Goal: Task Accomplishment & Management: Complete application form

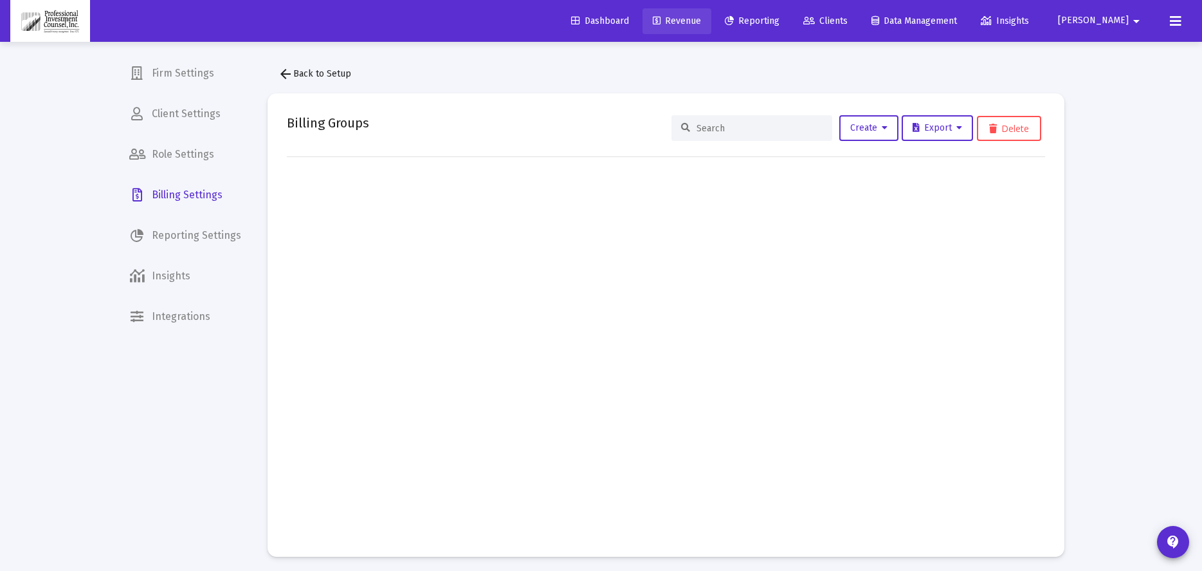
click at [701, 18] on span "Revenue" at bounding box center [677, 20] width 48 height 11
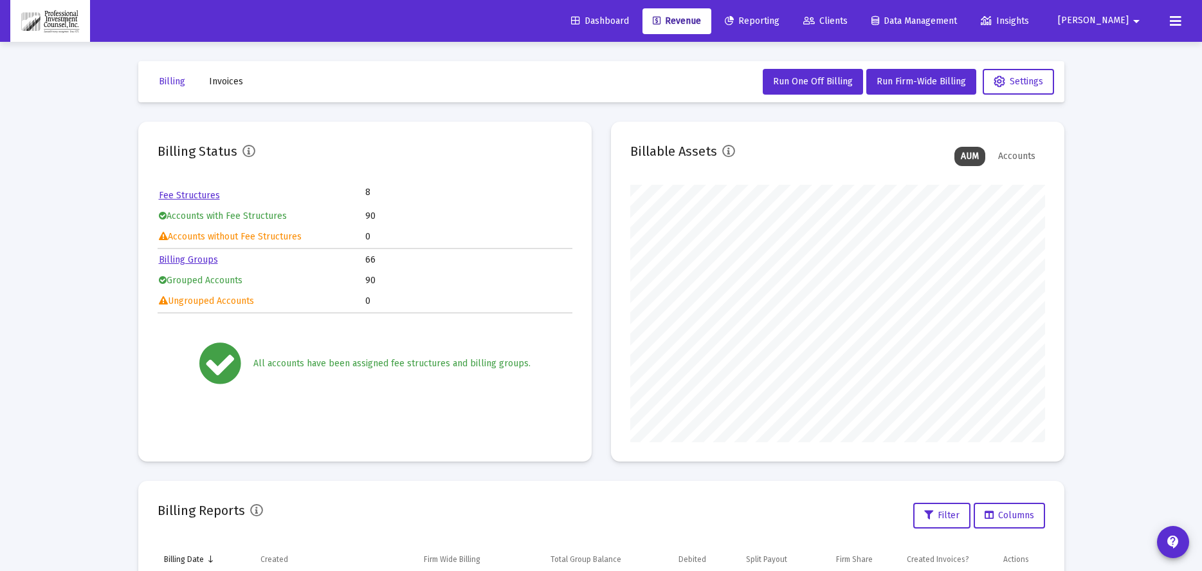
click at [225, 84] on span "Invoices" at bounding box center [226, 81] width 34 height 11
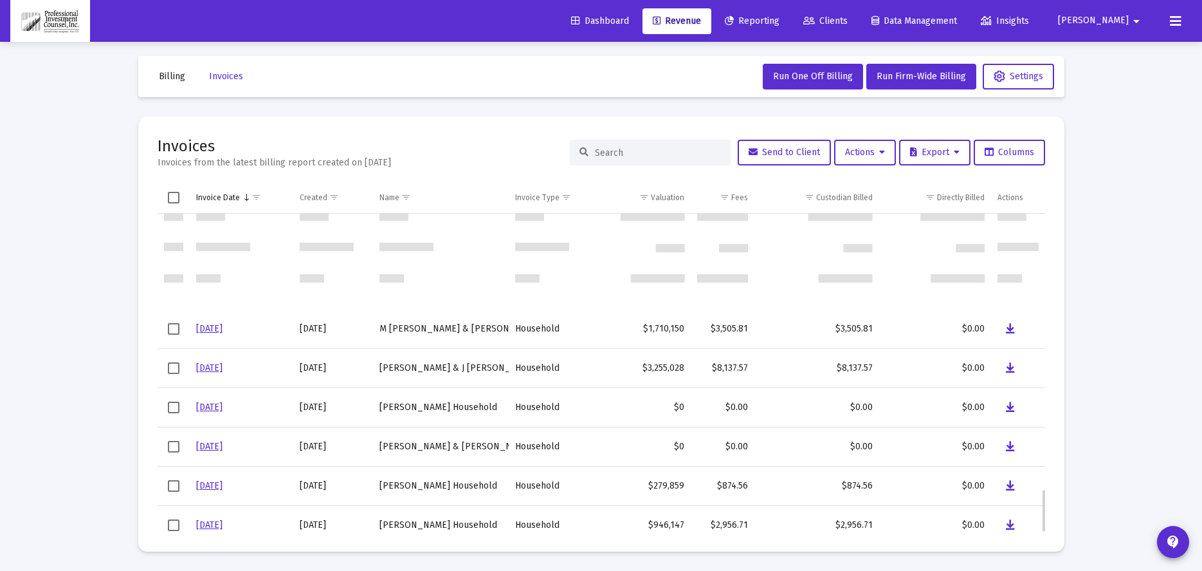
scroll to position [1996, 0]
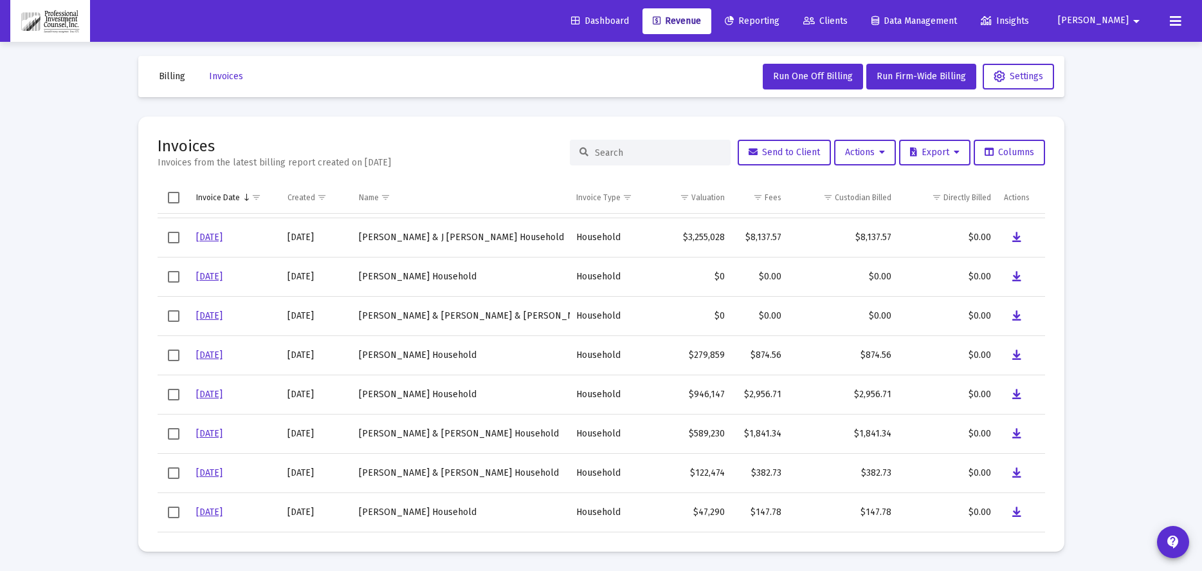
click at [1177, 21] on icon at bounding box center [1176, 21] width 12 height 15
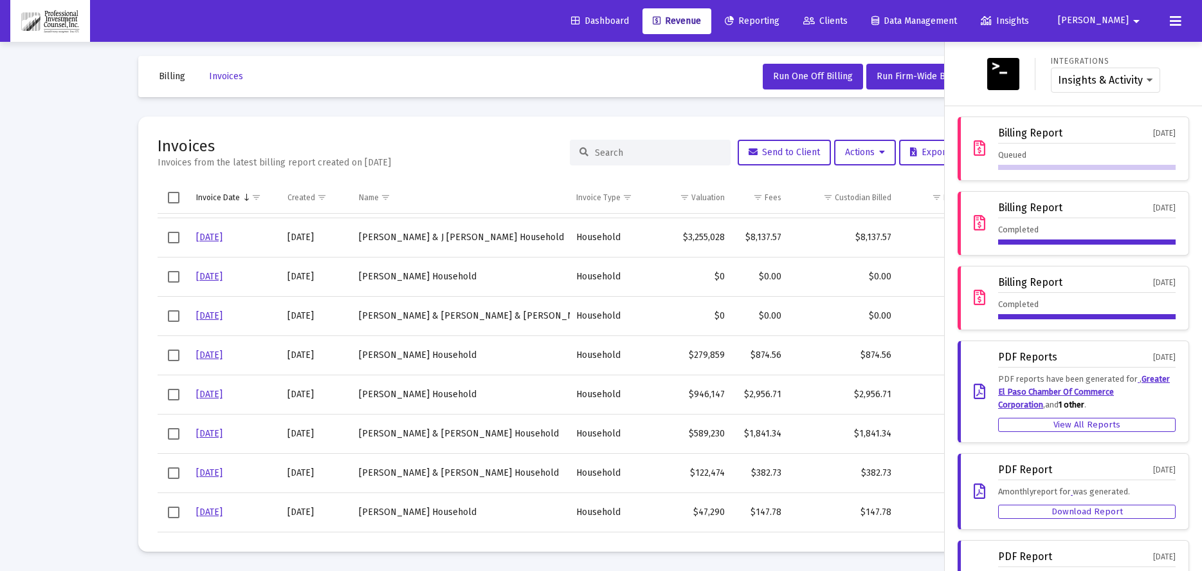
click at [1038, 167] on div at bounding box center [1087, 167] width 178 height 5
click at [582, 60] on div at bounding box center [601, 285] width 1202 height 571
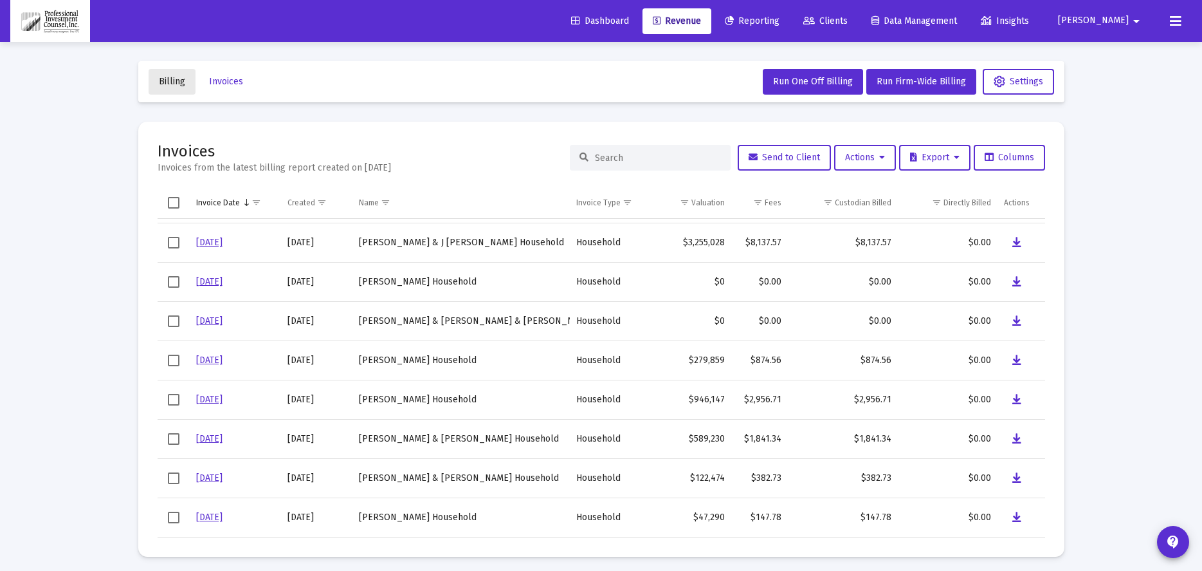
click at [166, 80] on span "Billing" at bounding box center [172, 81] width 26 height 11
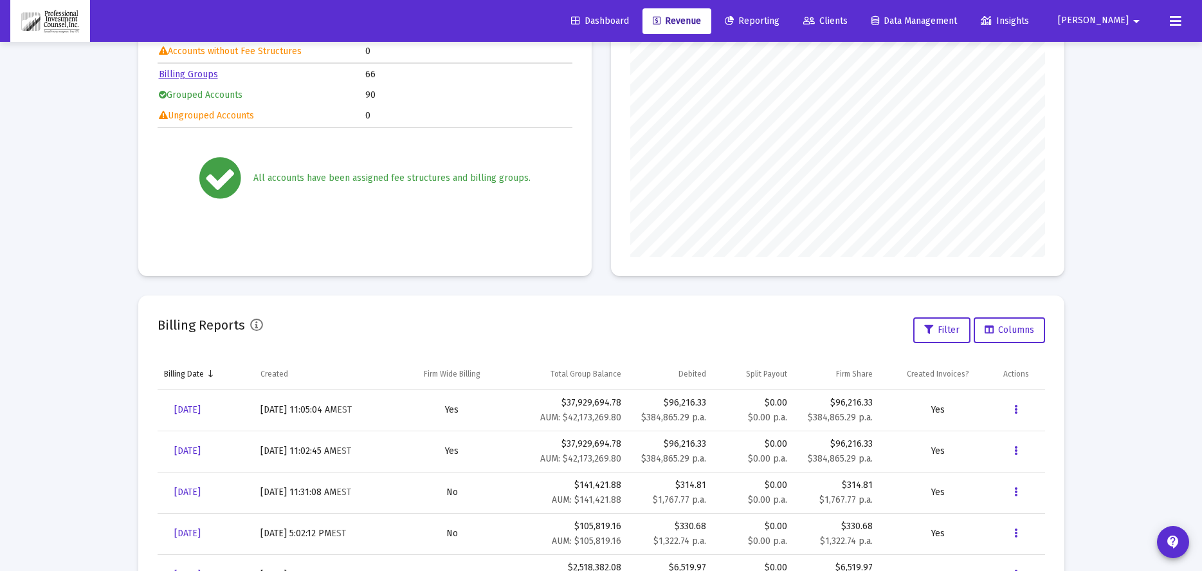
scroll to position [193, 0]
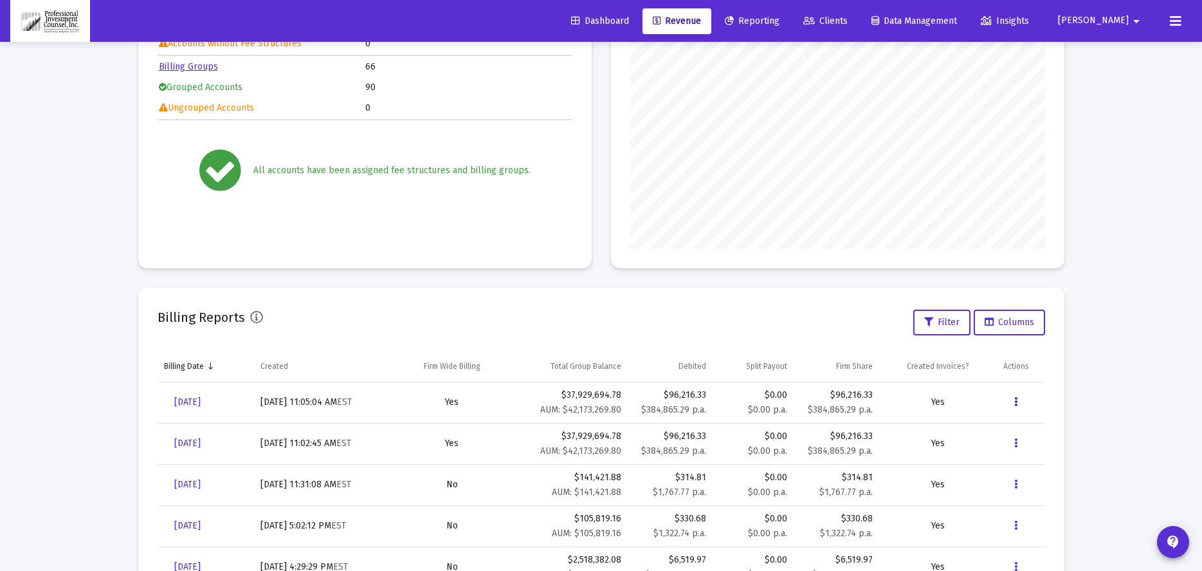
click at [1017, 401] on icon "Data grid" at bounding box center [1016, 401] width 3 height 15
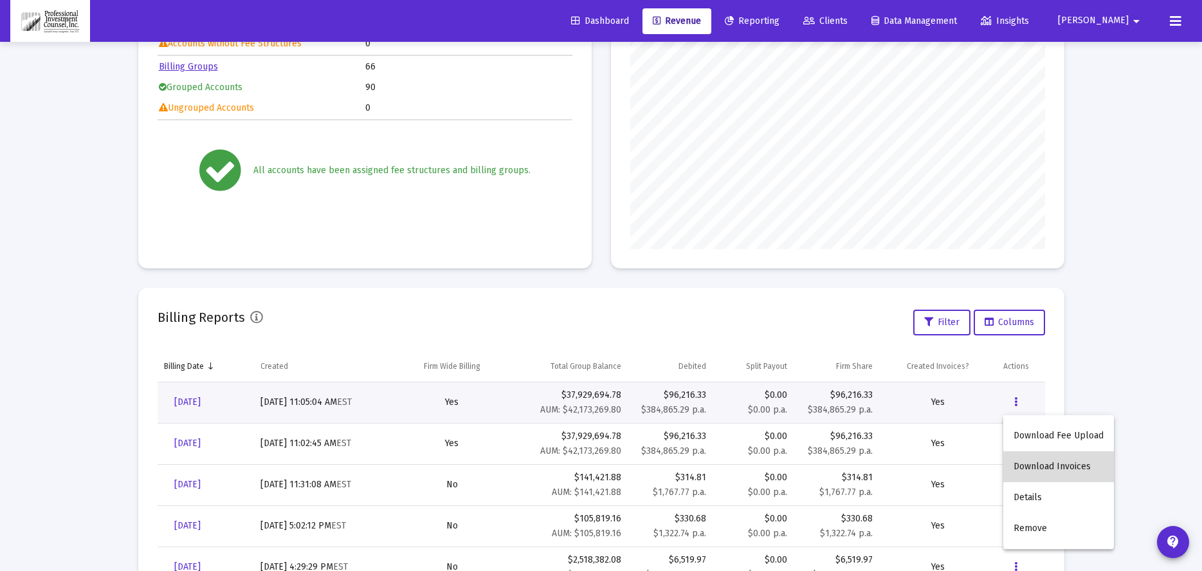
click at [1068, 463] on button "Download Invoices" at bounding box center [1059, 466] width 111 height 31
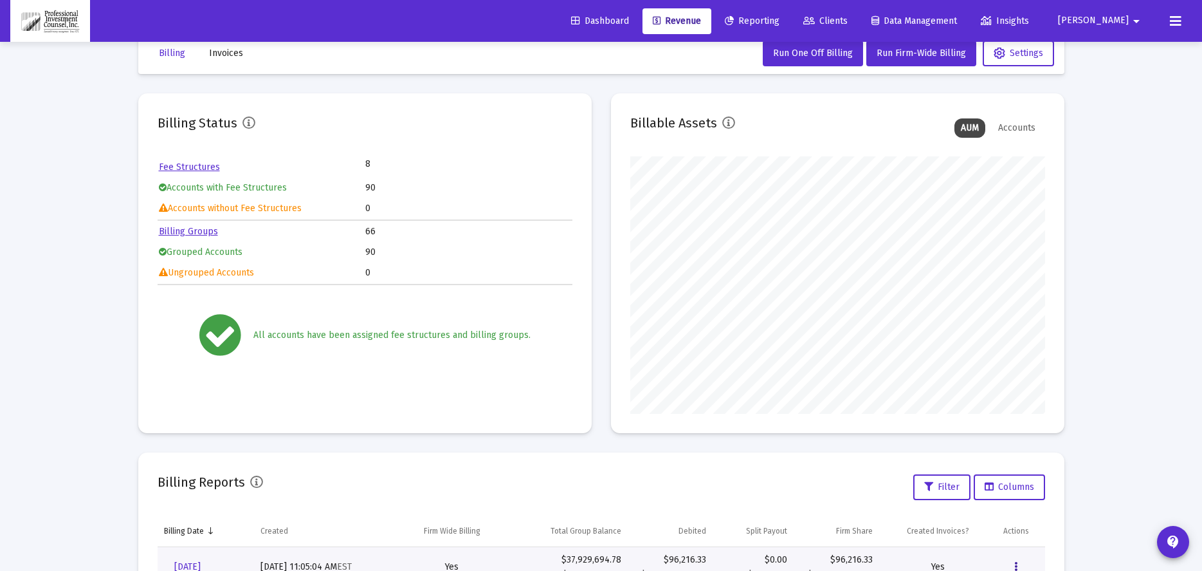
scroll to position [0, 0]
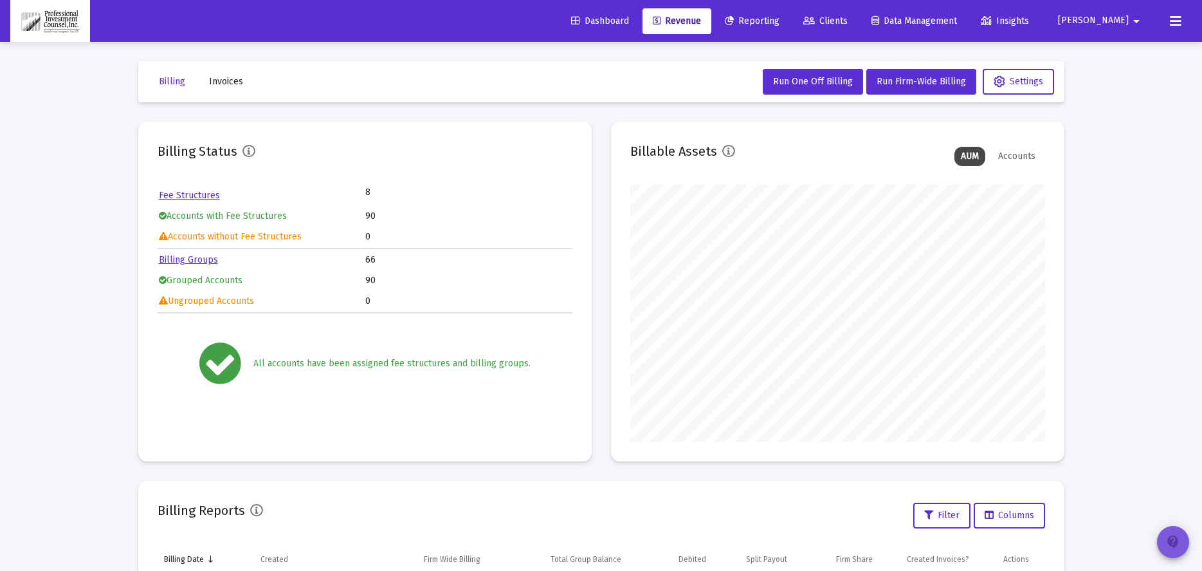
click at [1173, 545] on mat-icon "contact_support" at bounding box center [1173, 541] width 15 height 15
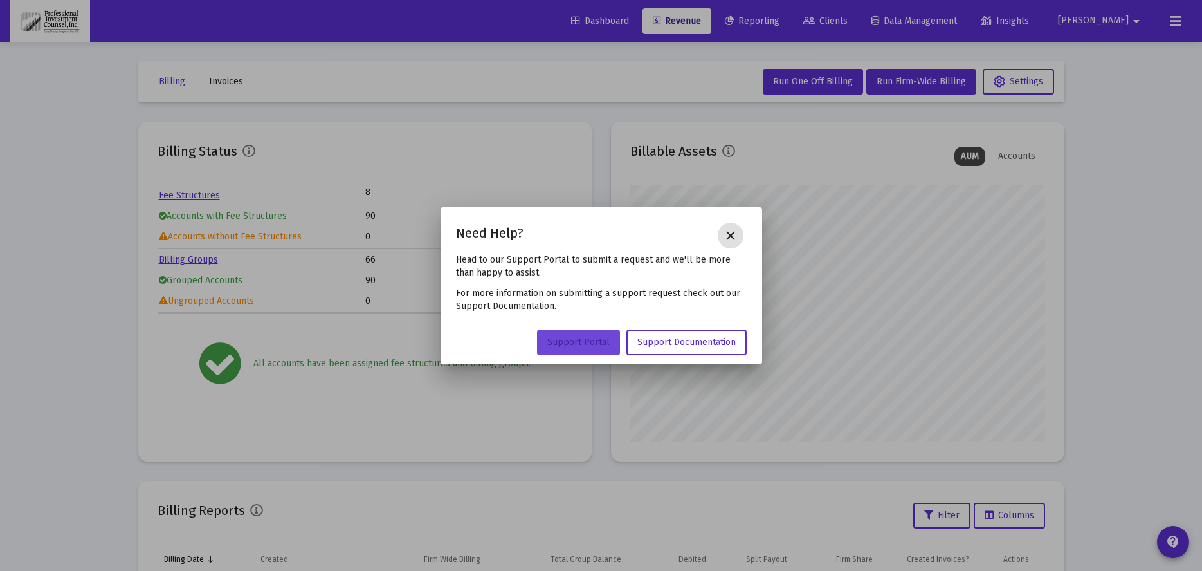
click at [593, 342] on span "Support Portal" at bounding box center [579, 341] width 62 height 11
click at [592, 340] on span "Support Portal" at bounding box center [579, 341] width 62 height 11
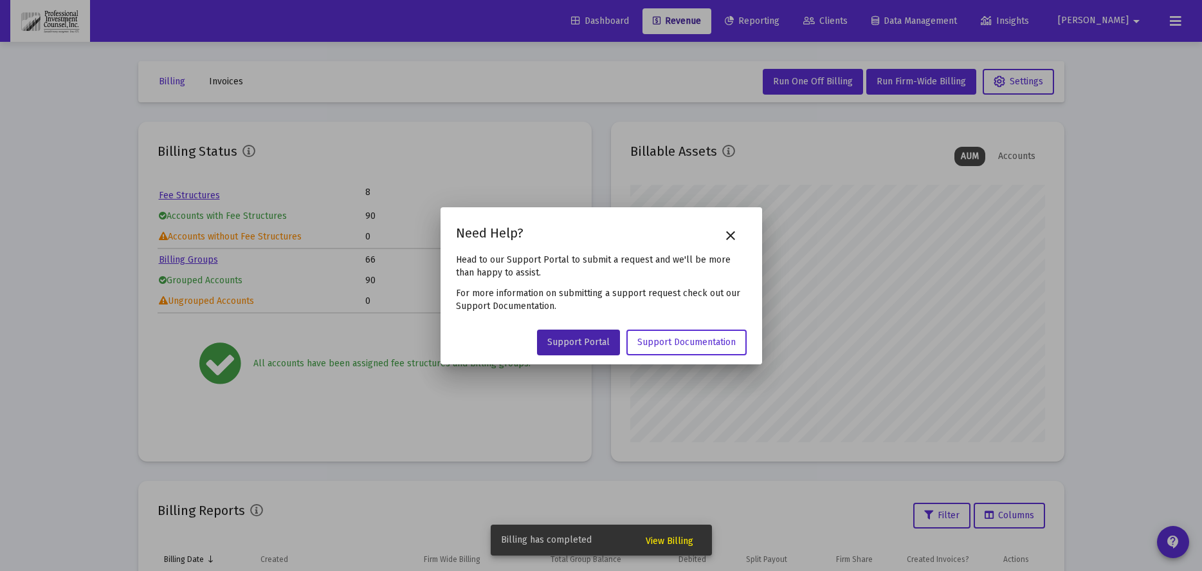
click at [736, 237] on mat-icon "close" at bounding box center [730, 235] width 15 height 15
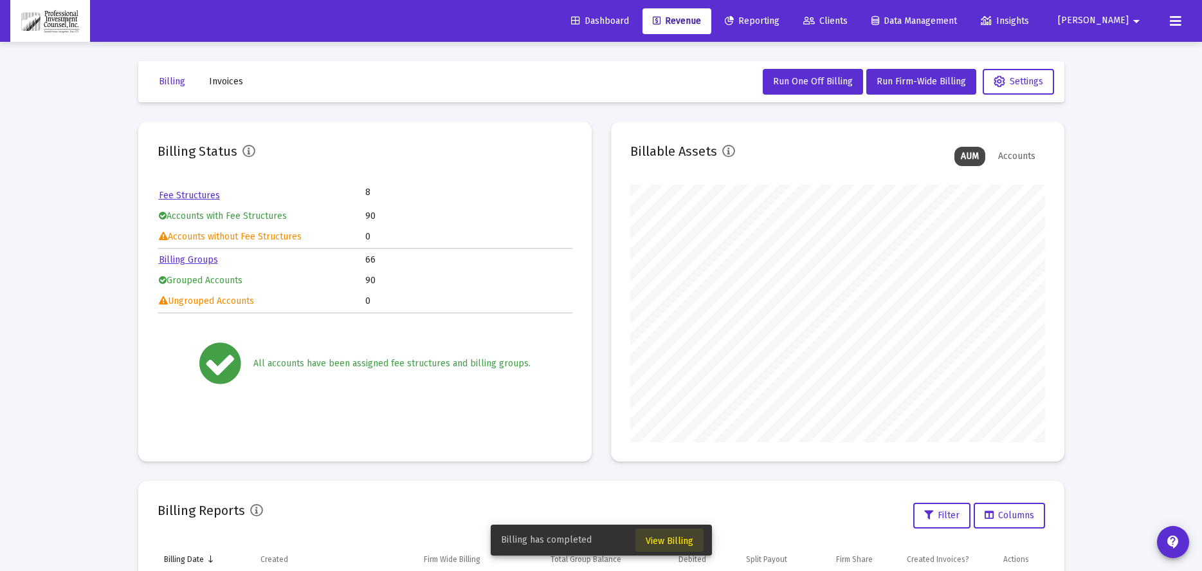
click at [674, 535] on button "View Billing" at bounding box center [670, 539] width 68 height 23
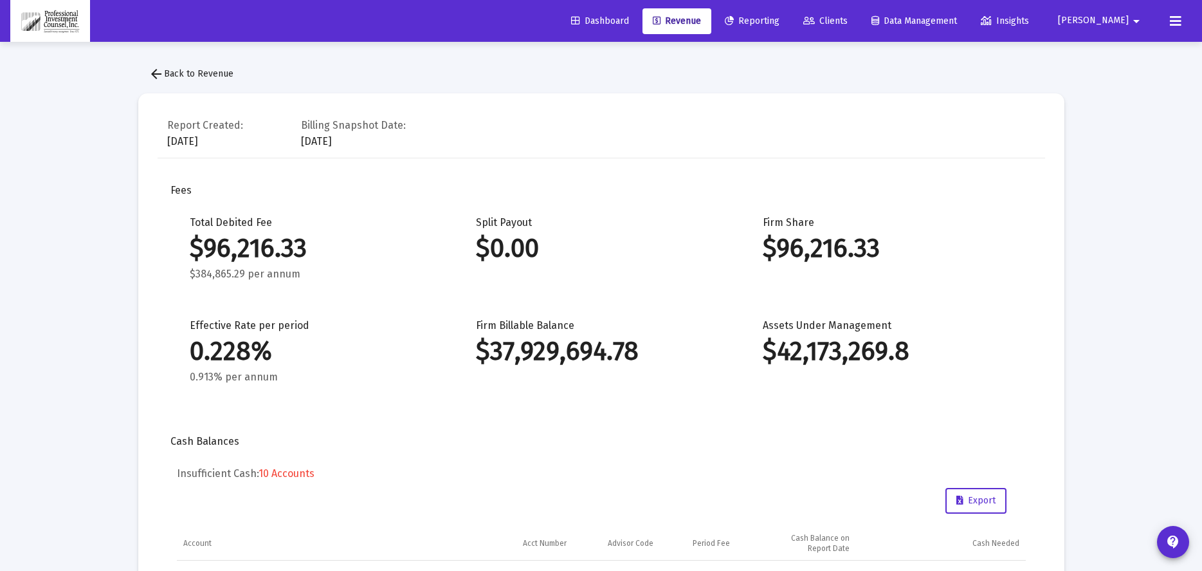
drag, startPoint x: 1090, startPoint y: 12, endPoint x: 894, endPoint y: 77, distance: 206.1
click at [187, 73] on span "arrow_back Back to Revenue" at bounding box center [191, 73] width 85 height 11
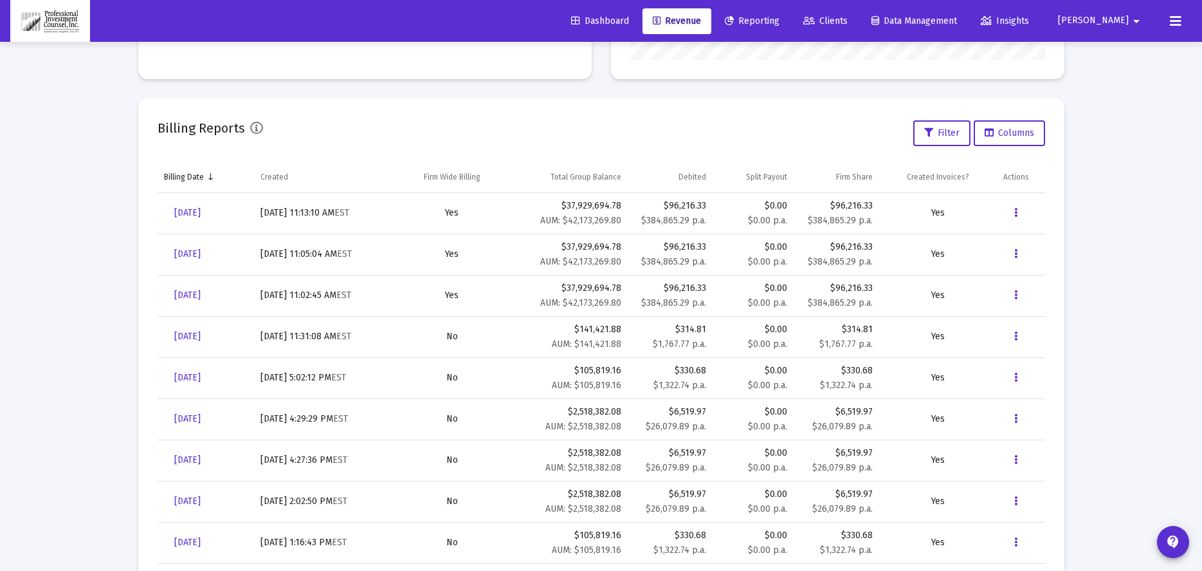
scroll to position [386, 0]
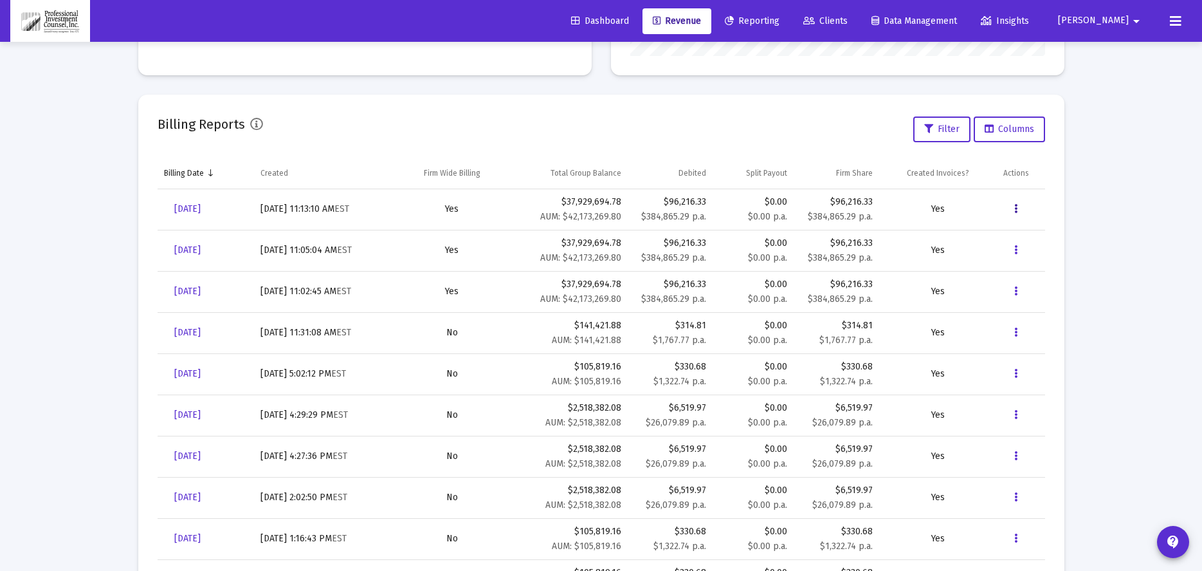
click at [1018, 207] on button "Data grid" at bounding box center [1017, 209] width 26 height 26
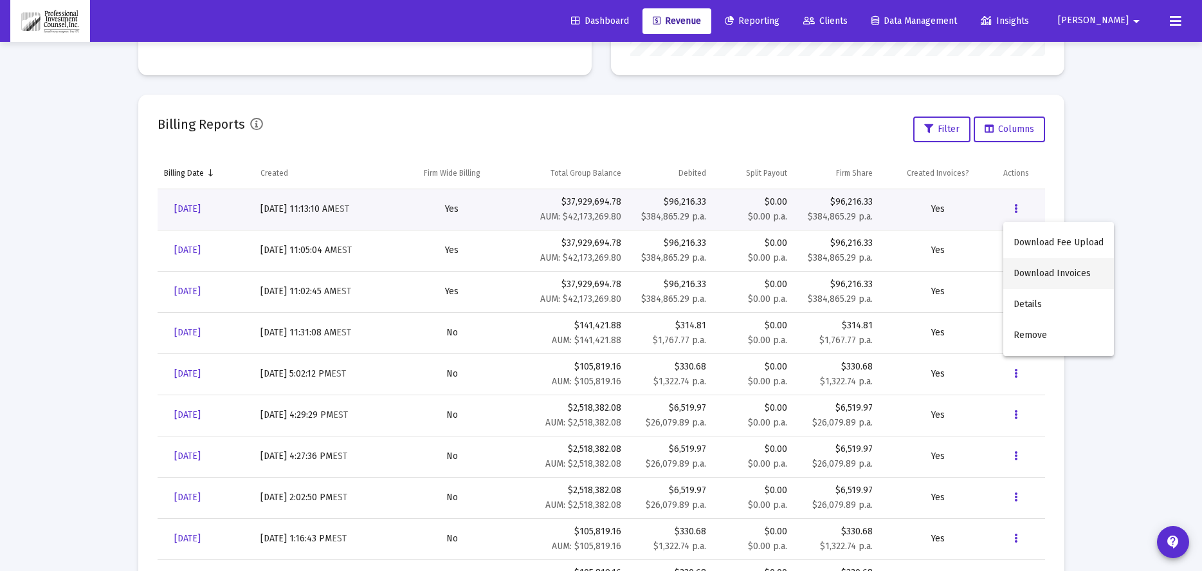
click at [1063, 275] on button "Download Invoices" at bounding box center [1059, 273] width 111 height 31
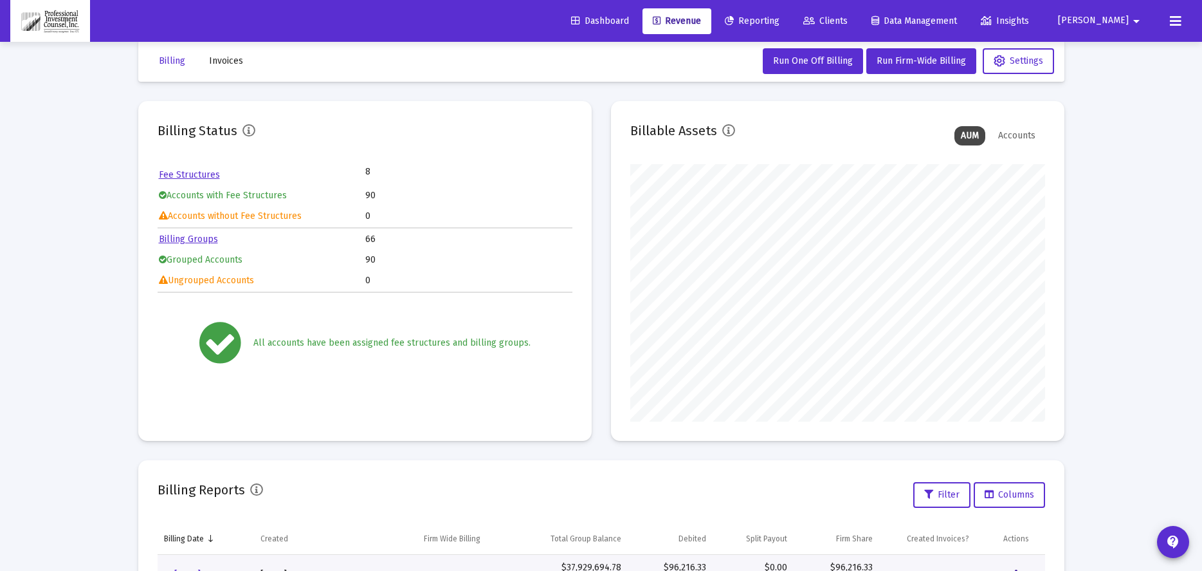
scroll to position [0, 0]
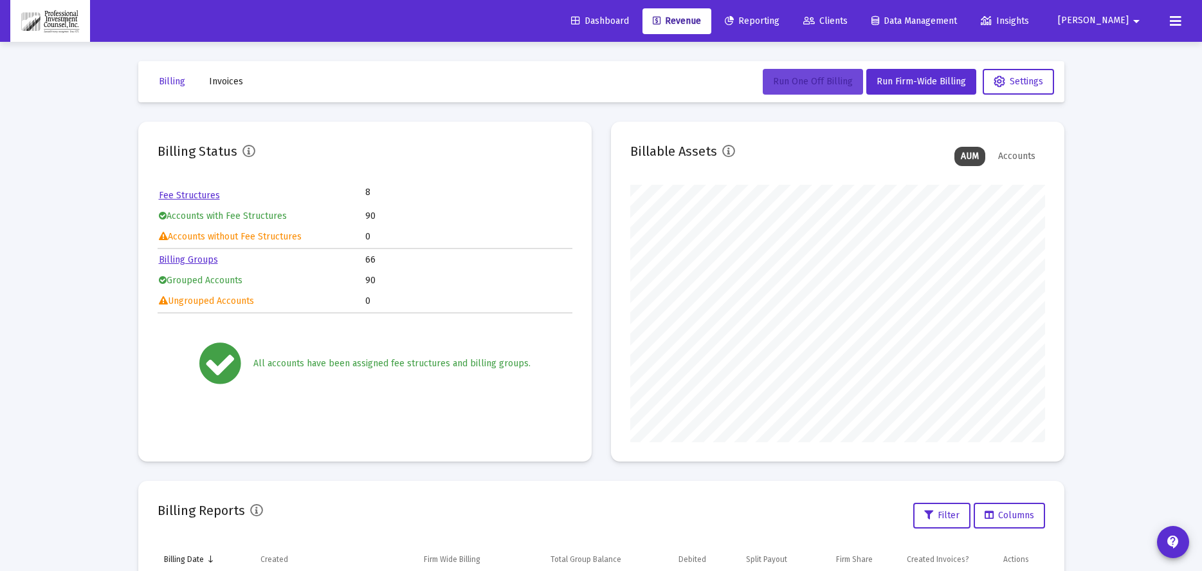
click at [807, 86] on span "Run One Off Billing" at bounding box center [813, 81] width 80 height 11
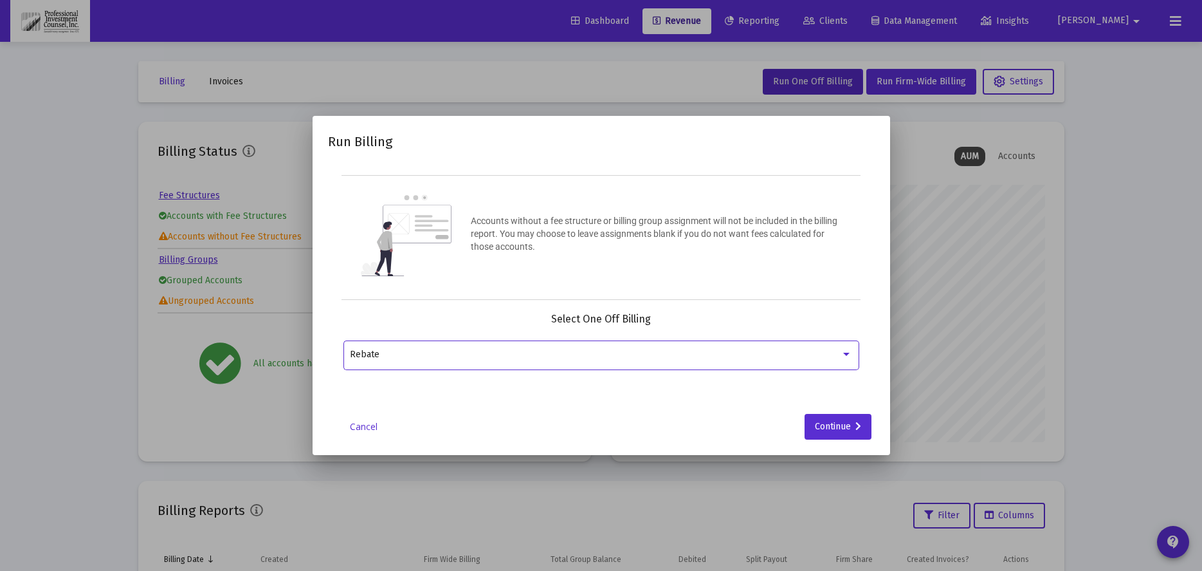
click at [461, 358] on div "Rebate" at bounding box center [595, 354] width 491 height 10
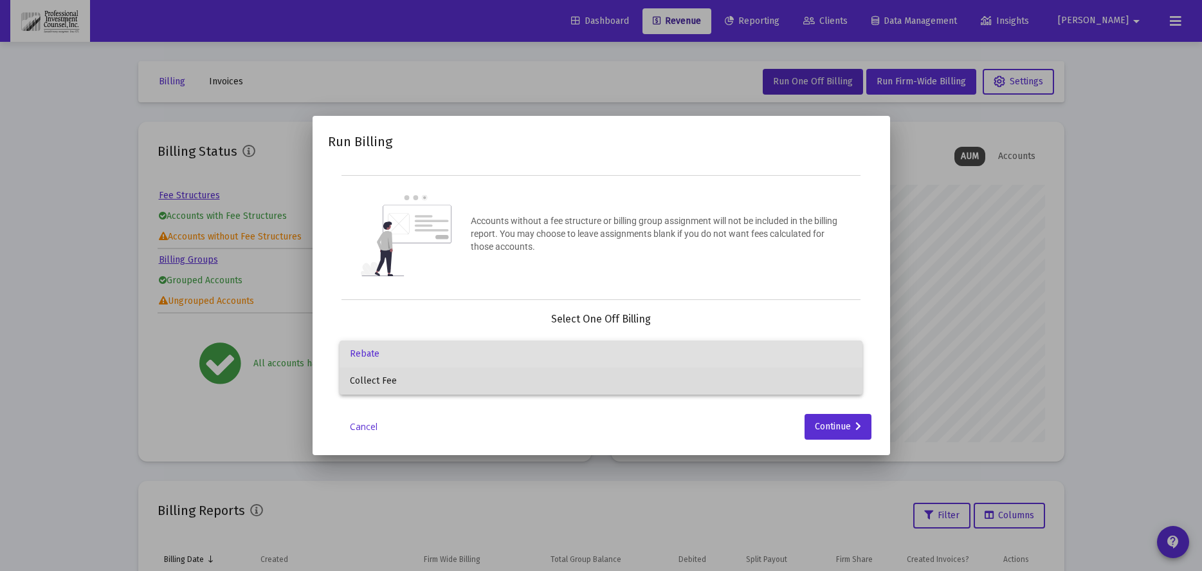
click at [379, 386] on span "Collect Fee" at bounding box center [601, 380] width 502 height 27
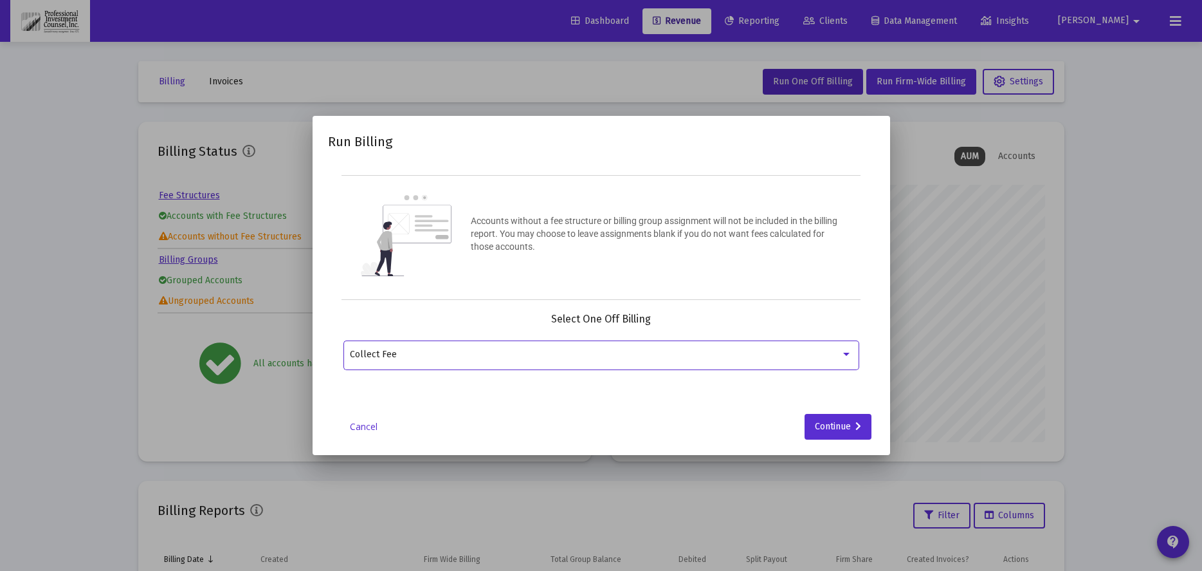
click at [846, 358] on div at bounding box center [847, 354] width 12 height 10
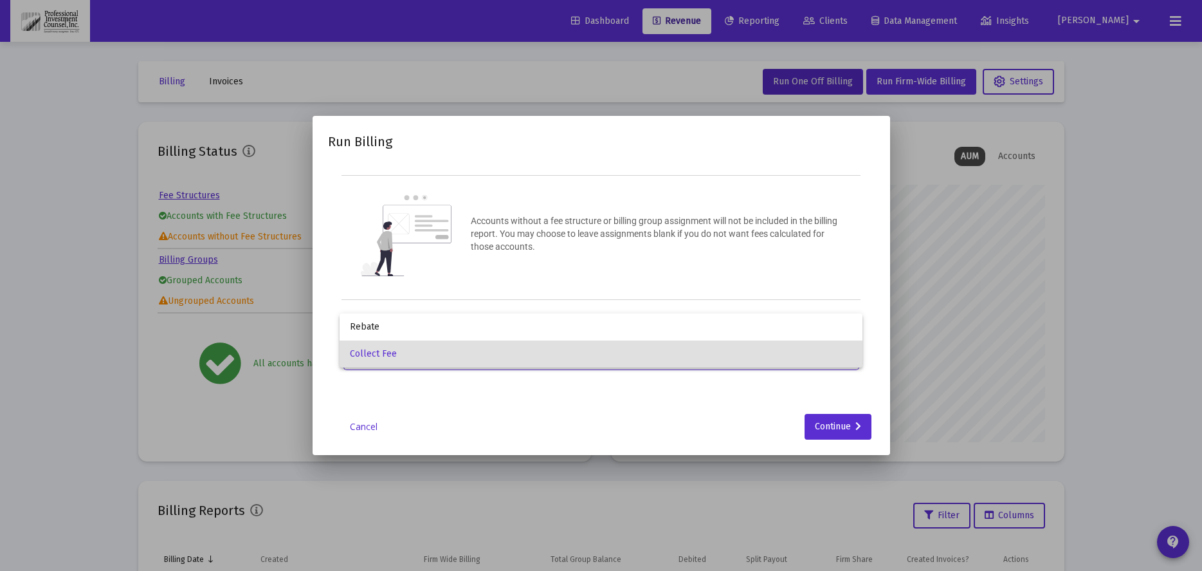
click at [723, 421] on div at bounding box center [601, 285] width 1202 height 571
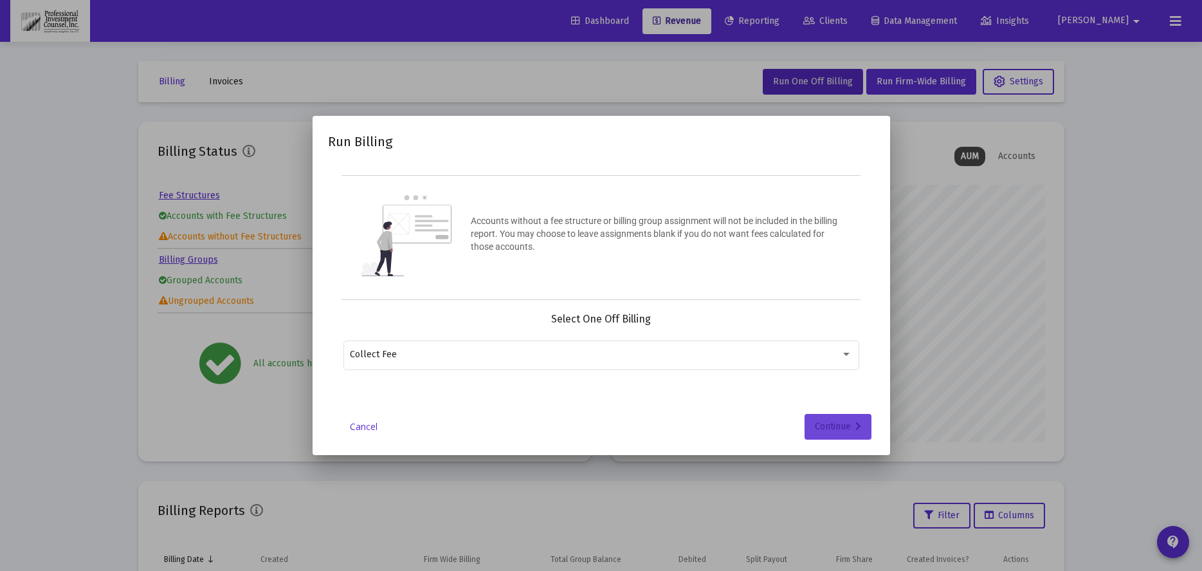
click at [856, 429] on icon at bounding box center [859, 426] width 6 height 9
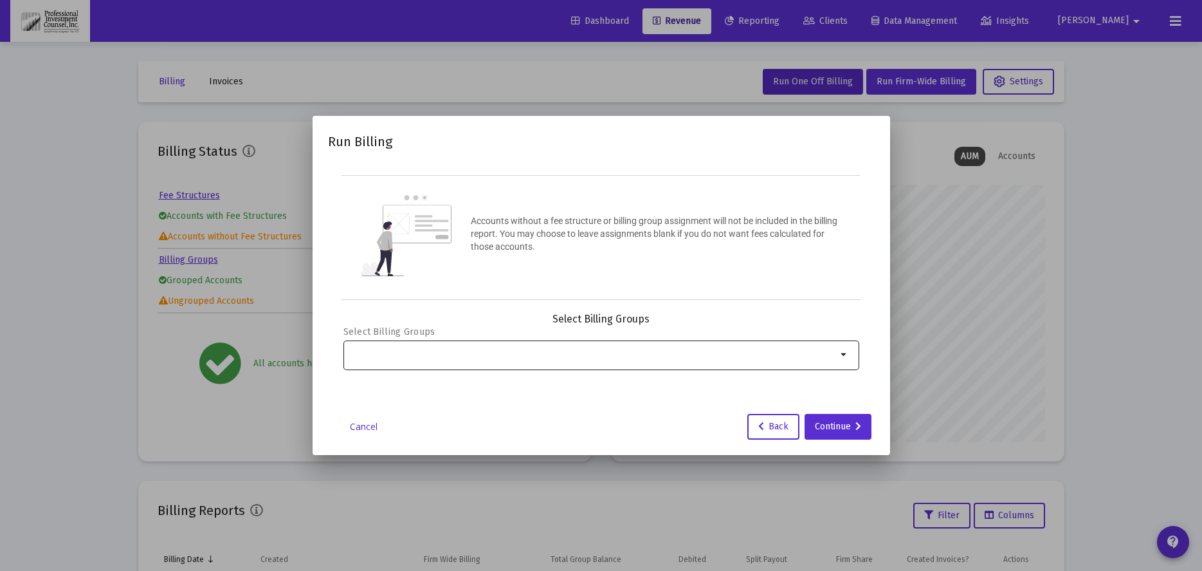
click at [468, 360] on div "Selection" at bounding box center [593, 354] width 492 height 15
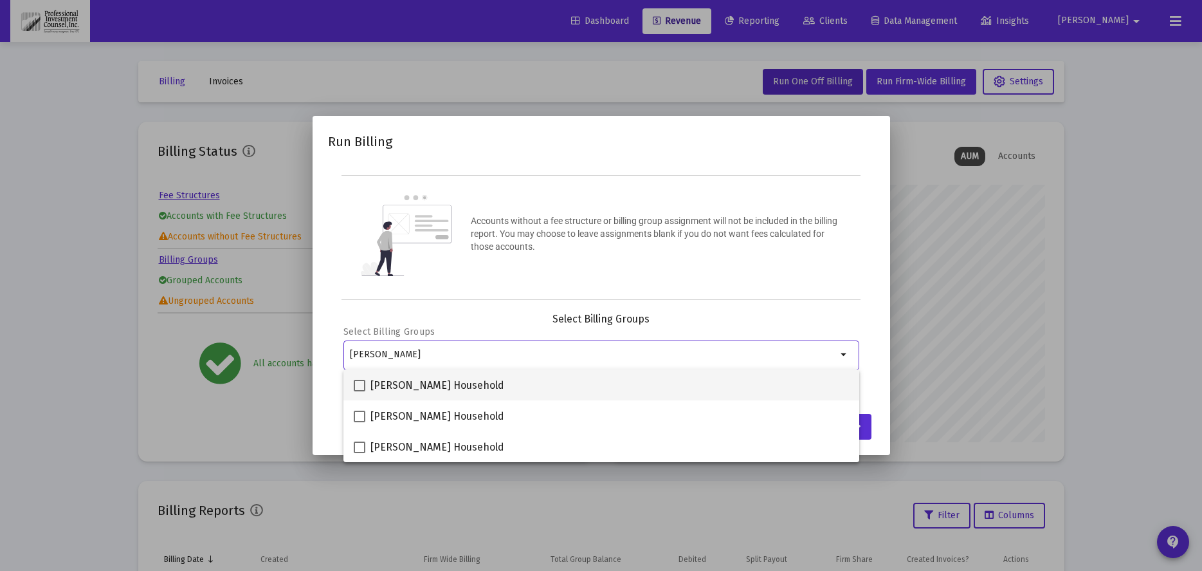
click at [353, 389] on mat-option "Smith Household" at bounding box center [602, 384] width 516 height 31
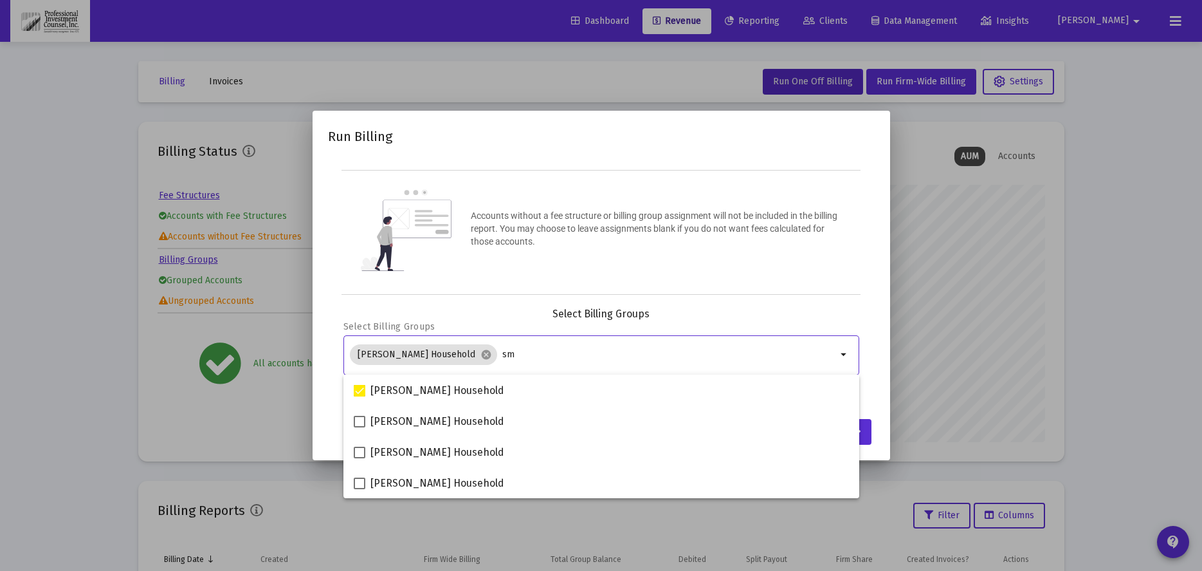
type input "s"
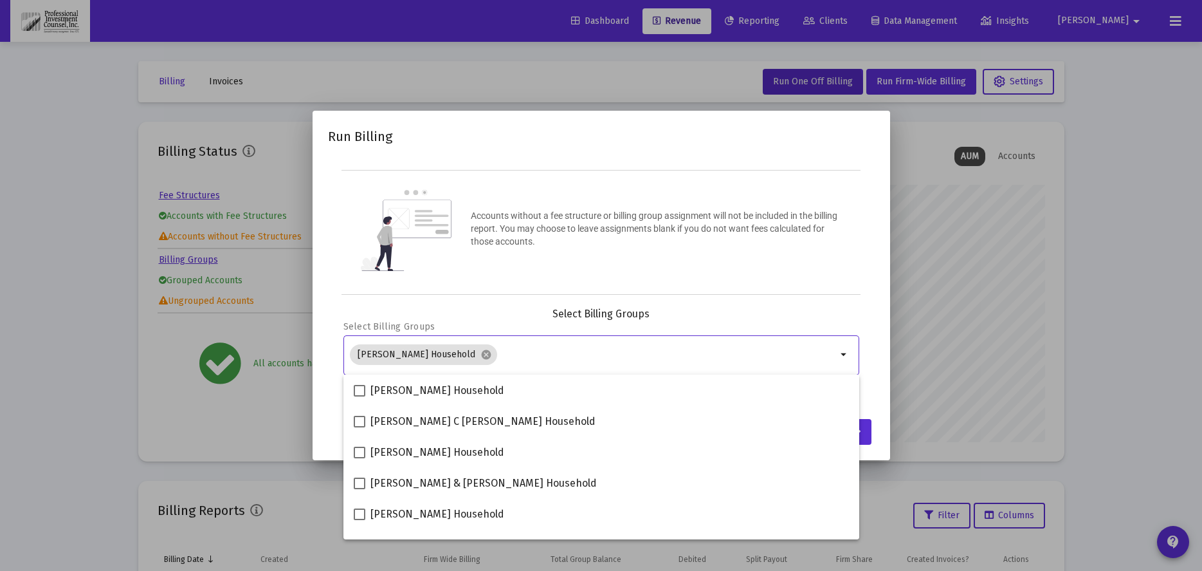
click at [829, 291] on div "Accounts without a fee structure or billing group assignment will not be includ…" at bounding box center [602, 232] width 520 height 125
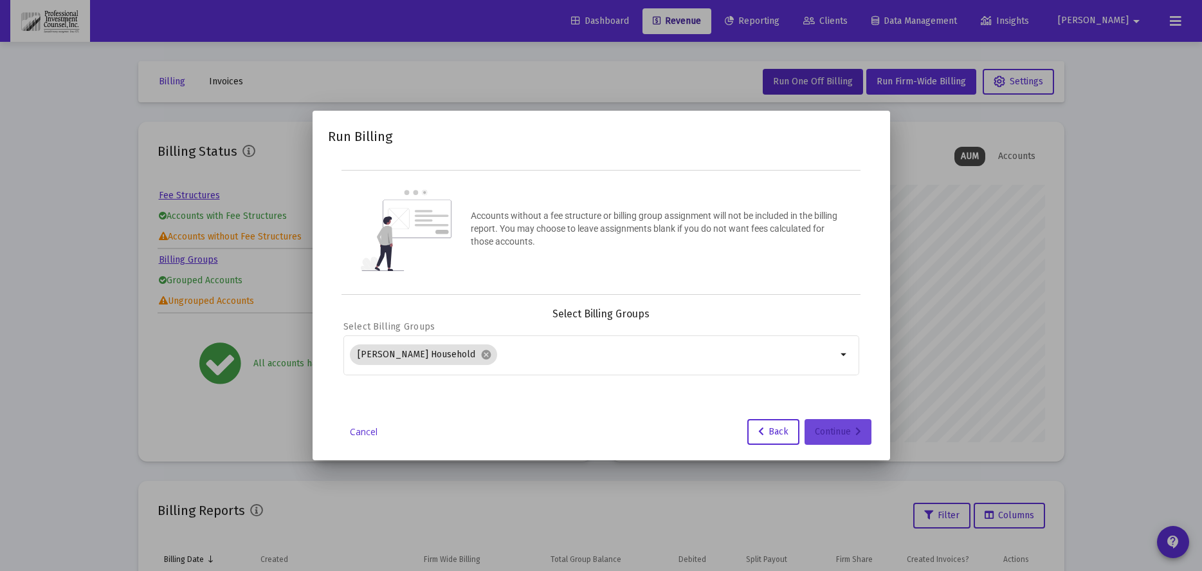
click at [838, 437] on div "Continue" at bounding box center [838, 432] width 46 height 26
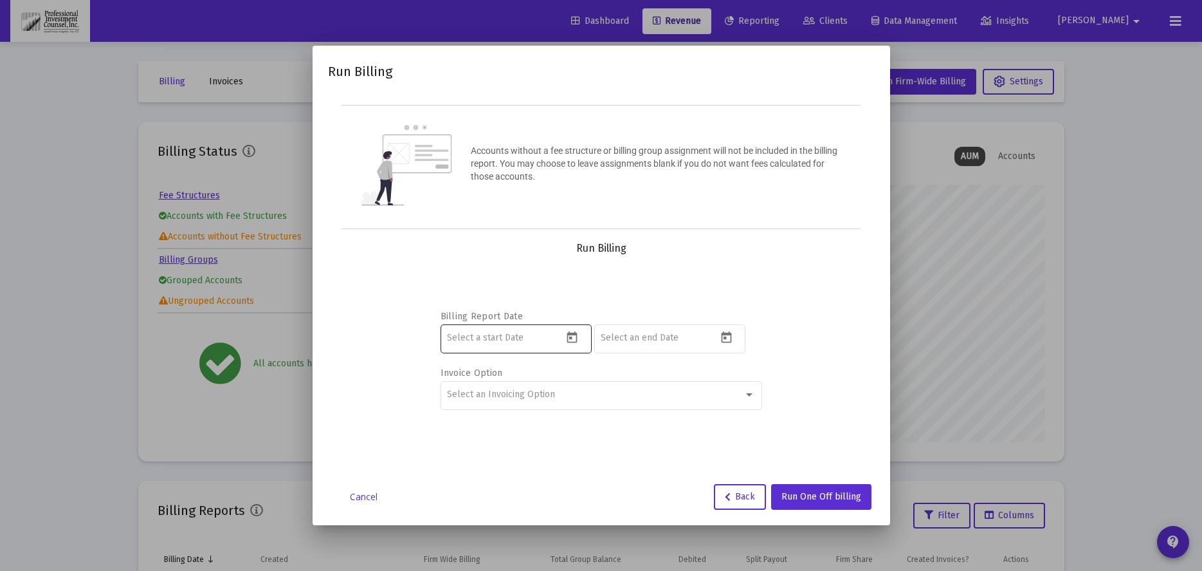
click at [577, 336] on icon "Open calendar" at bounding box center [572, 337] width 10 height 12
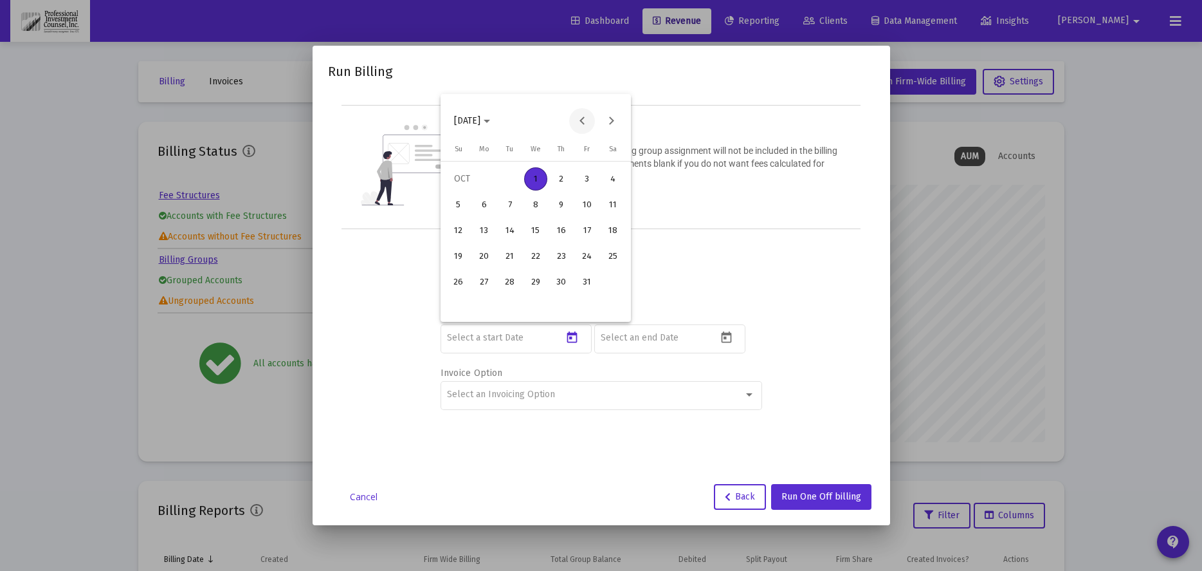
click at [583, 122] on button "Previous month" at bounding box center [582, 121] width 26 height 26
click at [586, 122] on button "Previous month" at bounding box center [582, 121] width 26 height 26
click at [582, 122] on button "Previous month" at bounding box center [582, 121] width 26 height 26
click at [615, 125] on button "Next month" at bounding box center [611, 121] width 26 height 26
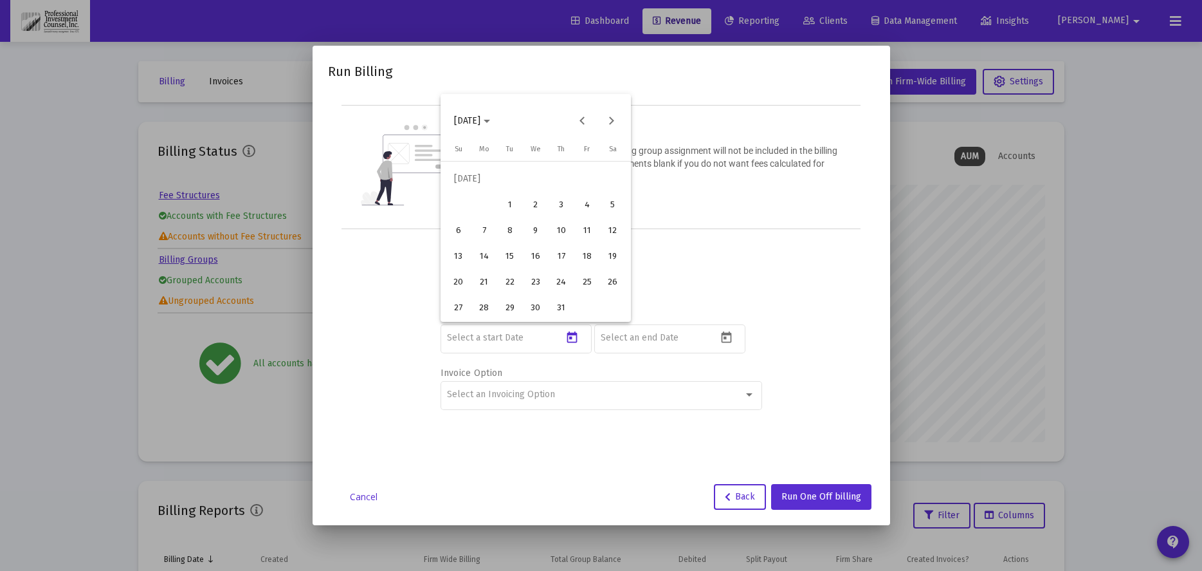
click at [506, 204] on div "1" at bounding box center [510, 204] width 23 height 23
type input "2025-07-01"
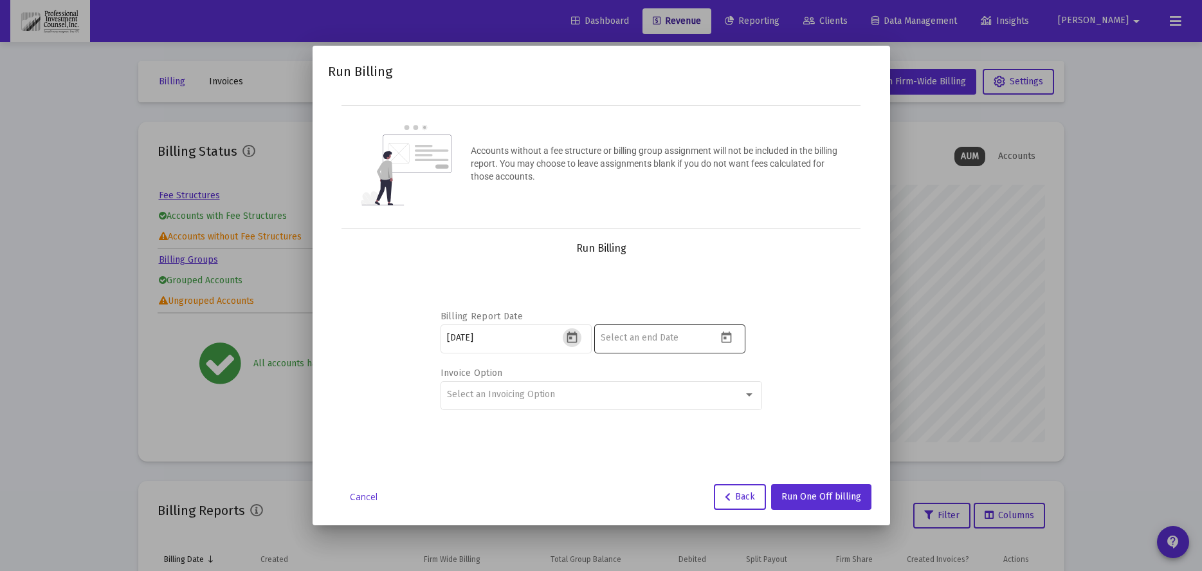
click at [727, 337] on icon "Open calendar" at bounding box center [727, 338] width 14 height 14
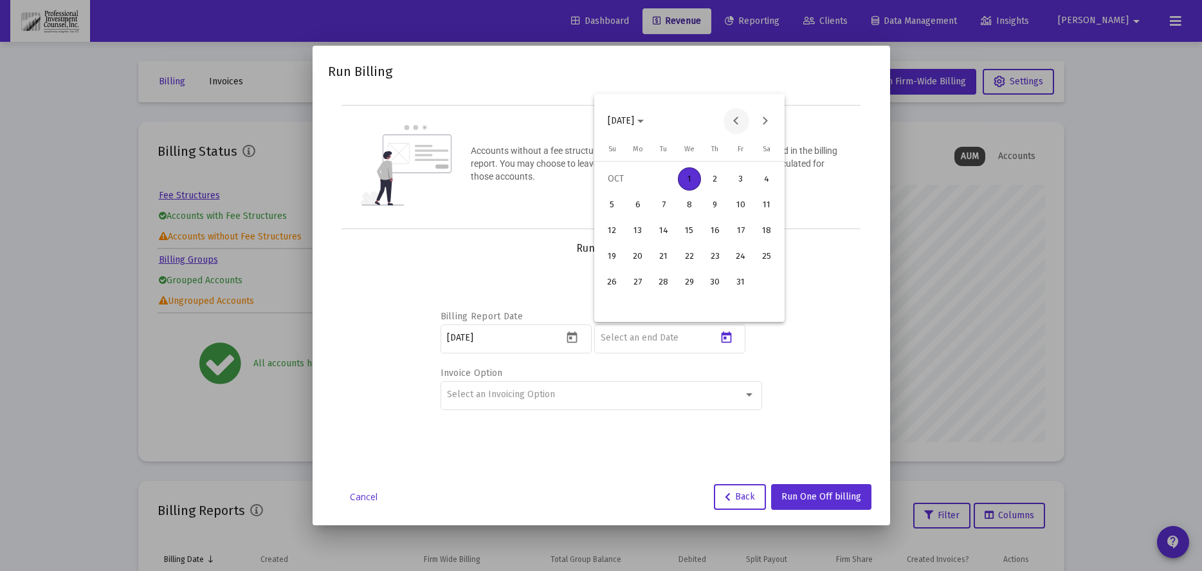
click at [735, 123] on button "Previous month" at bounding box center [737, 121] width 26 height 26
click at [661, 311] on div "30" at bounding box center [663, 307] width 23 height 23
type input "2025-09-30"
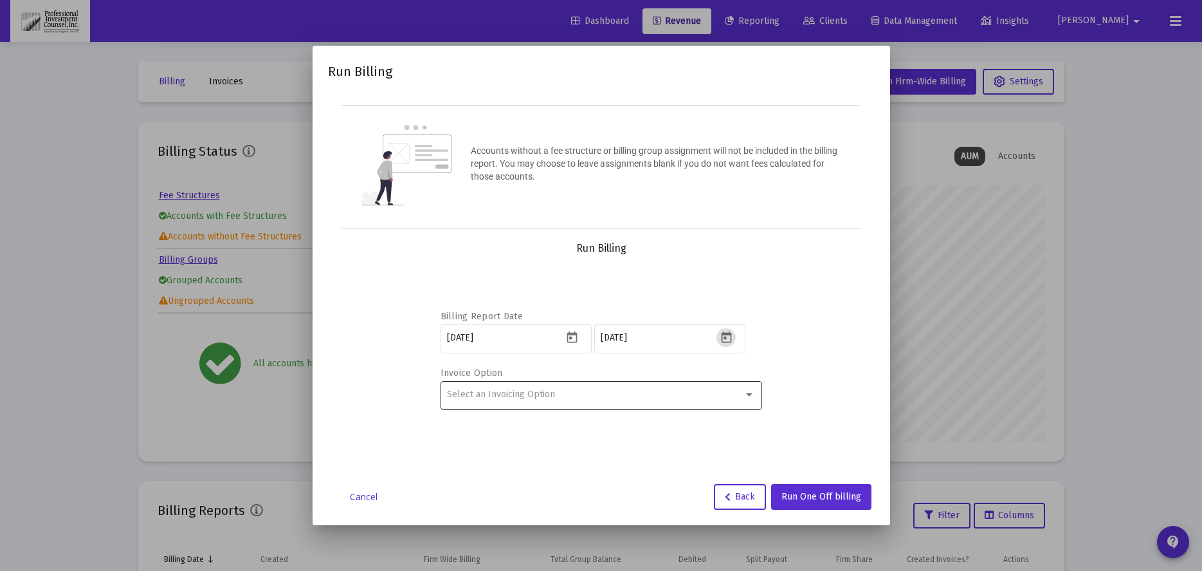
click at [593, 390] on div "Select an Invoicing Option" at bounding box center [595, 394] width 297 height 10
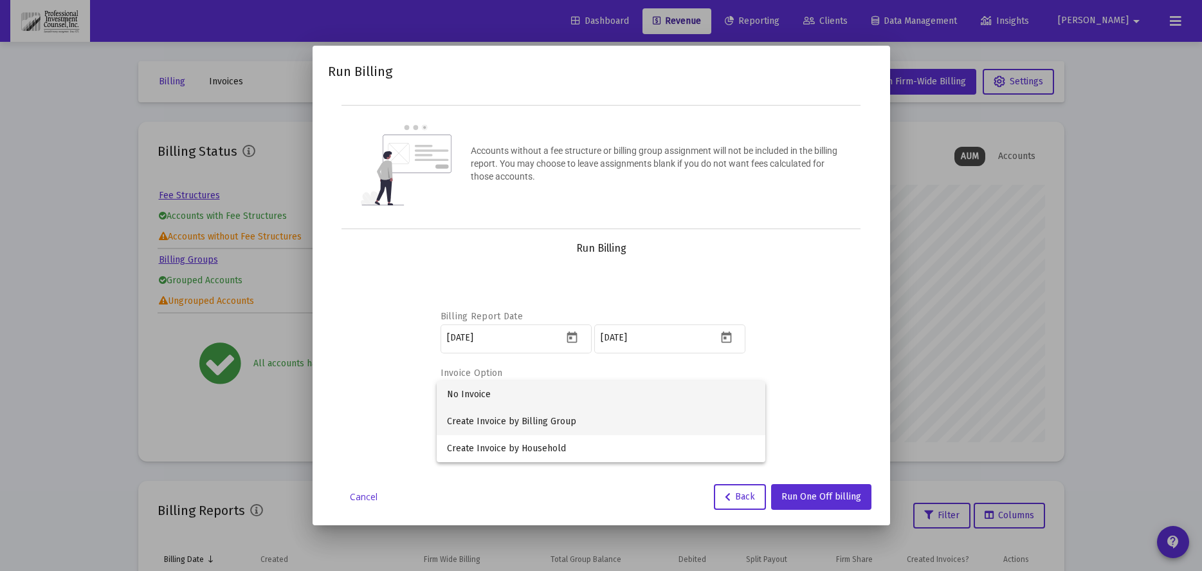
click at [562, 416] on span "Create Invoice by Billing Group" at bounding box center [601, 421] width 308 height 27
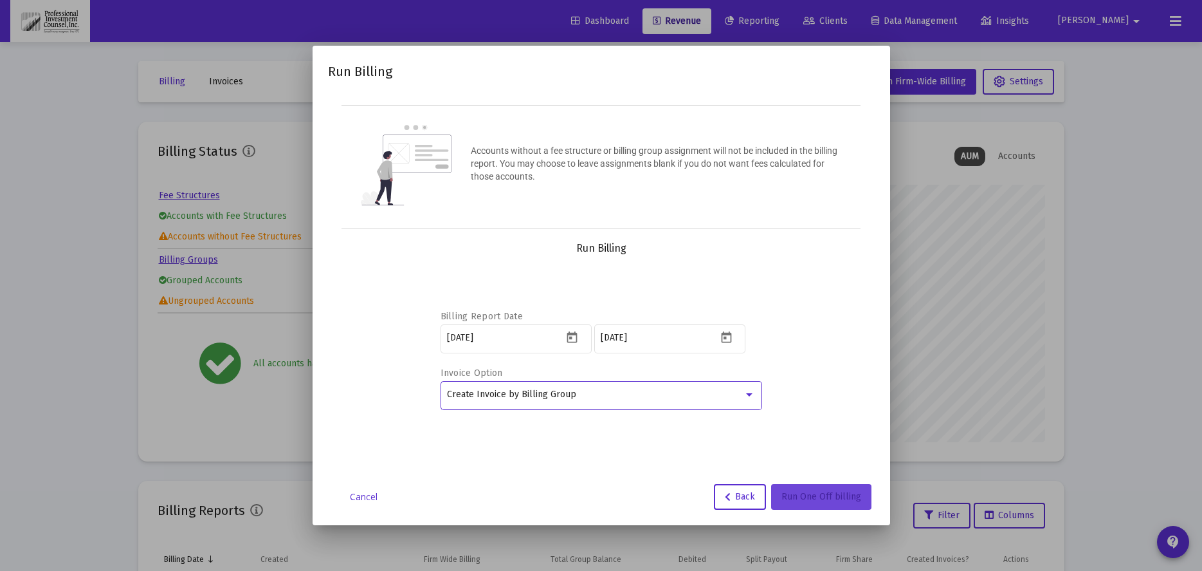
click at [836, 493] on span "Run One Off billing" at bounding box center [822, 496] width 80 height 11
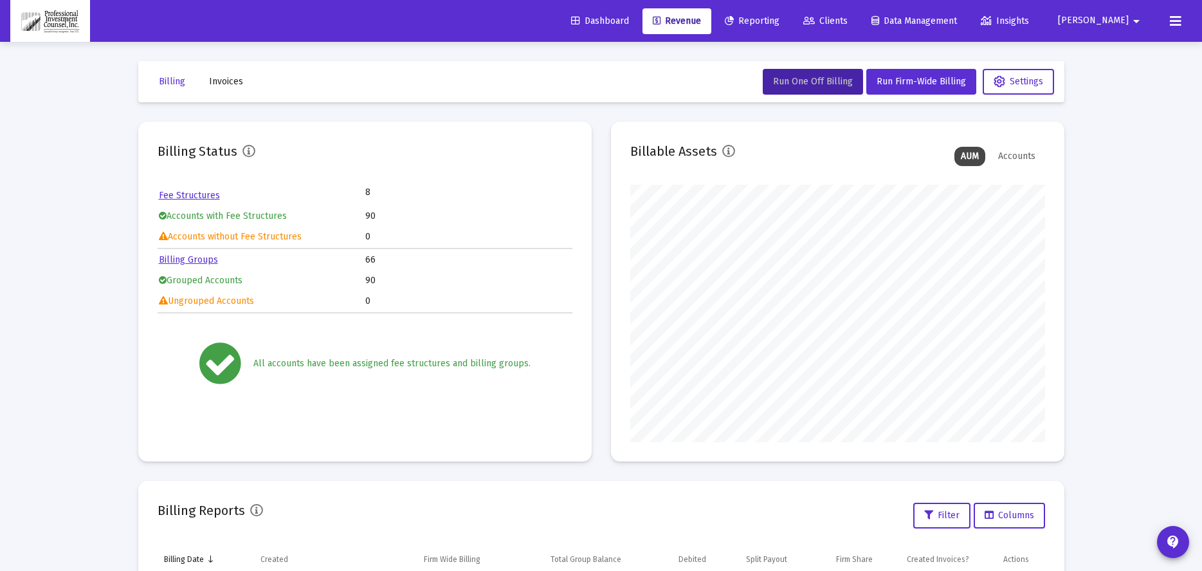
click at [232, 84] on span "Invoices" at bounding box center [226, 81] width 34 height 11
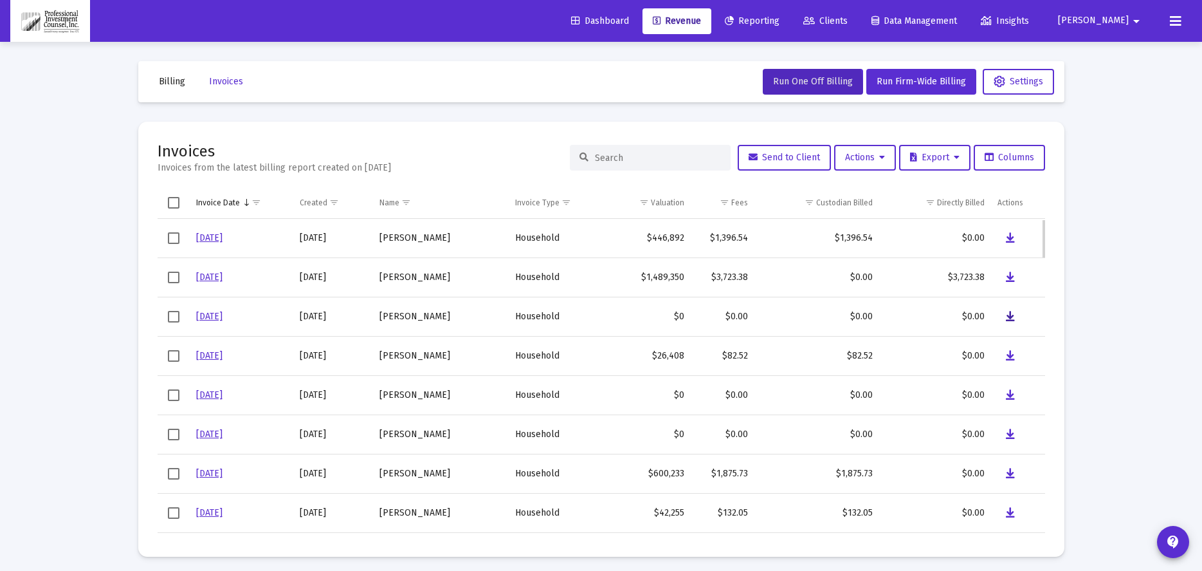
click at [1013, 316] on icon "Data grid" at bounding box center [1010, 316] width 9 height 15
click at [1006, 354] on button "Data grid" at bounding box center [1011, 356] width 26 height 26
click at [839, 79] on span "Run One Off Billing" at bounding box center [813, 81] width 80 height 11
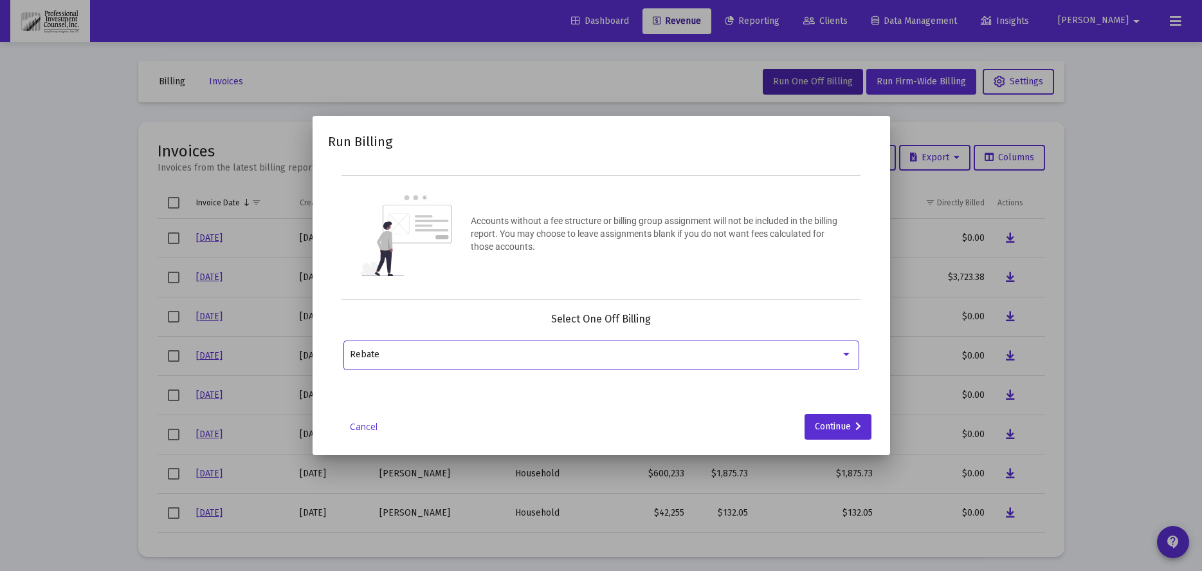
click at [505, 360] on div "Rebate" at bounding box center [601, 354] width 502 height 32
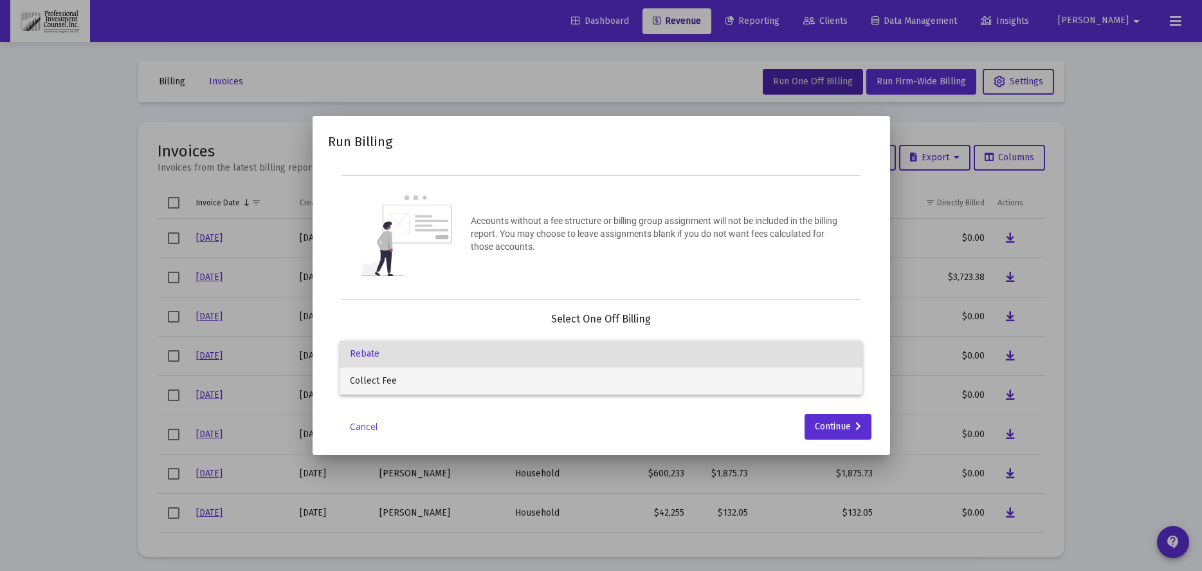
click at [397, 386] on span "Collect Fee" at bounding box center [601, 380] width 502 height 27
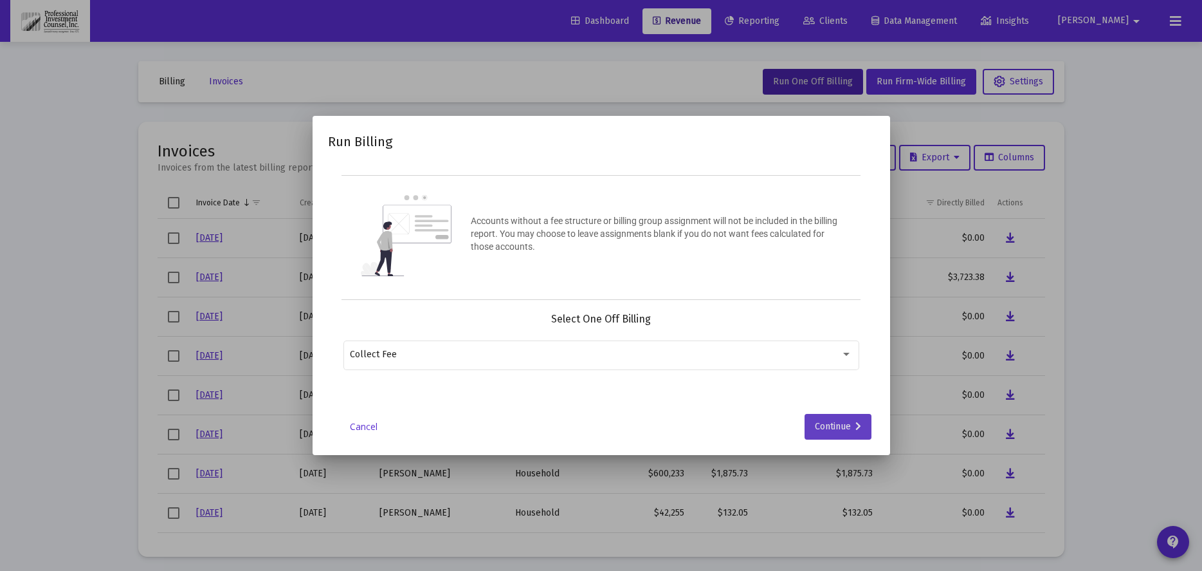
click at [851, 427] on div "Continue" at bounding box center [838, 427] width 46 height 26
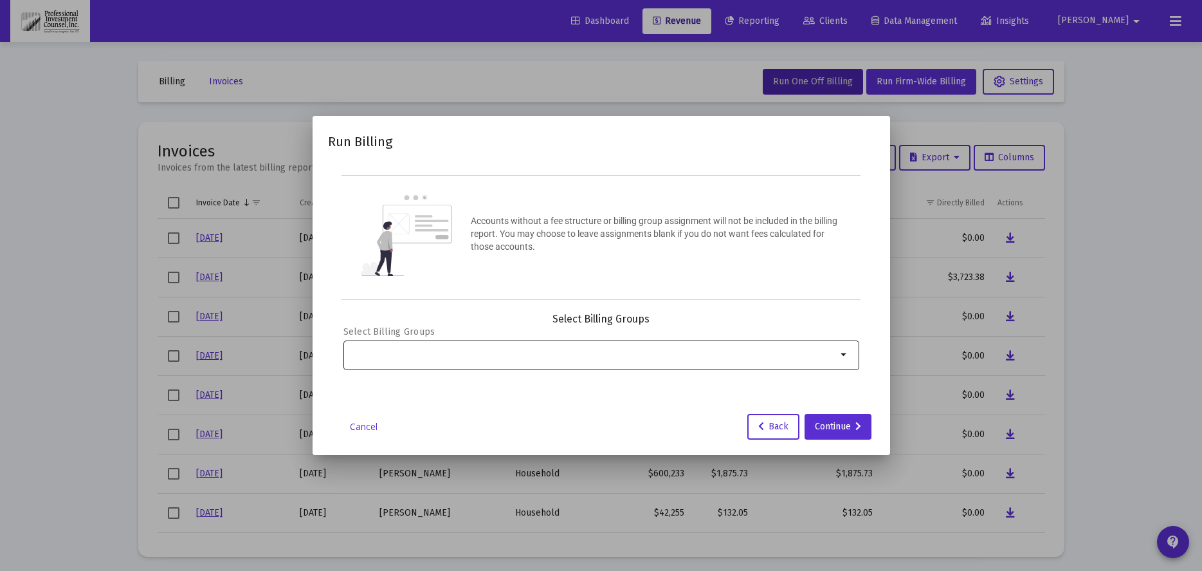
click at [504, 362] on div at bounding box center [593, 354] width 487 height 32
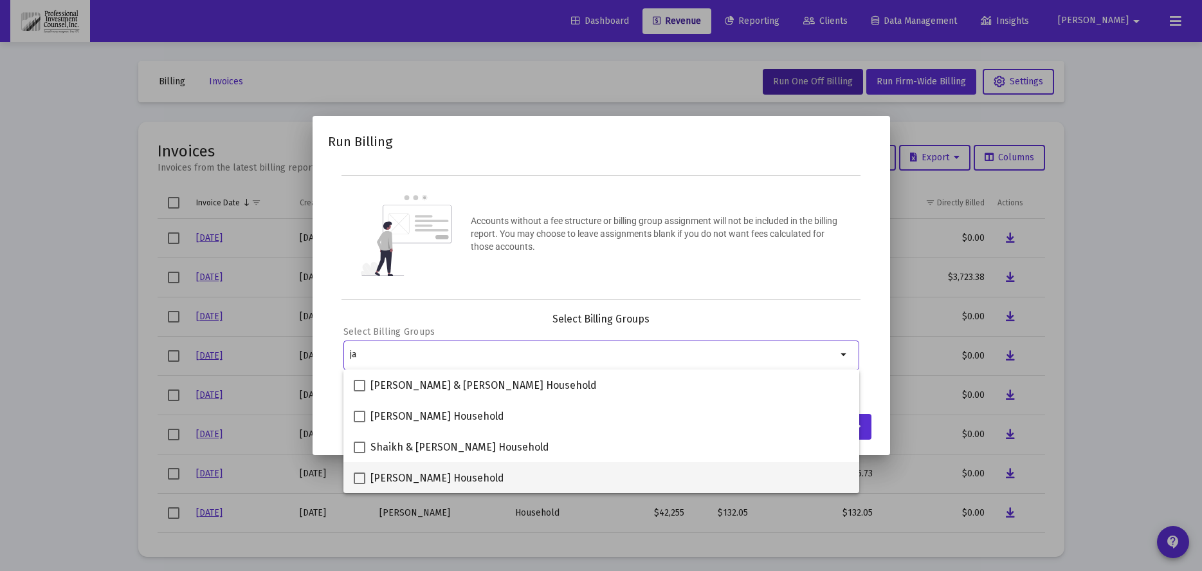
type input "ja"
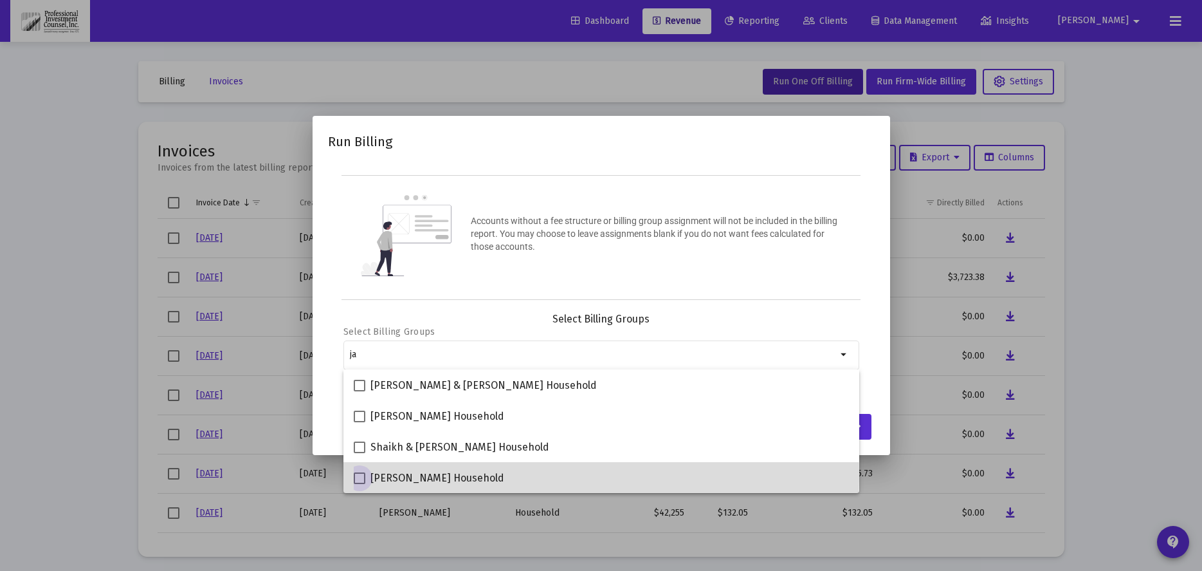
click at [480, 474] on span "Jeffrey Jaroszewski Household" at bounding box center [438, 477] width 134 height 15
click at [360, 484] on input "Jeffrey Jaroszewski Household" at bounding box center [359, 484] width 1 height 1
checkbox input "true"
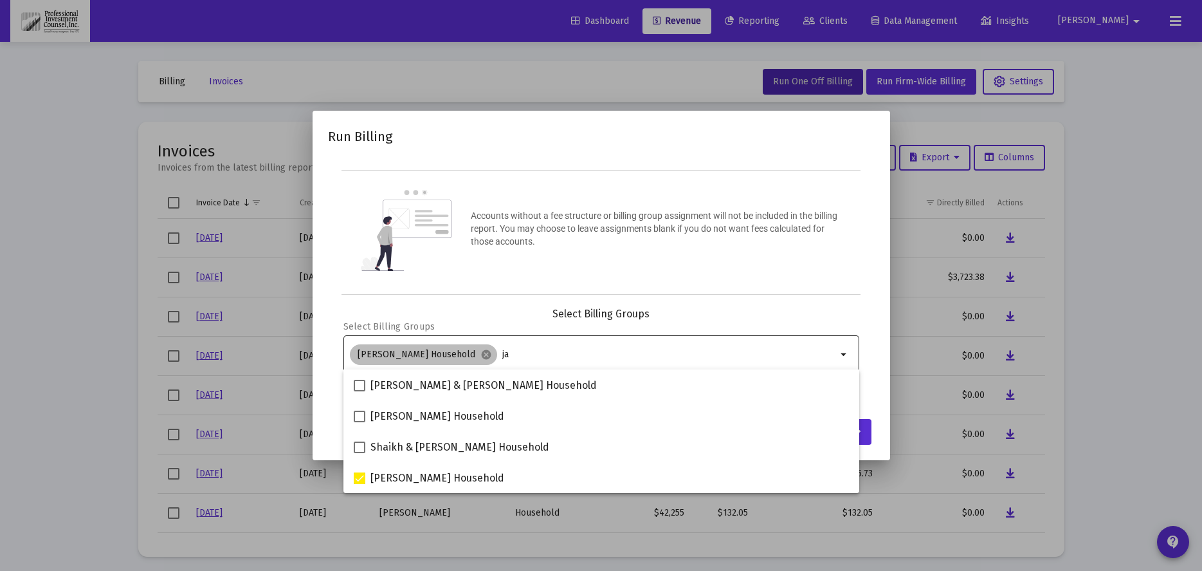
click at [546, 362] on div "Jeffrey Jaroszewski Household cancel ja" at bounding box center [593, 355] width 492 height 26
click at [533, 359] on input "ja" at bounding box center [669, 354] width 335 height 10
type input "j"
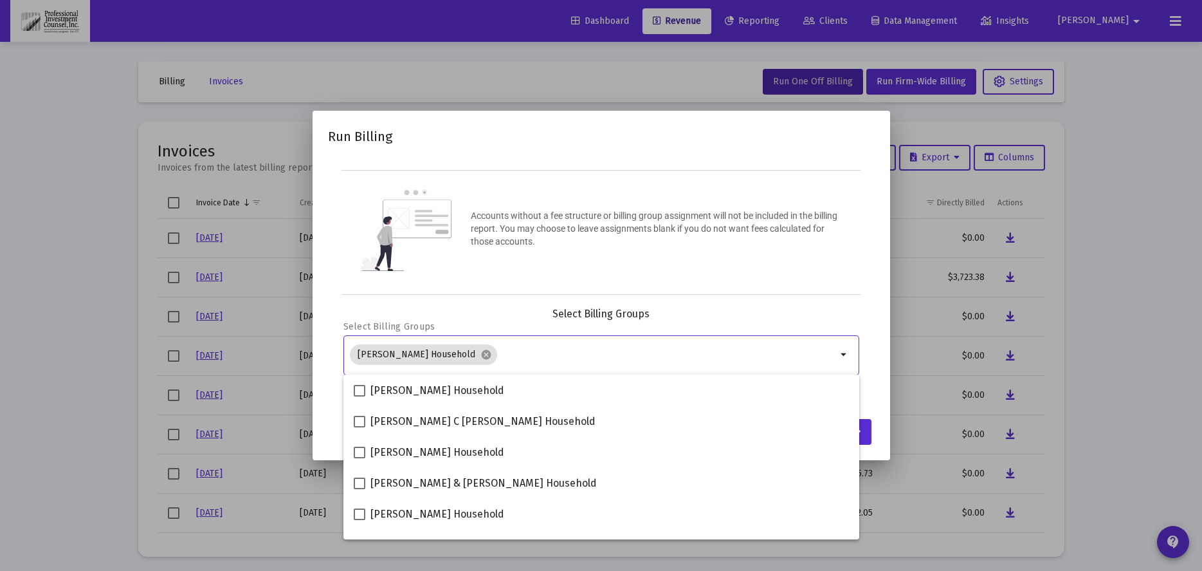
click at [686, 301] on div "Run Billing Accounts without a fee structure or billing group assignment will n…" at bounding box center [601, 285] width 547 height 318
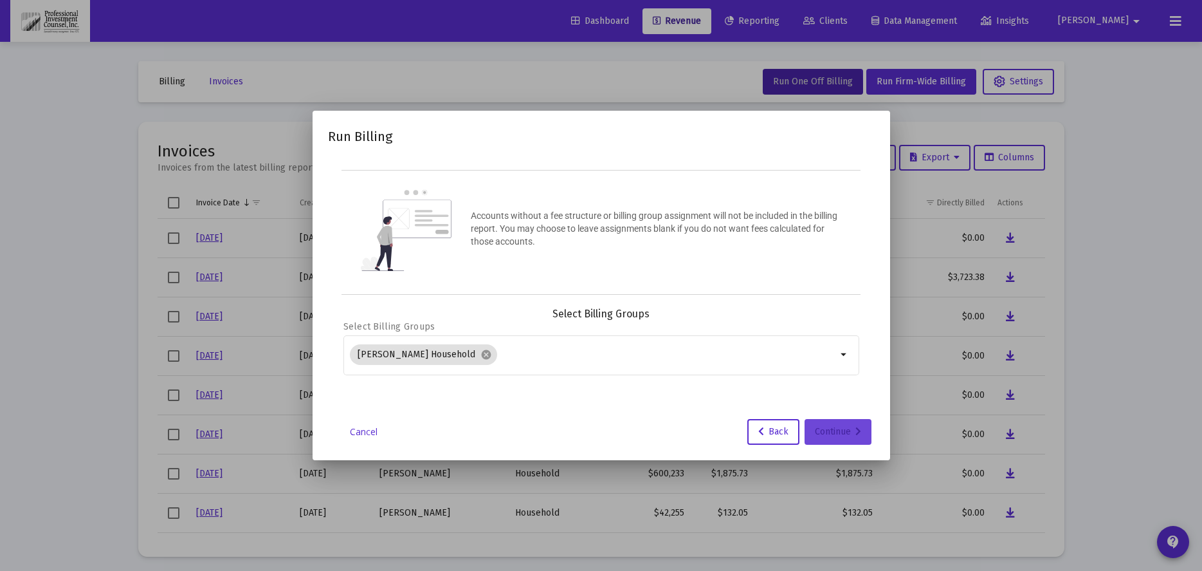
click at [849, 432] on div "Continue" at bounding box center [838, 432] width 46 height 26
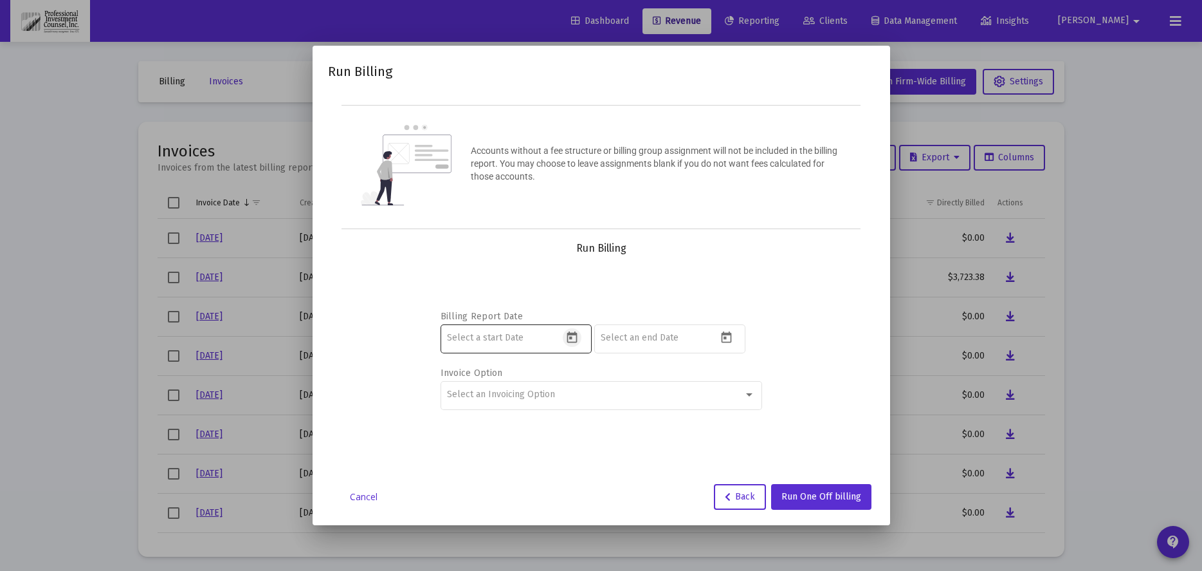
click at [575, 338] on icon "Open calendar" at bounding box center [573, 338] width 14 height 14
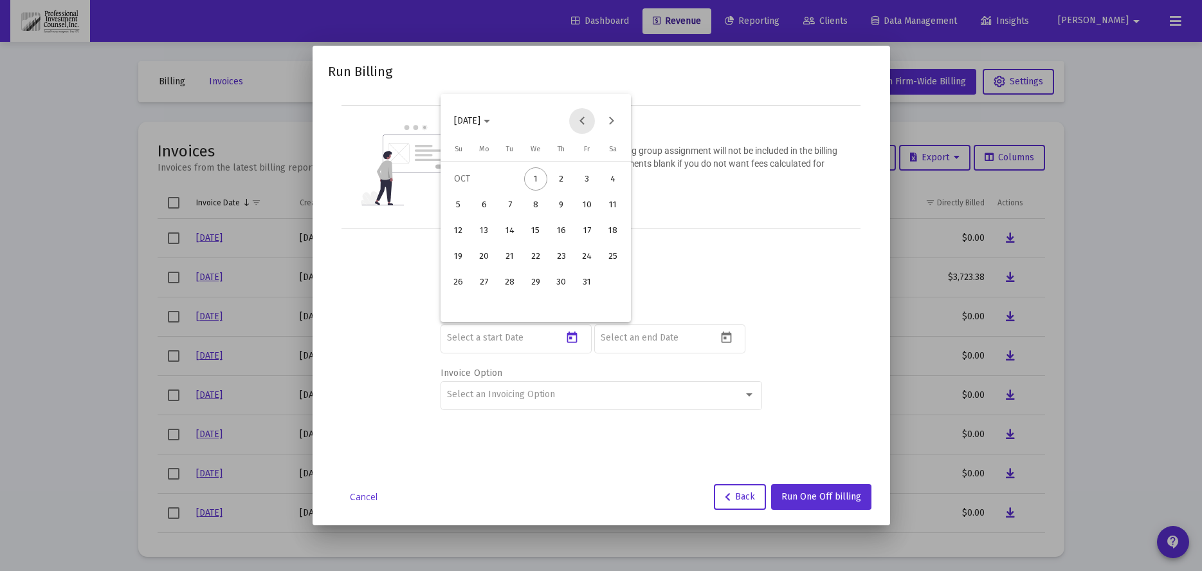
click at [584, 119] on button "Previous month" at bounding box center [582, 121] width 26 height 26
click at [512, 205] on div "1" at bounding box center [510, 204] width 23 height 23
type input "2025-07-01"
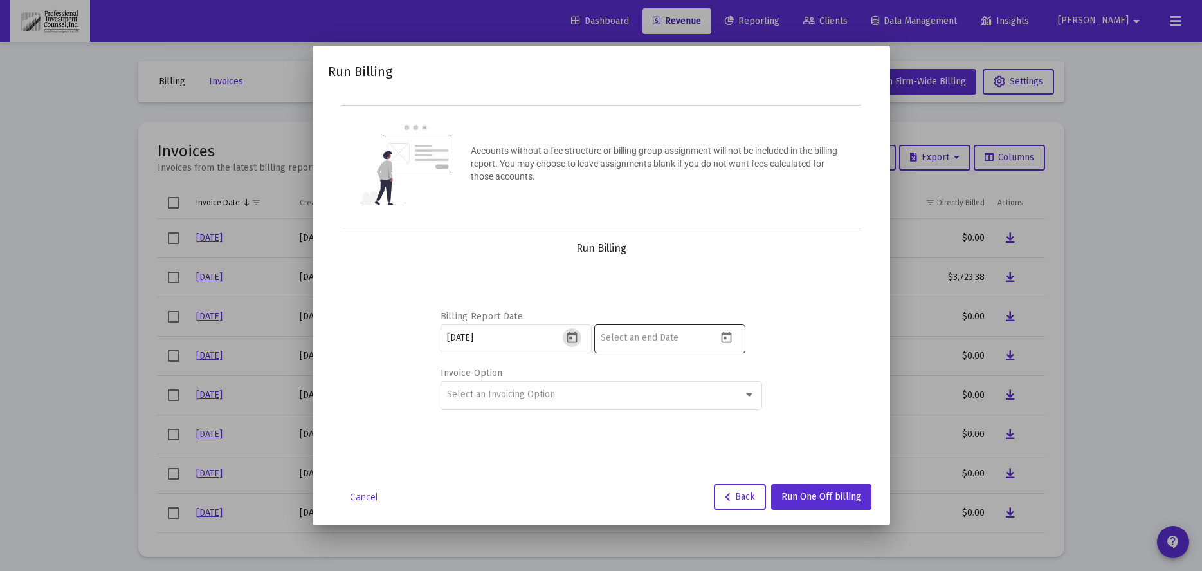
click at [723, 336] on icon "Open calendar" at bounding box center [727, 338] width 14 height 14
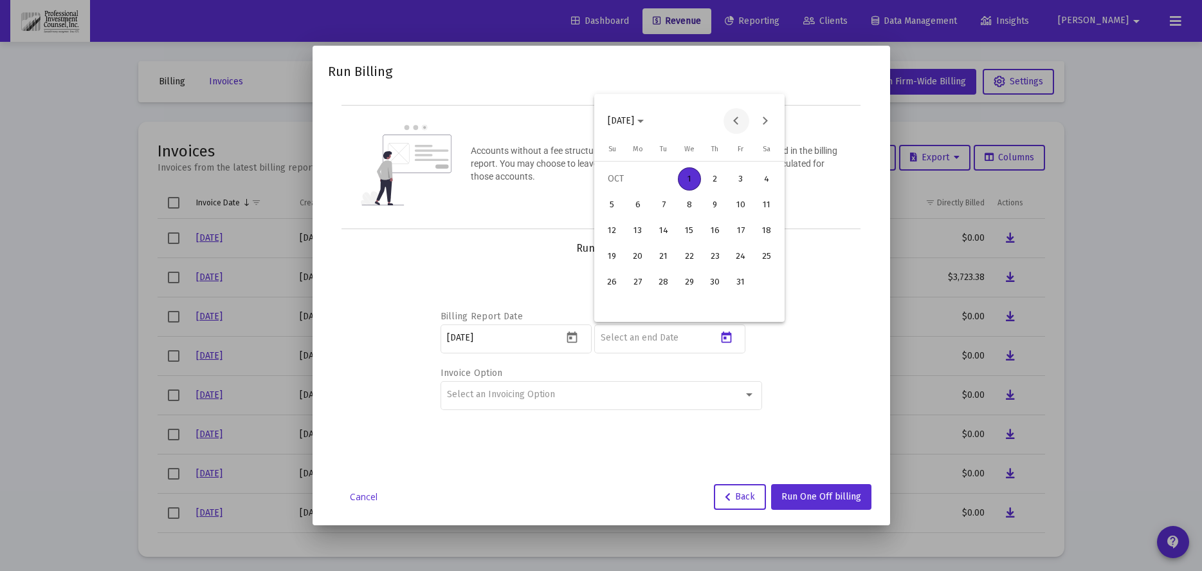
click at [733, 124] on button "Previous month" at bounding box center [737, 121] width 26 height 26
click at [670, 307] on div "30" at bounding box center [663, 307] width 23 height 23
type input "2025-09-30"
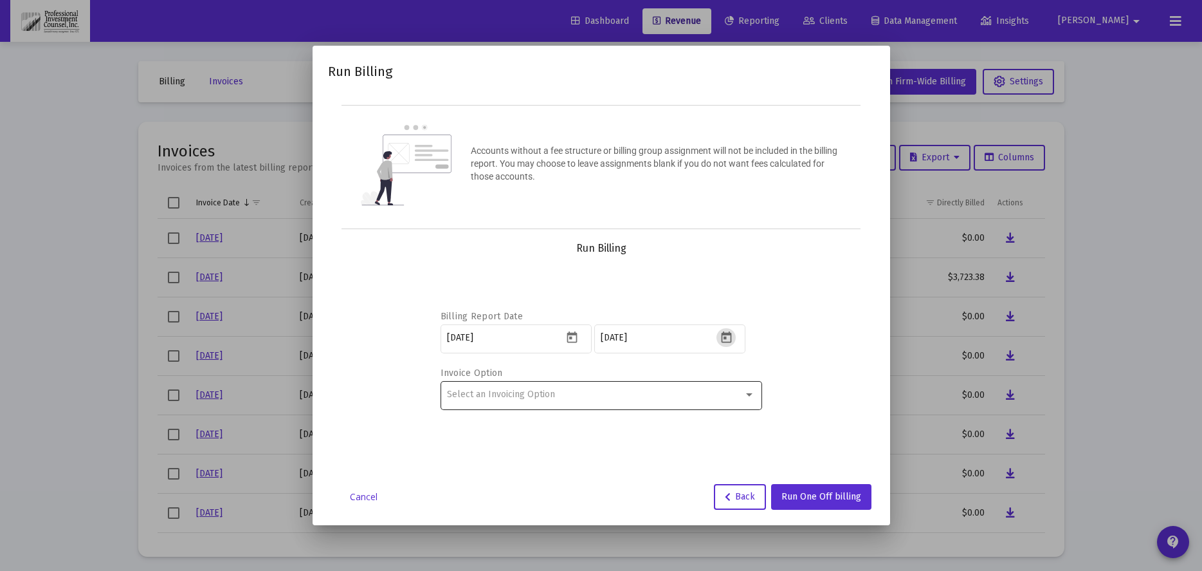
click at [587, 392] on div "Select an Invoicing Option" at bounding box center [595, 394] width 297 height 10
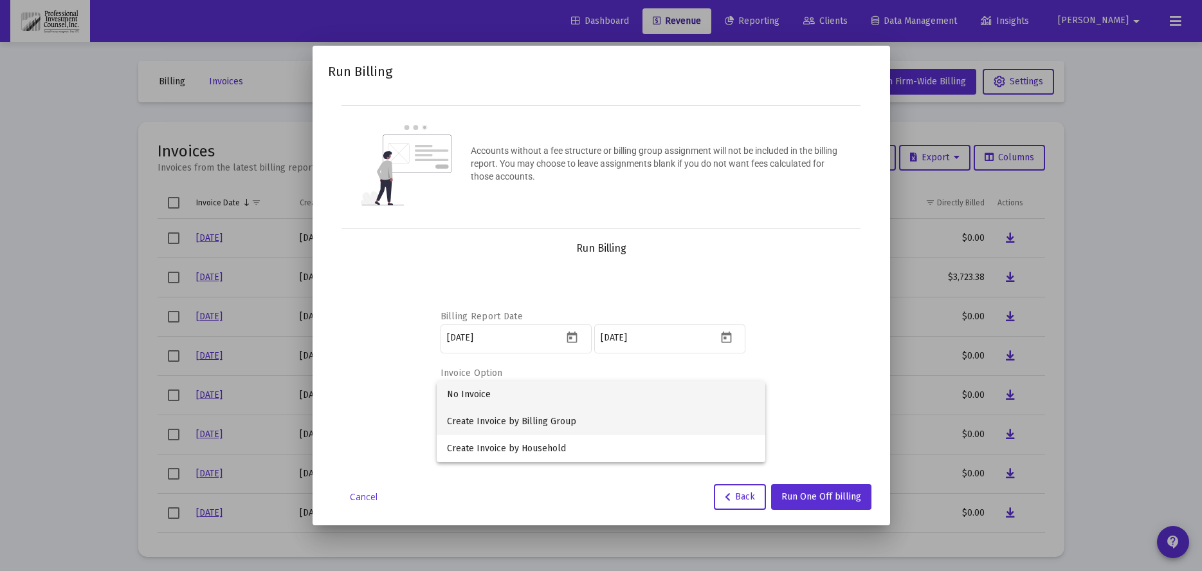
click at [501, 423] on span "Create Invoice by Billing Group" at bounding box center [601, 421] width 308 height 27
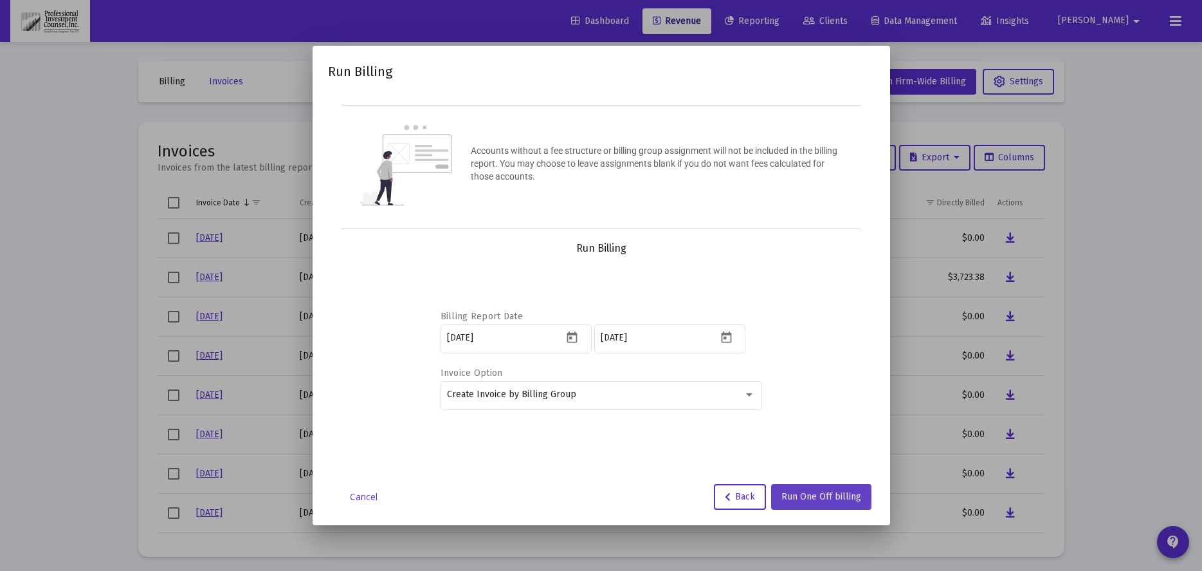
click at [809, 494] on span "Run One Off billing" at bounding box center [822, 496] width 80 height 11
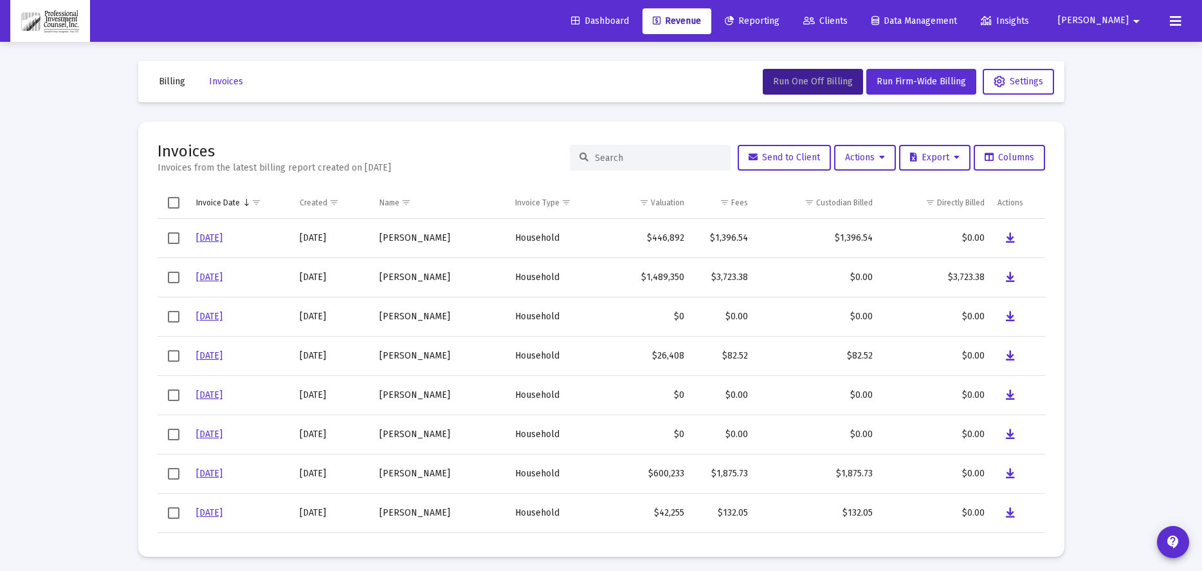
click at [169, 80] on span "Billing" at bounding box center [172, 81] width 26 height 11
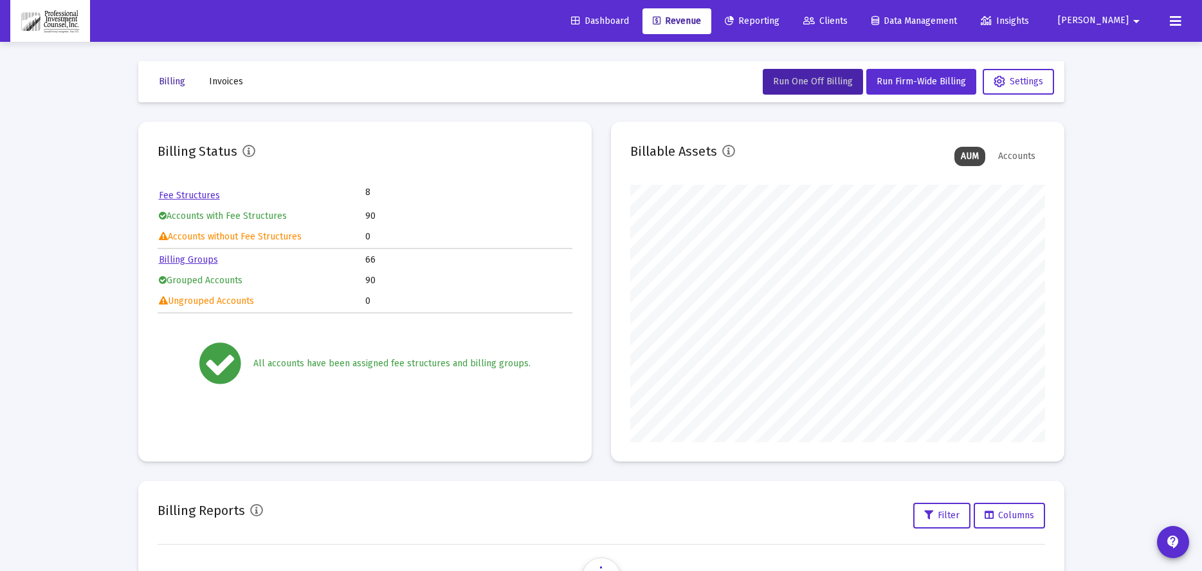
scroll to position [257, 415]
click at [230, 84] on span "Invoices" at bounding box center [226, 81] width 34 height 11
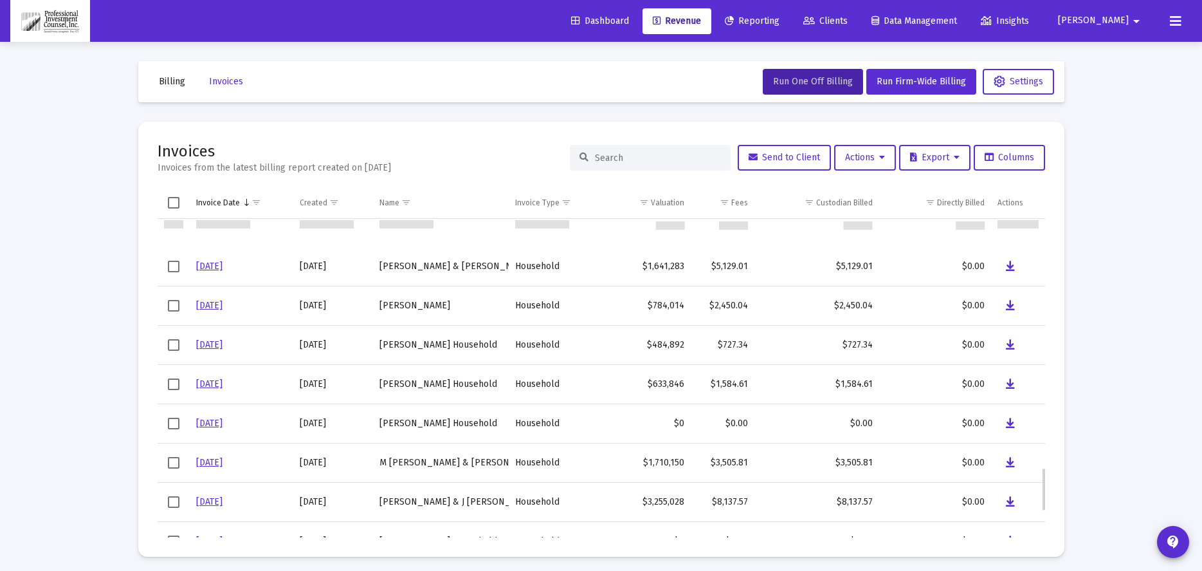
scroll to position [1996, 0]
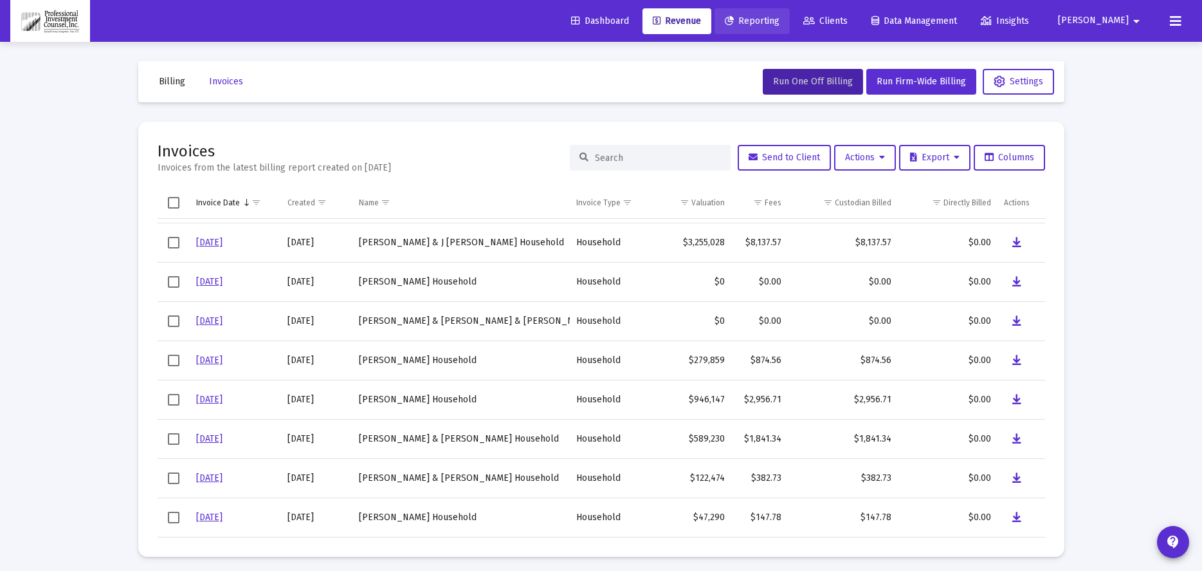
click at [780, 19] on span "Reporting" at bounding box center [752, 20] width 55 height 11
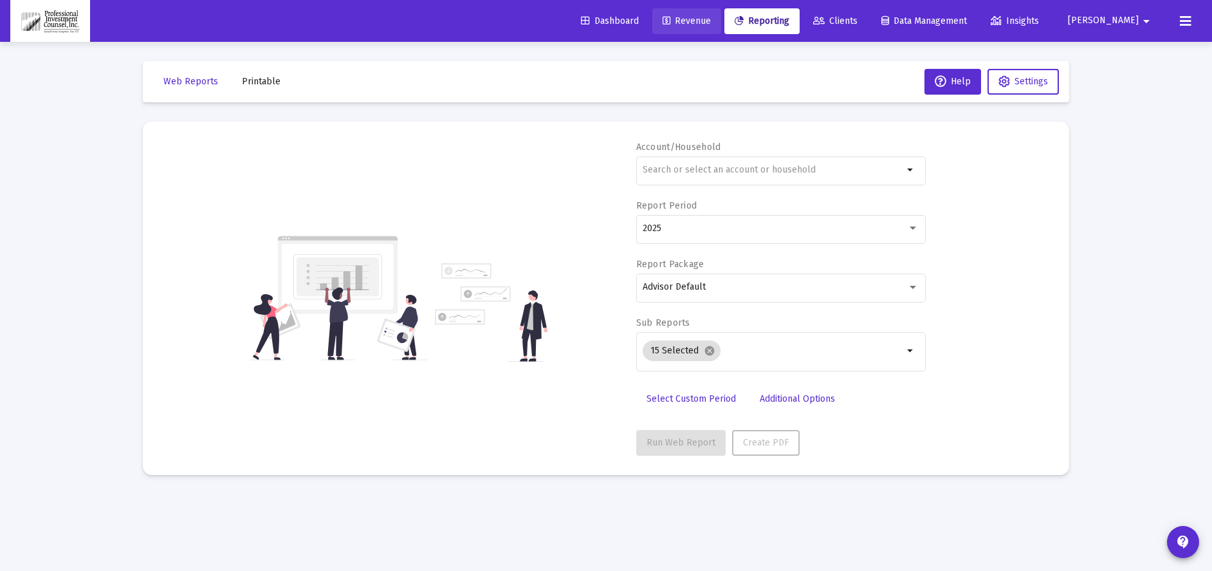
click at [711, 20] on span "Revenue" at bounding box center [687, 20] width 48 height 11
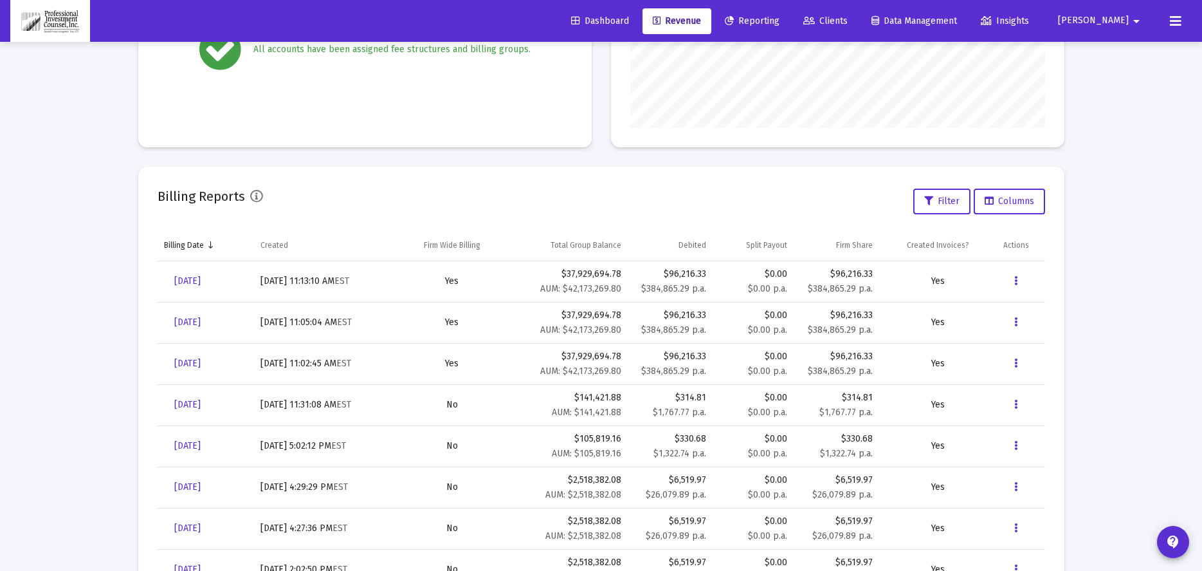
scroll to position [322, 0]
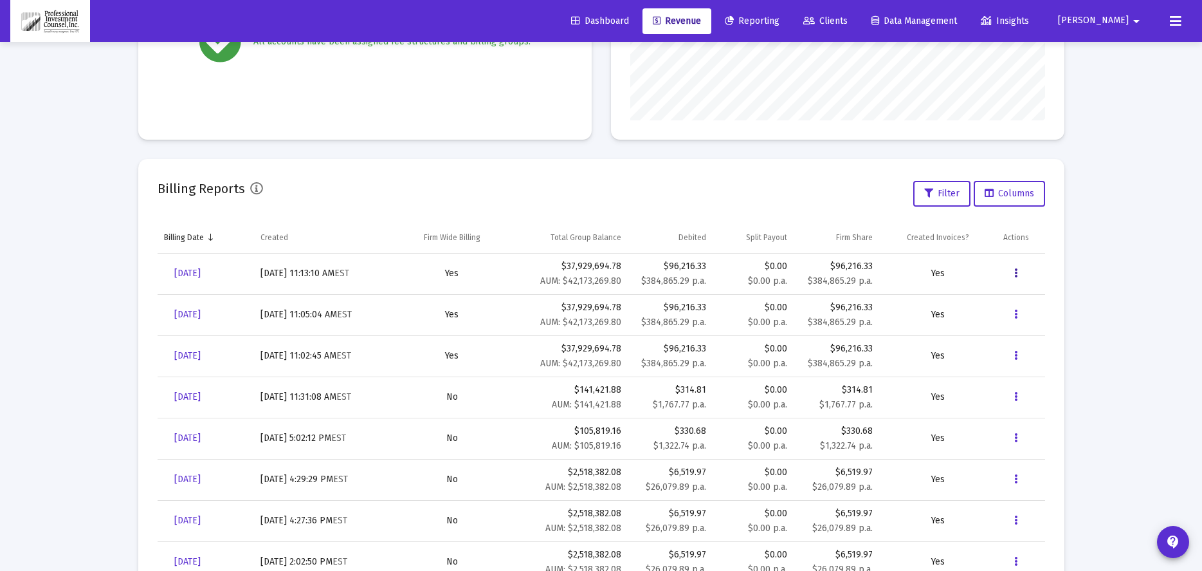
click at [1015, 269] on icon "Data grid" at bounding box center [1016, 273] width 3 height 15
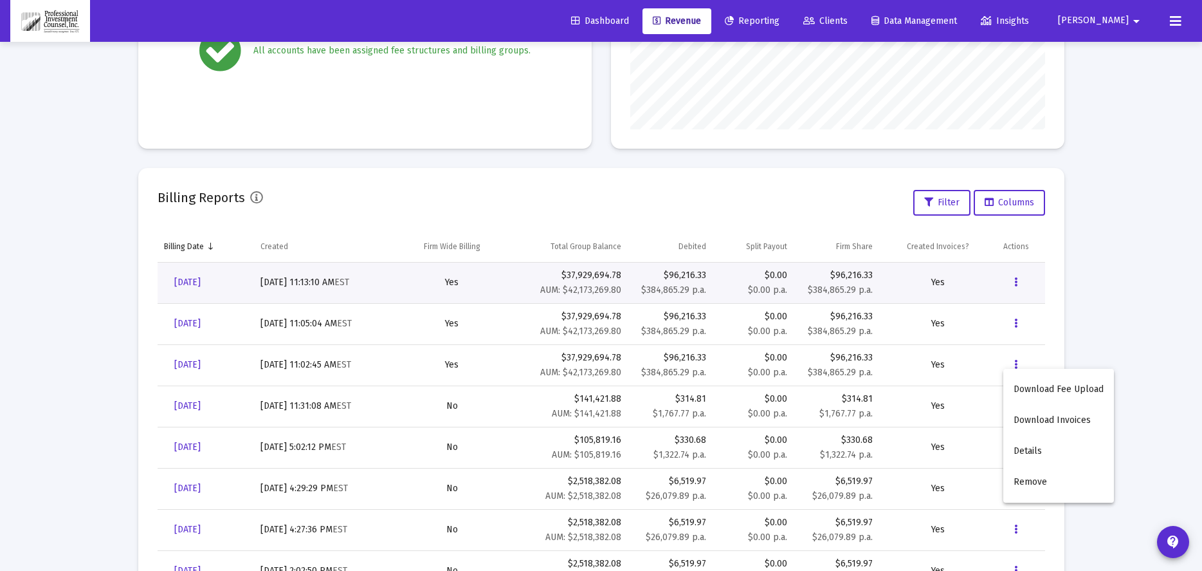
scroll to position [386, 0]
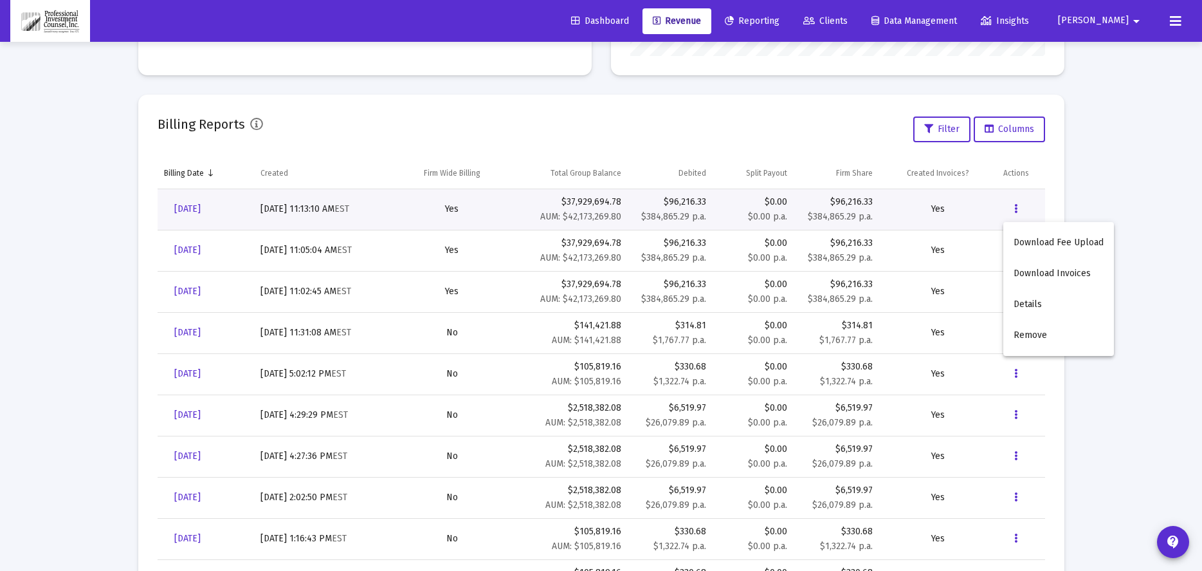
click at [1120, 157] on div at bounding box center [601, 285] width 1202 height 571
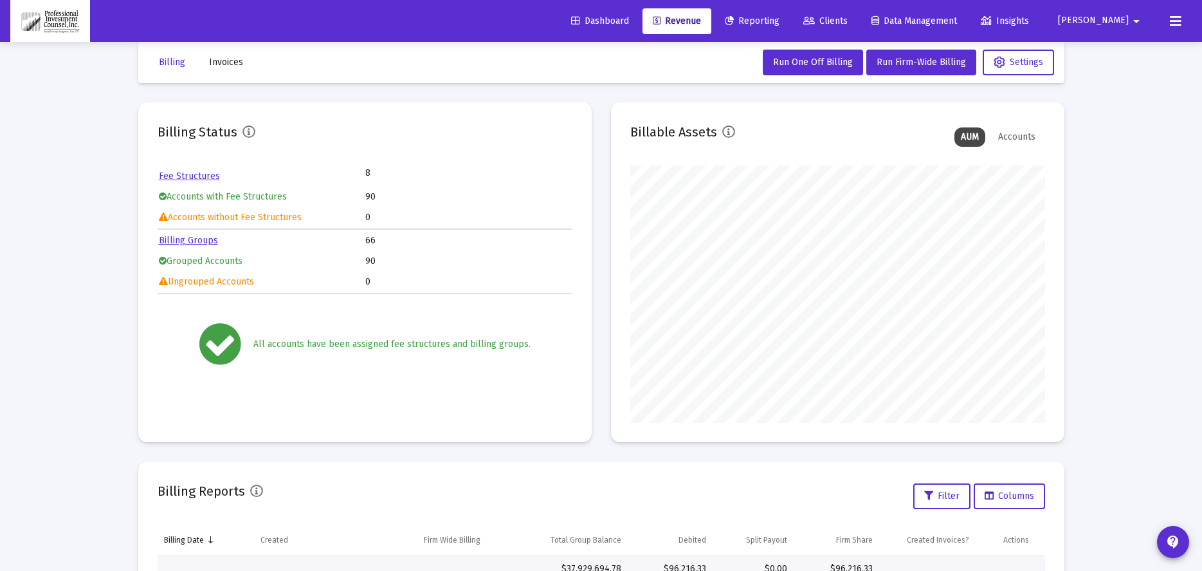
scroll to position [0, 0]
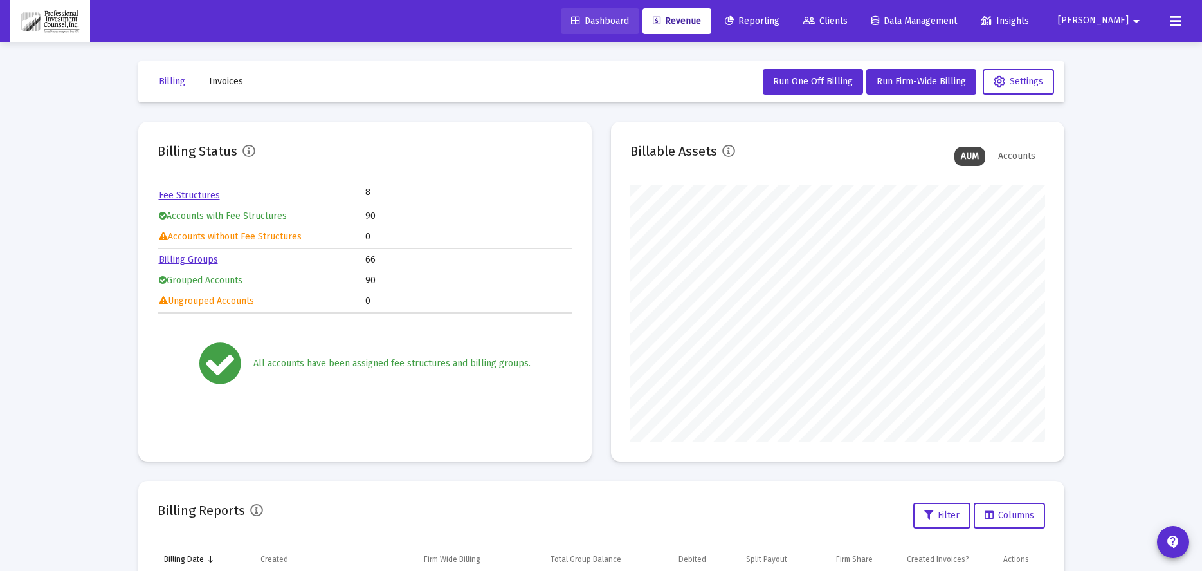
click at [629, 15] on span "Dashboard" at bounding box center [600, 20] width 58 height 11
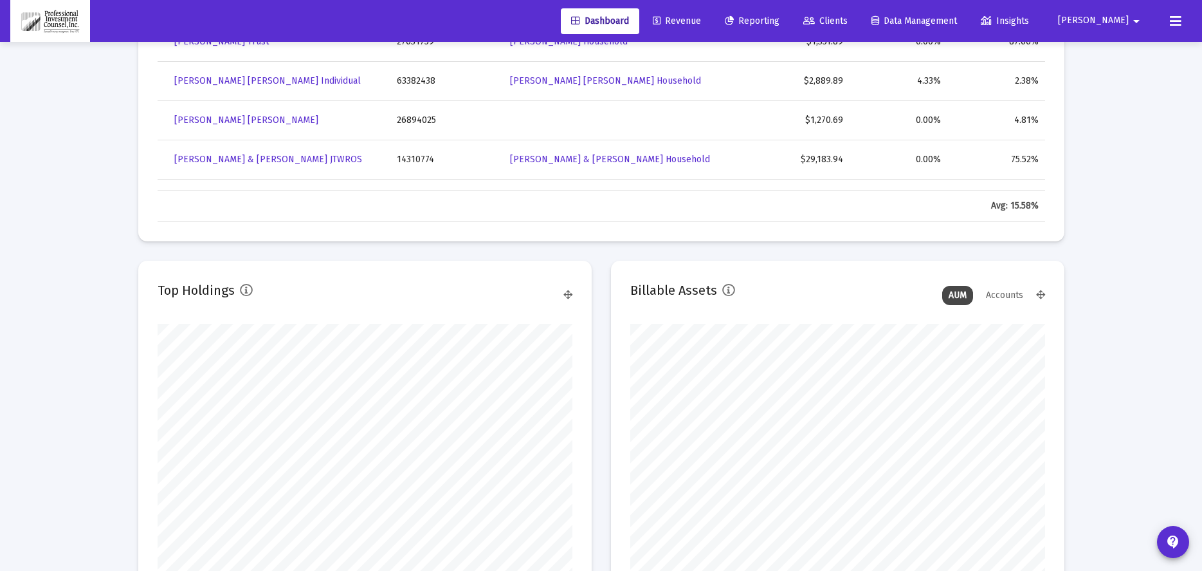
scroll to position [965, 0]
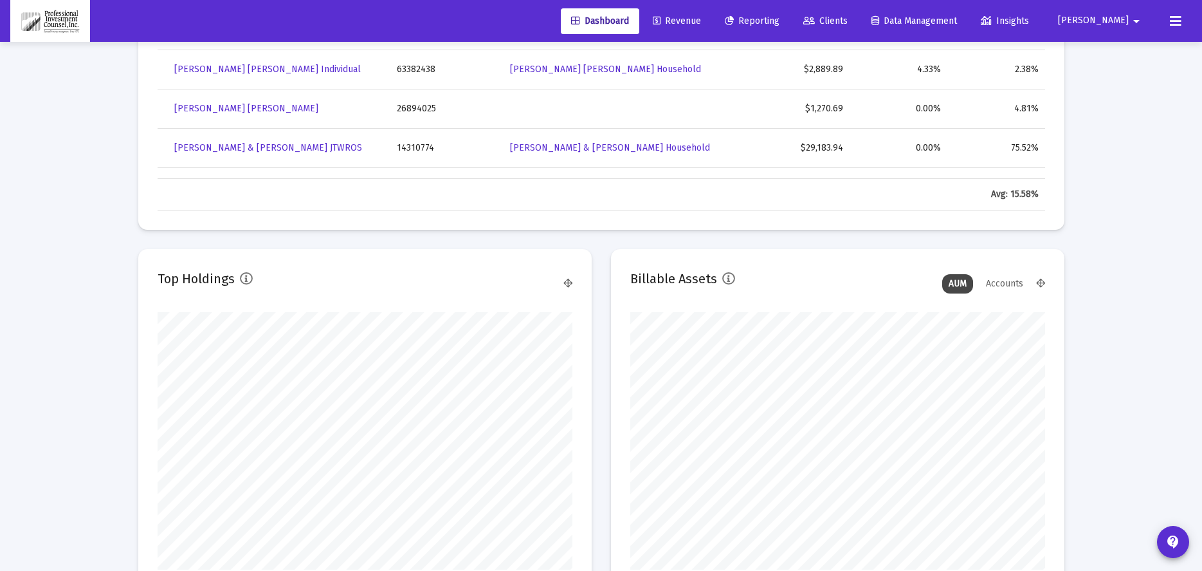
click at [1015, 280] on div "Accounts" at bounding box center [1005, 283] width 50 height 19
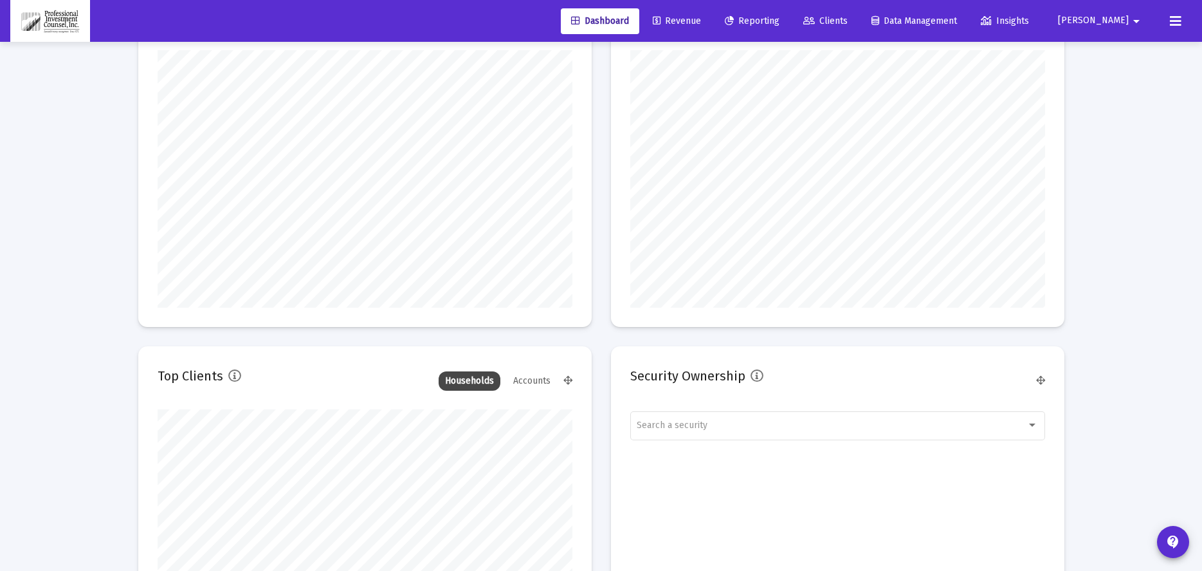
scroll to position [0, 0]
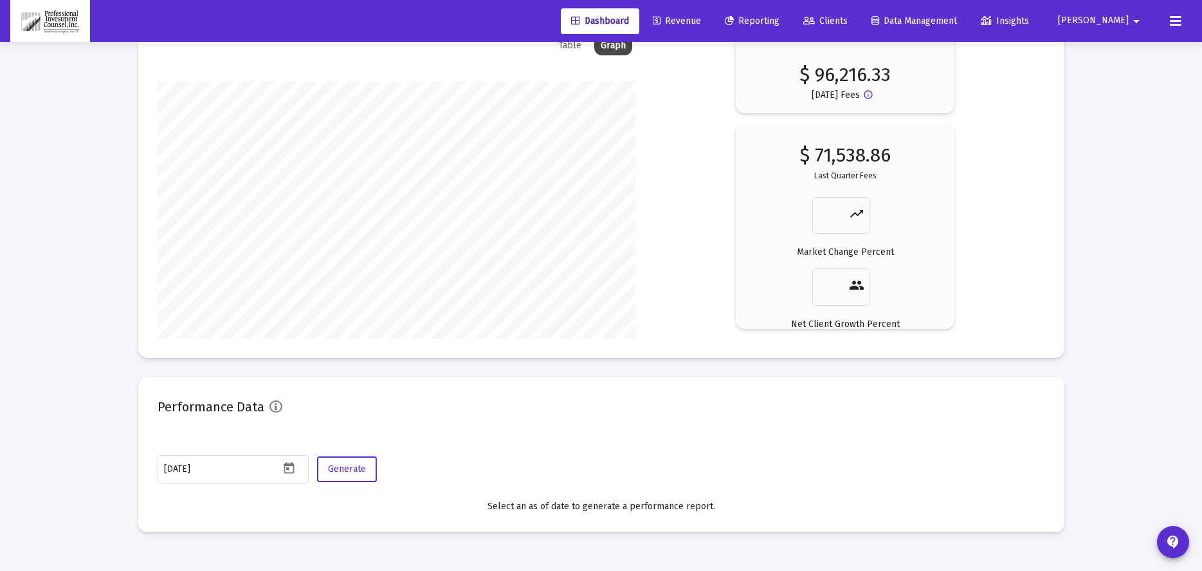
click at [1167, 21] on button at bounding box center [1176, 21] width 26 height 26
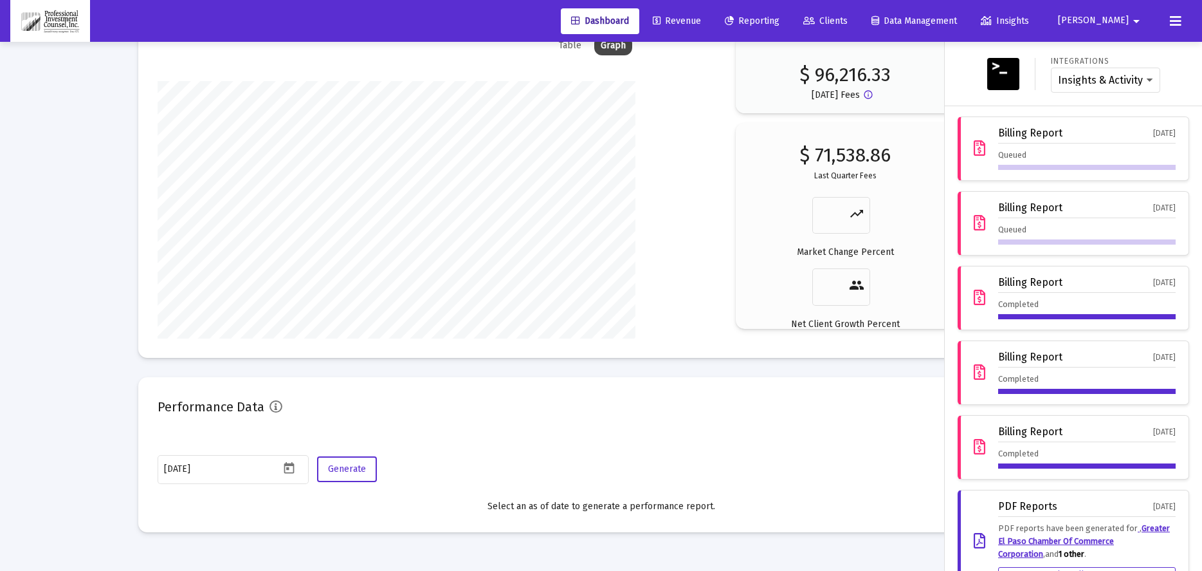
click at [1086, 151] on div "Queued" at bounding box center [1087, 159] width 178 height 21
click at [1013, 133] on div "Billing Report" at bounding box center [1030, 133] width 64 height 12
click at [964, 147] on div "Billing Report Oct 1, 2025 Queued" at bounding box center [1074, 148] width 232 height 64
click at [974, 147] on icon at bounding box center [980, 148] width 12 height 15
click at [1044, 137] on div "Billing Report" at bounding box center [1030, 133] width 64 height 12
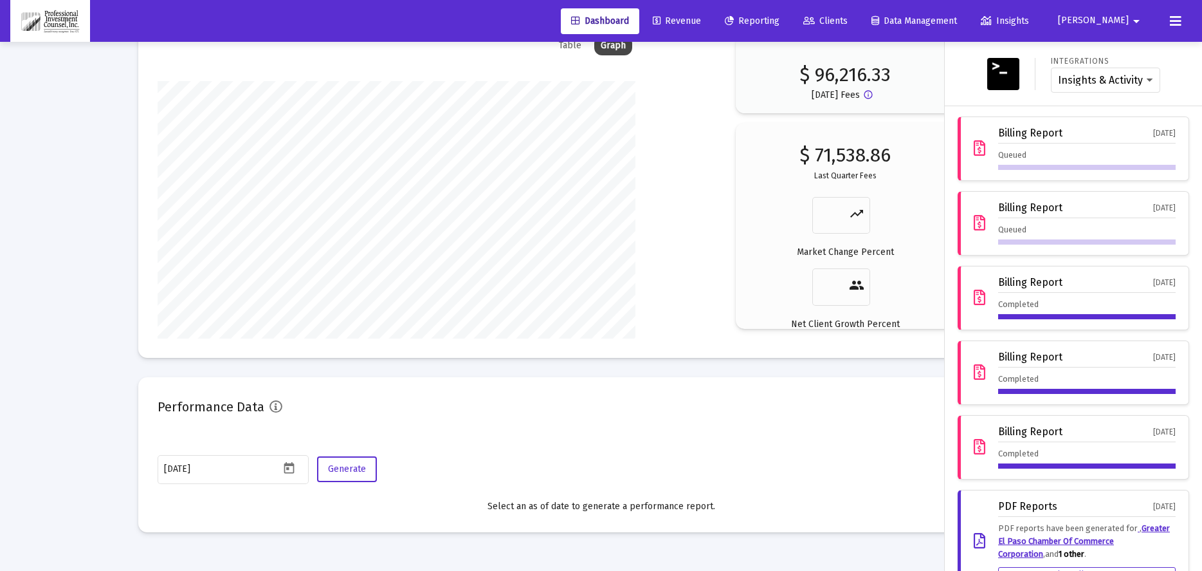
click at [1054, 249] on div "Billing Report Oct 1, 2025 Queued" at bounding box center [1074, 223] width 232 height 64
click at [974, 295] on icon at bounding box center [980, 297] width 12 height 15
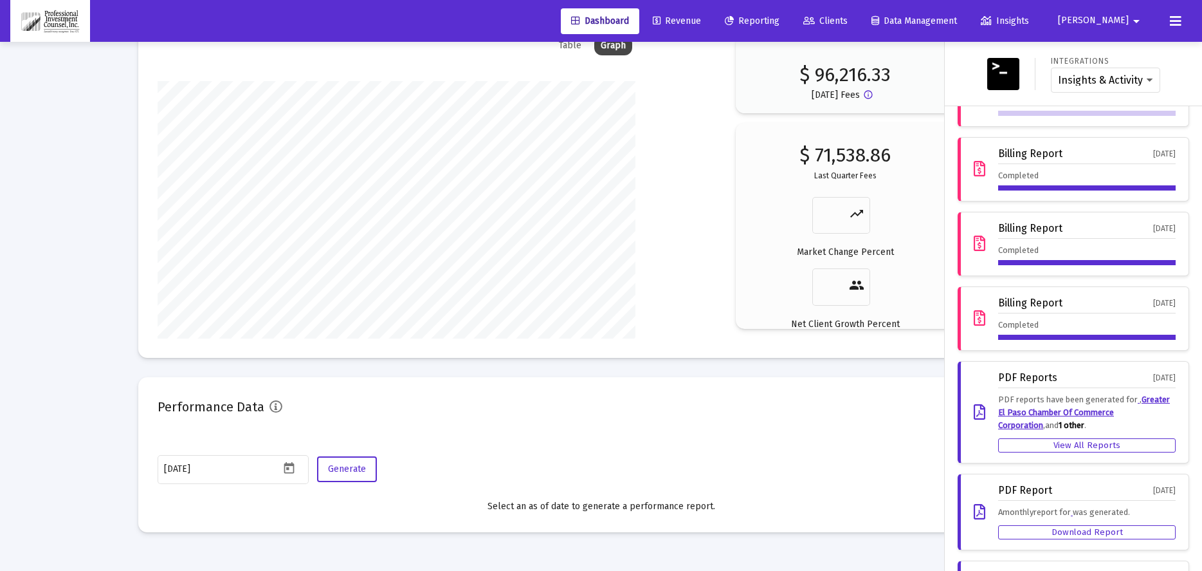
click at [1022, 333] on div "Completed" at bounding box center [1087, 328] width 178 height 21
click at [1040, 310] on div "Billing Report Oct 1, 2025" at bounding box center [1087, 305] width 178 height 16
click at [974, 315] on icon at bounding box center [980, 318] width 12 height 15
drag, startPoint x: 1002, startPoint y: 315, endPoint x: 1033, endPoint y: 302, distance: 33.2
click at [1033, 302] on div "Billing Report" at bounding box center [1030, 303] width 64 height 12
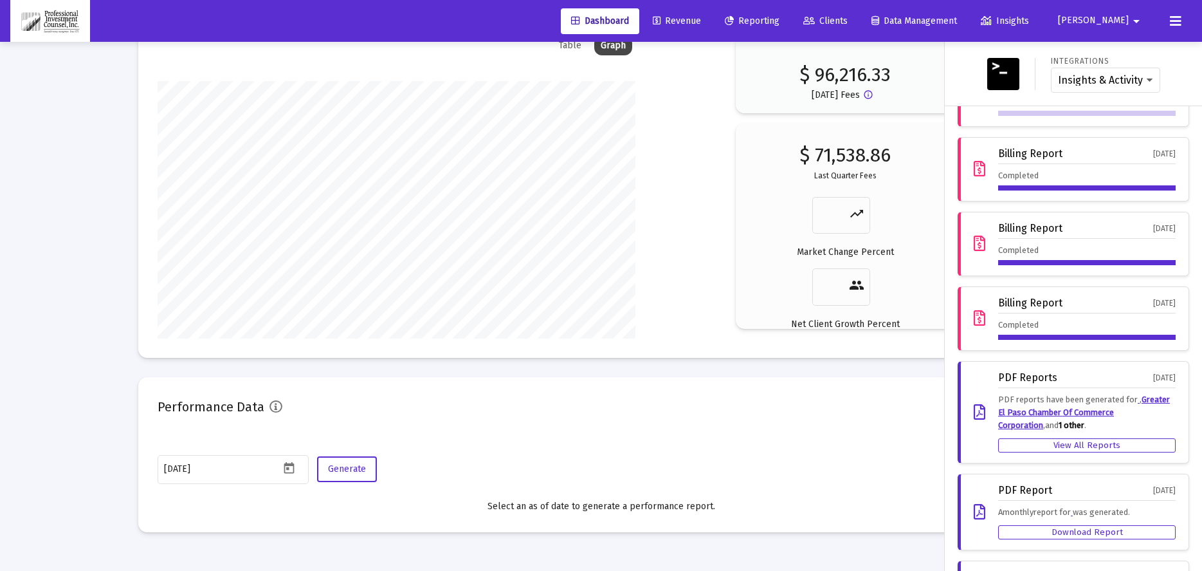
click at [1033, 333] on div "Completed" at bounding box center [1087, 328] width 178 height 21
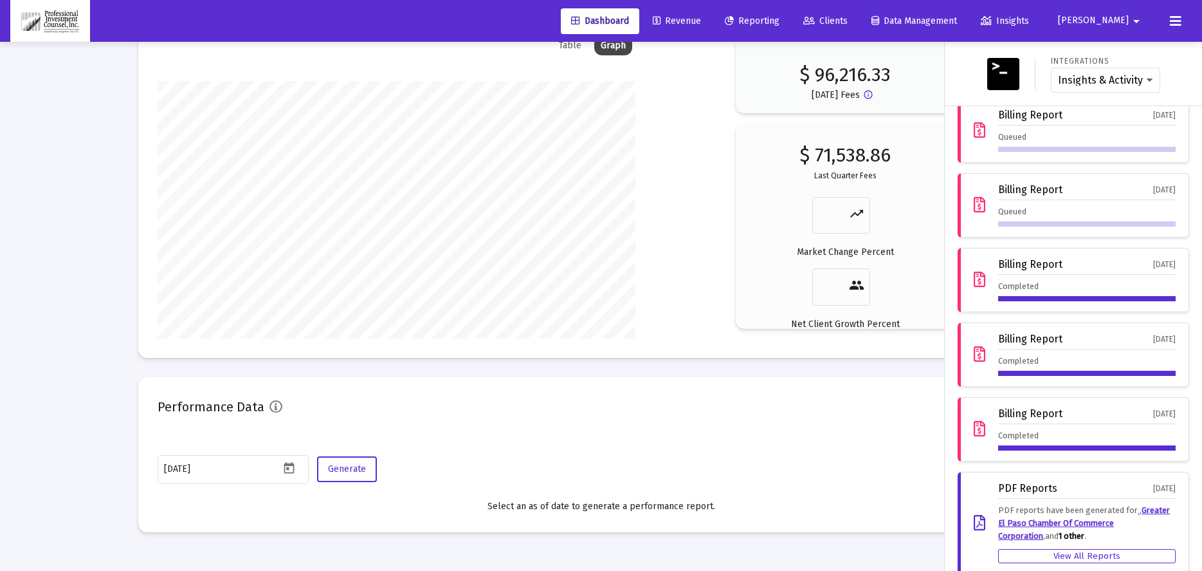
scroll to position [0, 0]
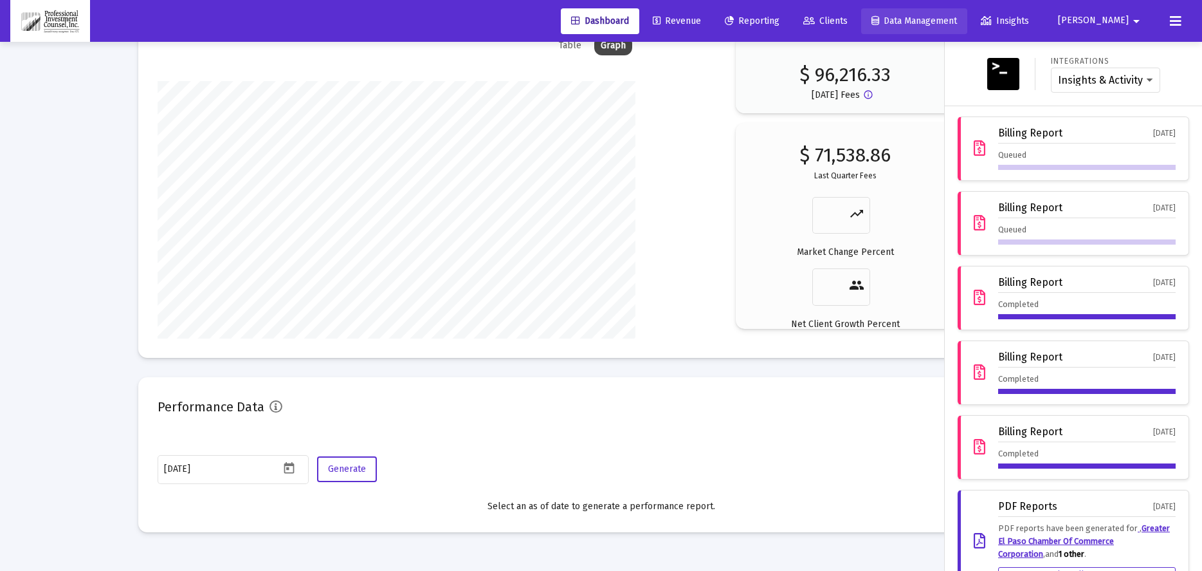
click at [957, 18] on span "Data Management" at bounding box center [915, 20] width 86 height 11
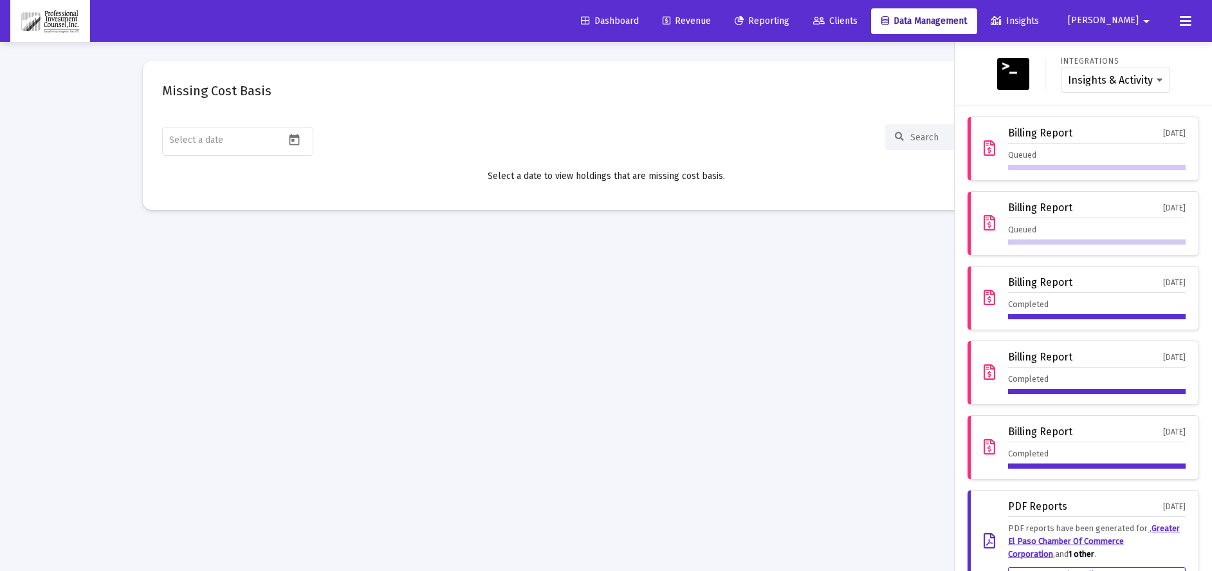
click at [858, 19] on span "Clients" at bounding box center [835, 20] width 44 height 11
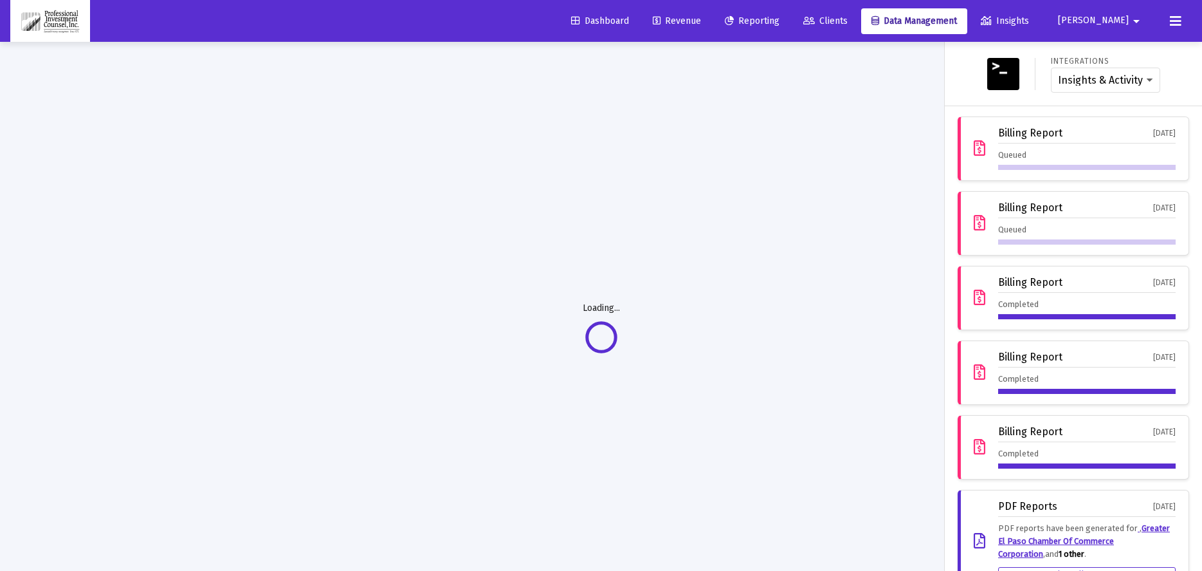
click at [780, 18] on span "Reporting" at bounding box center [752, 20] width 55 height 11
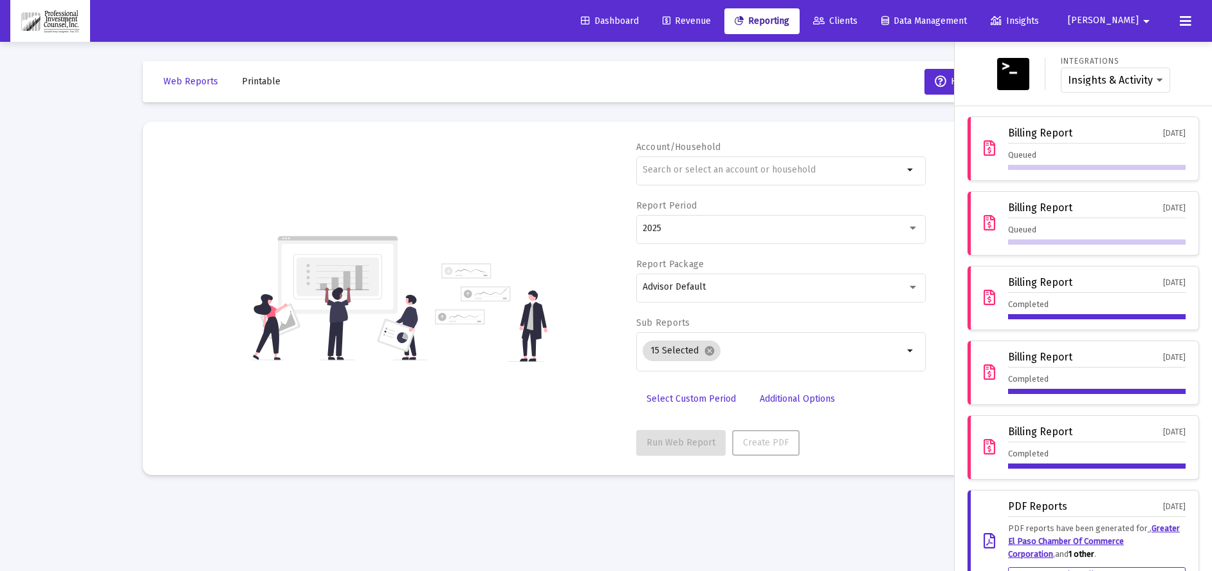
click at [721, 30] on link "Revenue" at bounding box center [686, 21] width 69 height 26
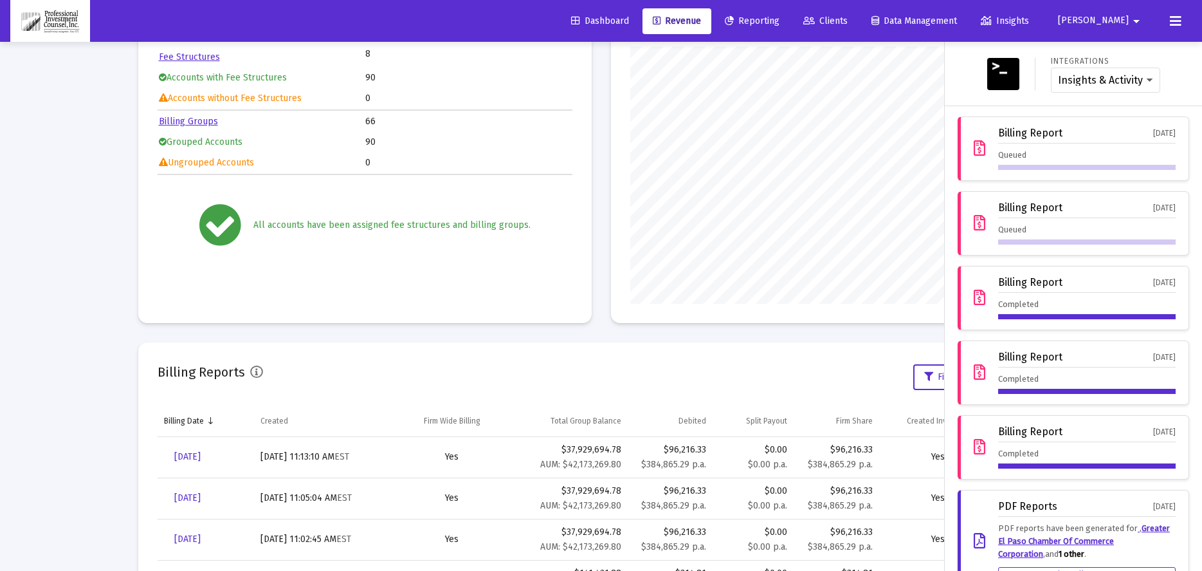
scroll to position [193, 0]
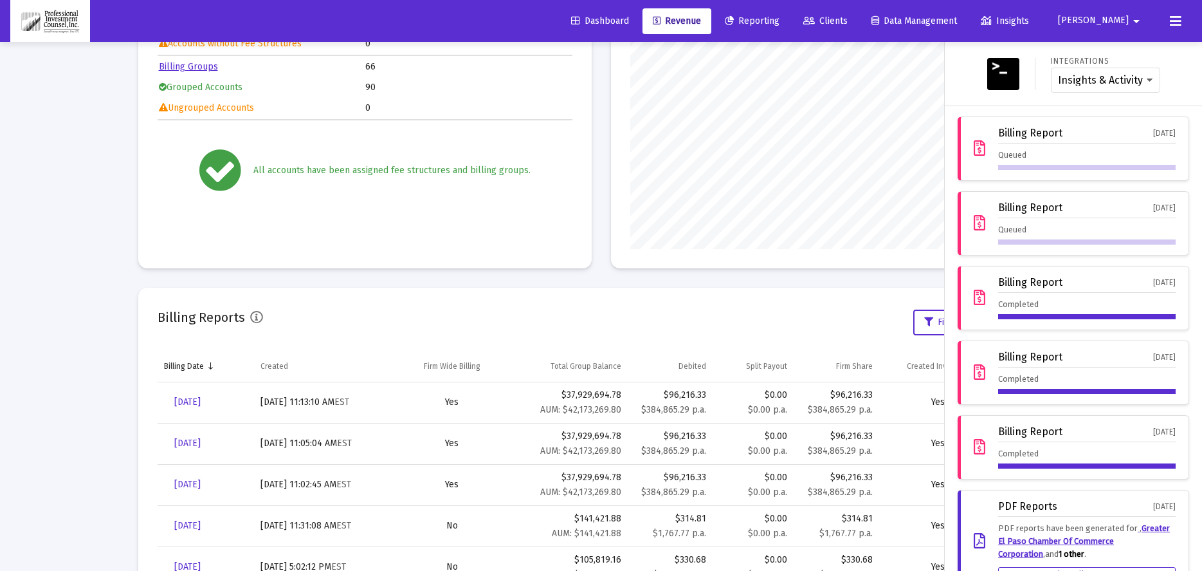
click at [1004, 78] on img at bounding box center [1004, 74] width 32 height 32
click at [991, 73] on img at bounding box center [1004, 74] width 32 height 32
click at [834, 342] on div at bounding box center [601, 285] width 1202 height 571
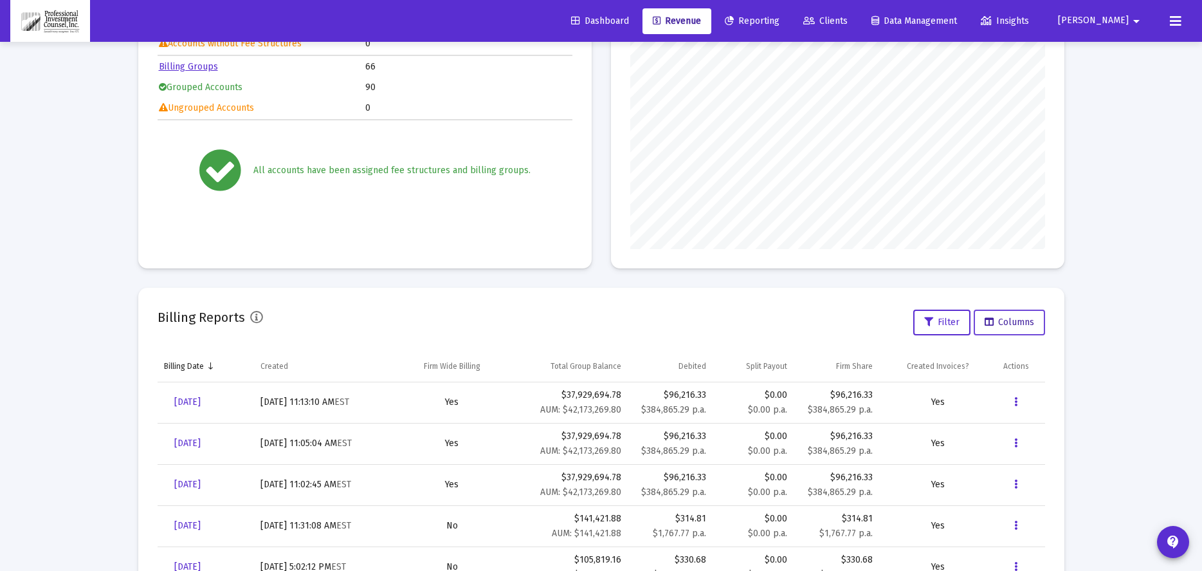
click at [1011, 325] on span "Columns" at bounding box center [1010, 322] width 50 height 11
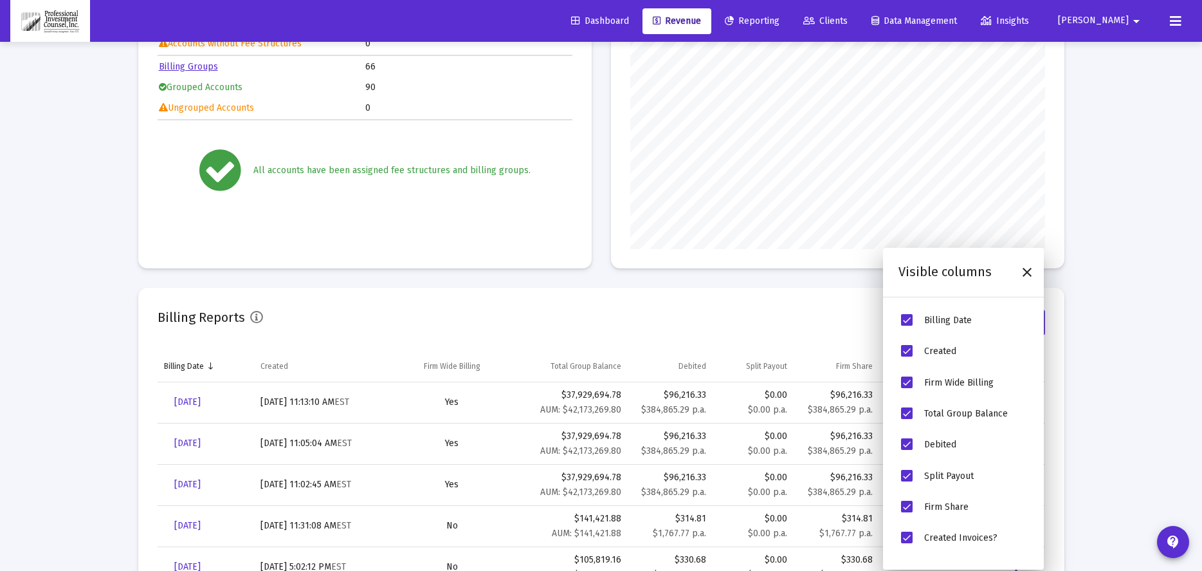
scroll to position [257, 415]
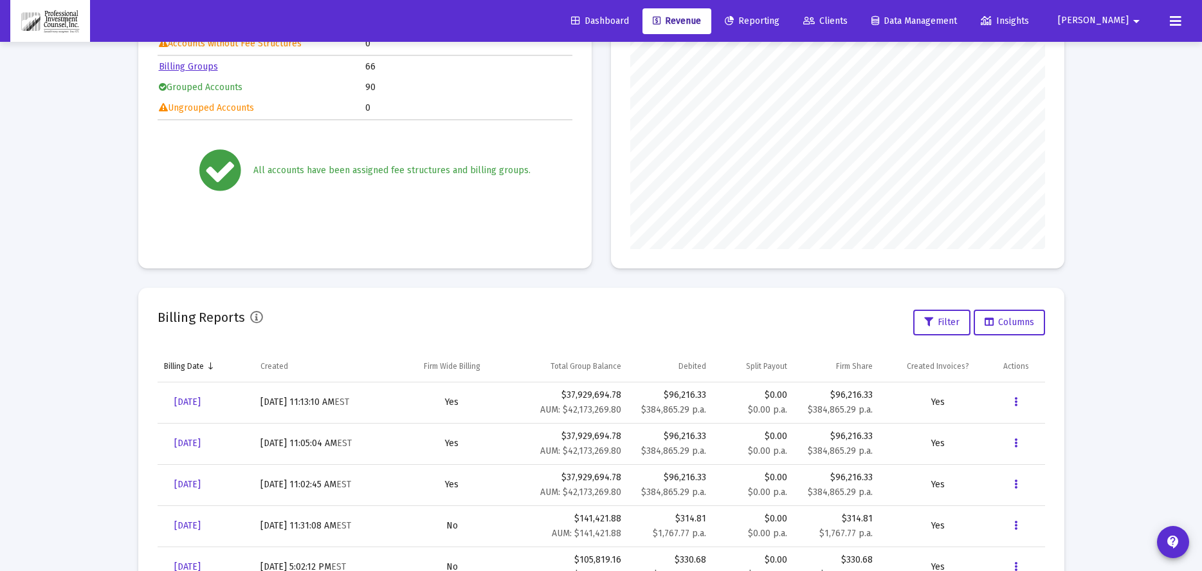
click at [729, 281] on div "Billing Status Fee Structures 8 Accounts with Fee Structures 90 Accounts withou…" at bounding box center [601, 389] width 926 height 921
click at [1015, 403] on icon "Data grid" at bounding box center [1016, 401] width 3 height 15
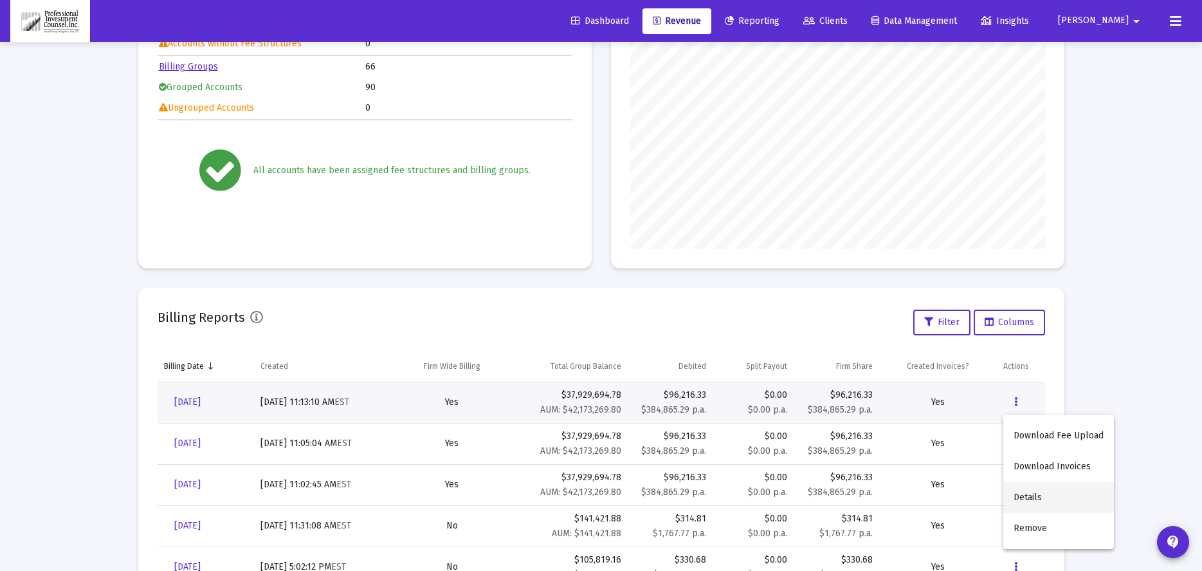
click at [1040, 502] on button "Details" at bounding box center [1059, 497] width 111 height 31
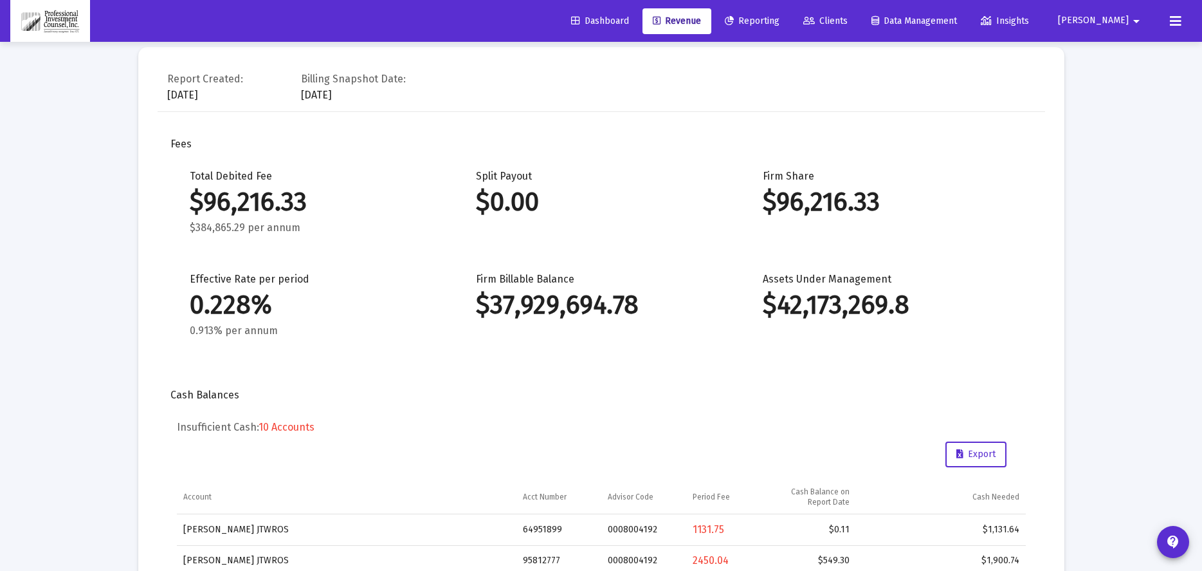
scroll to position [64, 0]
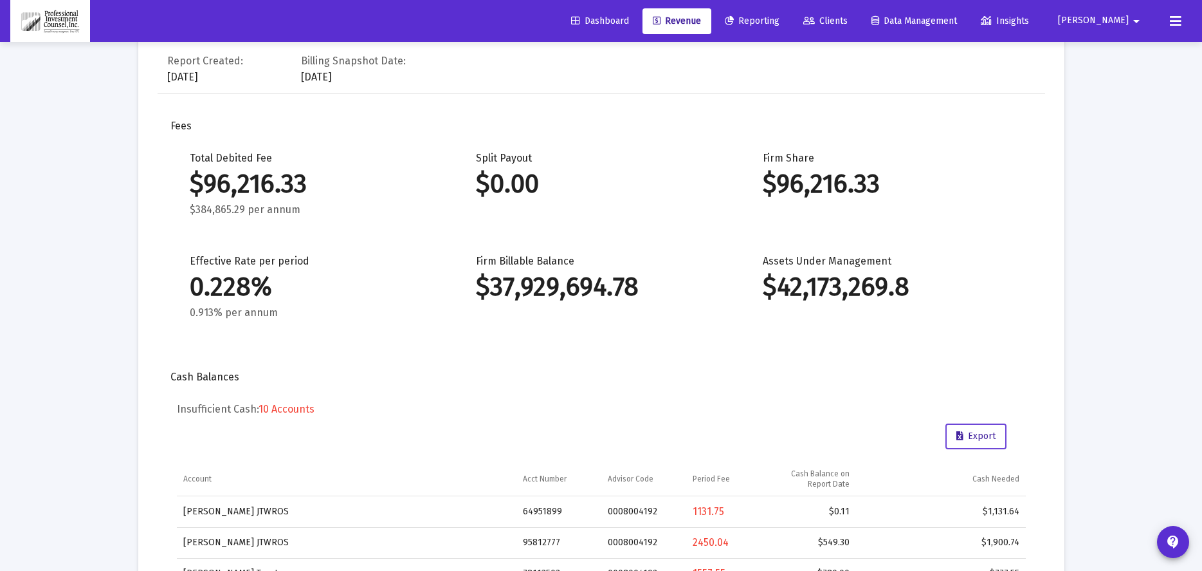
click at [995, 431] on span "Export" at bounding box center [976, 435] width 39 height 11
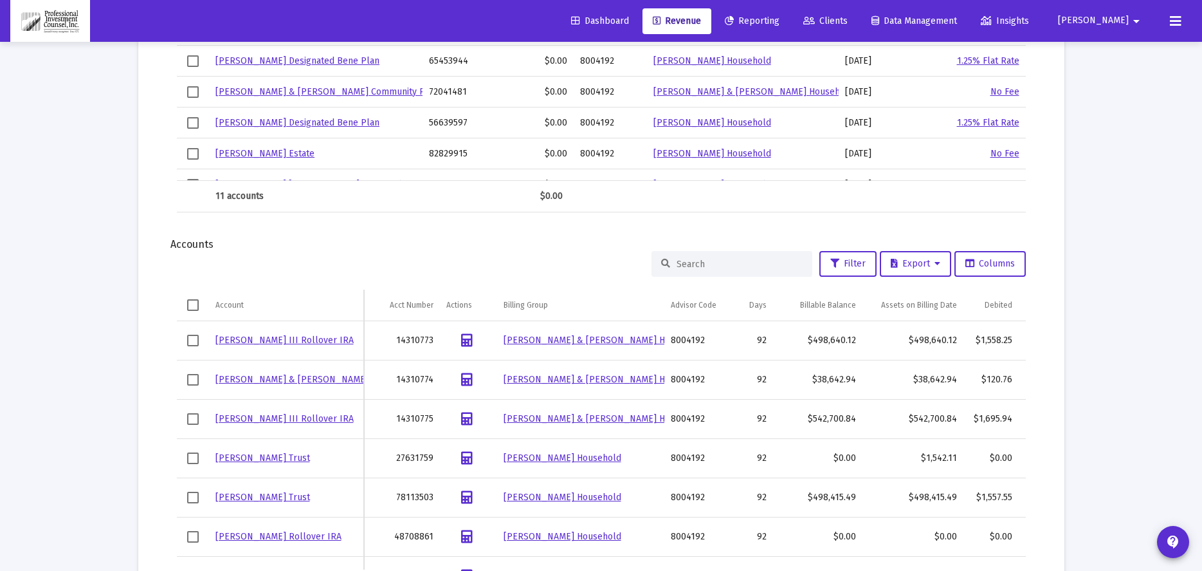
scroll to position [1480, 0]
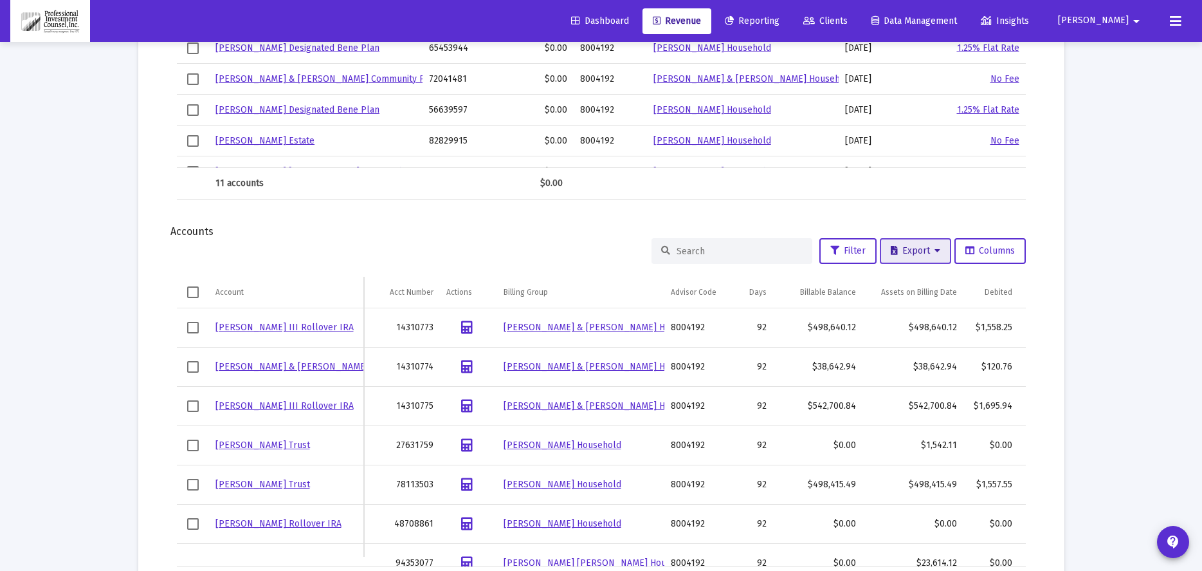
click at [932, 256] on button "Export" at bounding box center [915, 251] width 71 height 26
click at [926, 285] on button "Export All Rows" at bounding box center [918, 284] width 87 height 31
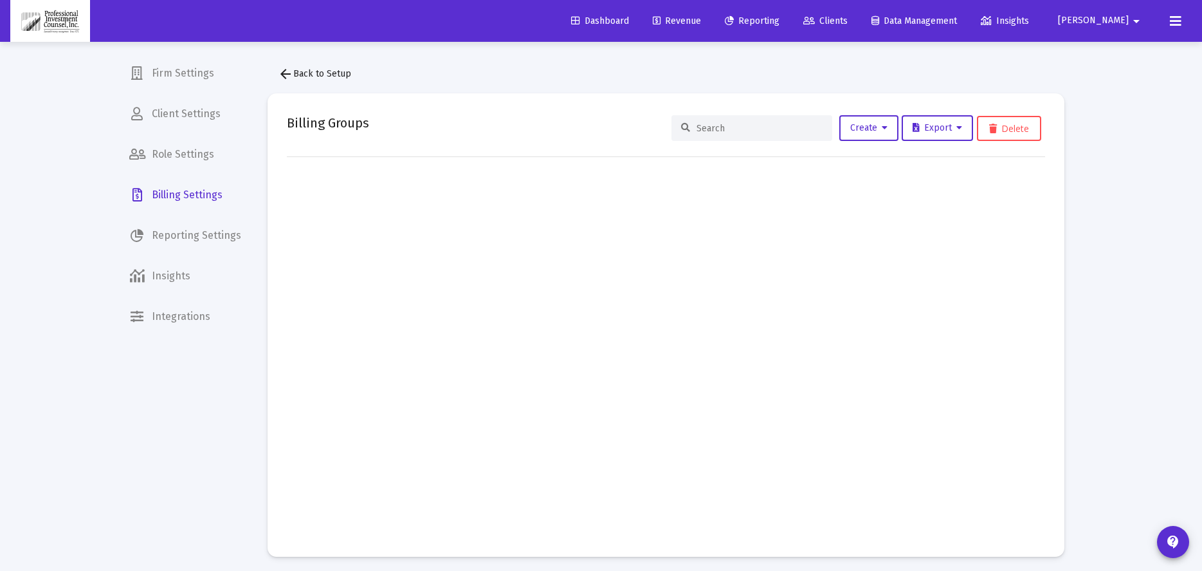
click at [328, 72] on span "arrow_back Back to Setup" at bounding box center [314, 73] width 73 height 11
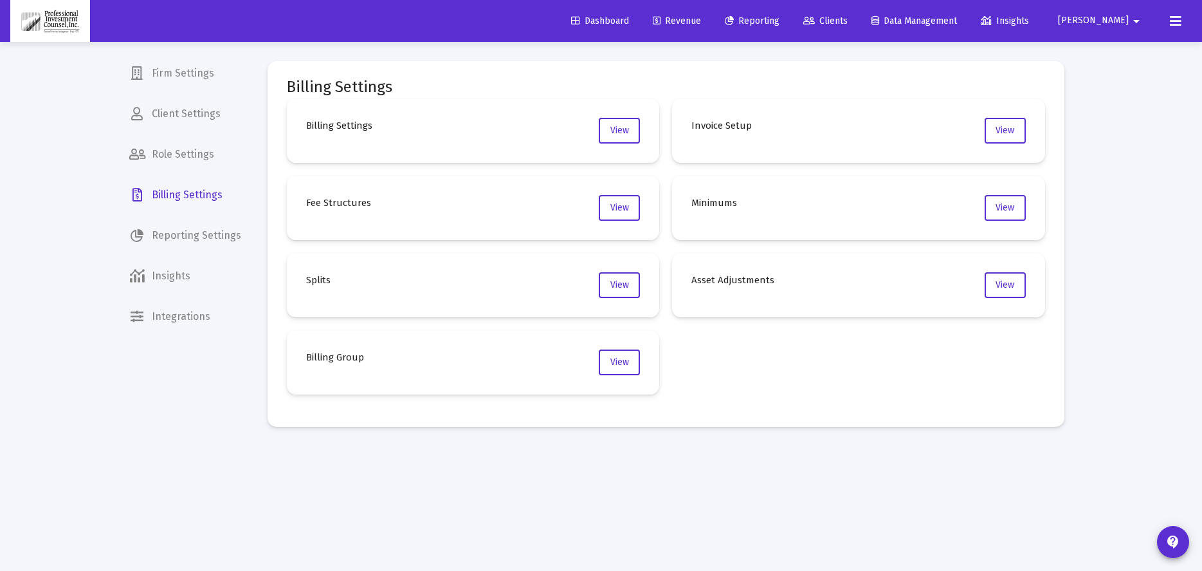
click at [701, 25] on span "Revenue" at bounding box center [677, 20] width 48 height 11
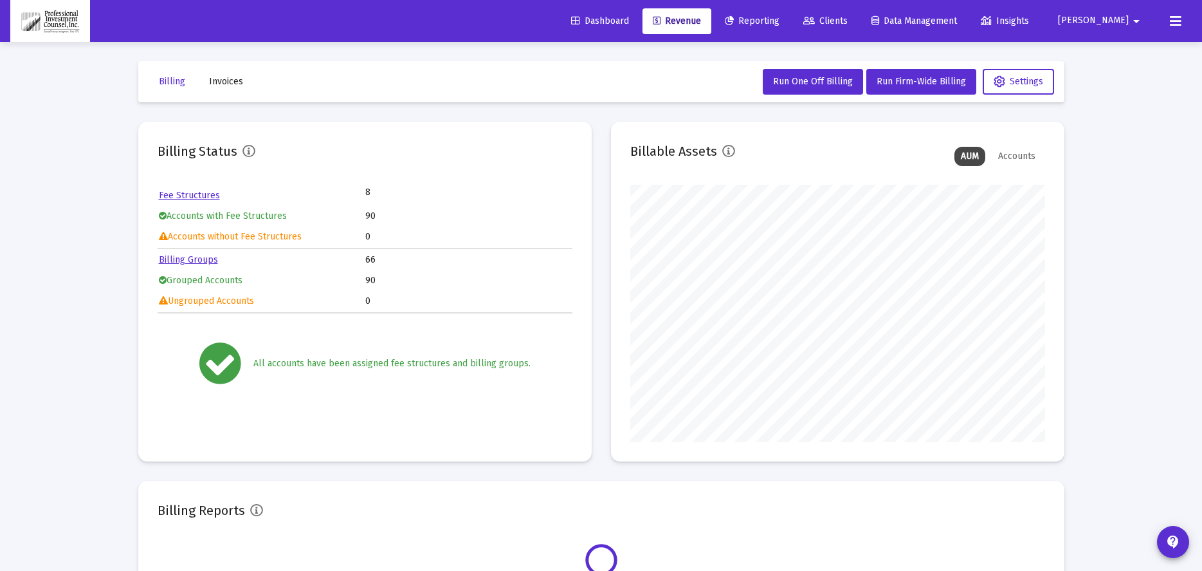
scroll to position [257, 415]
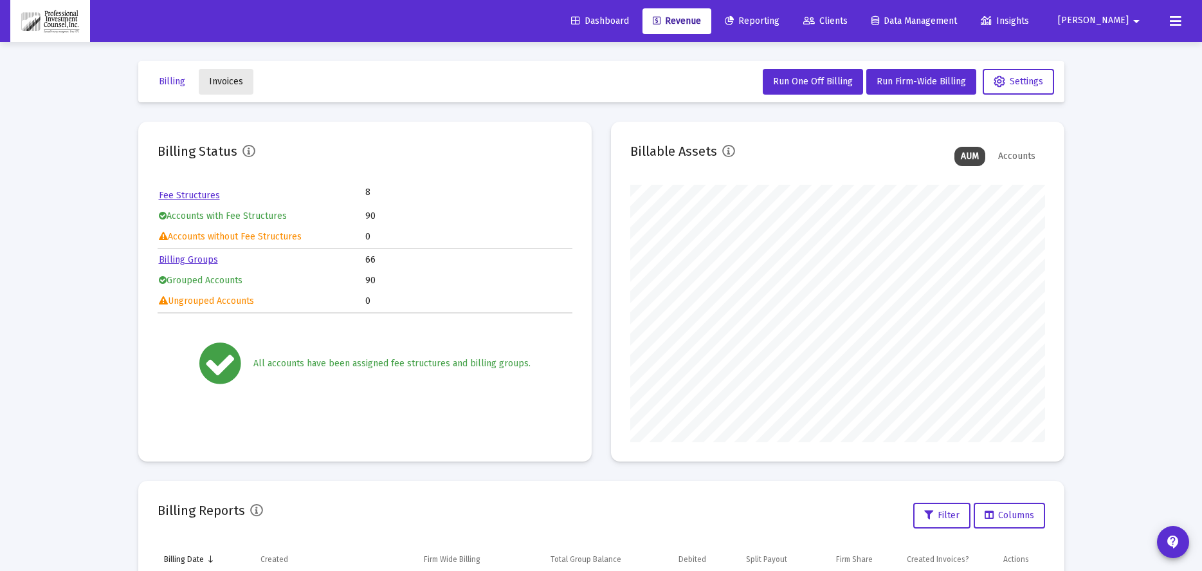
click at [225, 81] on span "Invoices" at bounding box center [226, 81] width 34 height 11
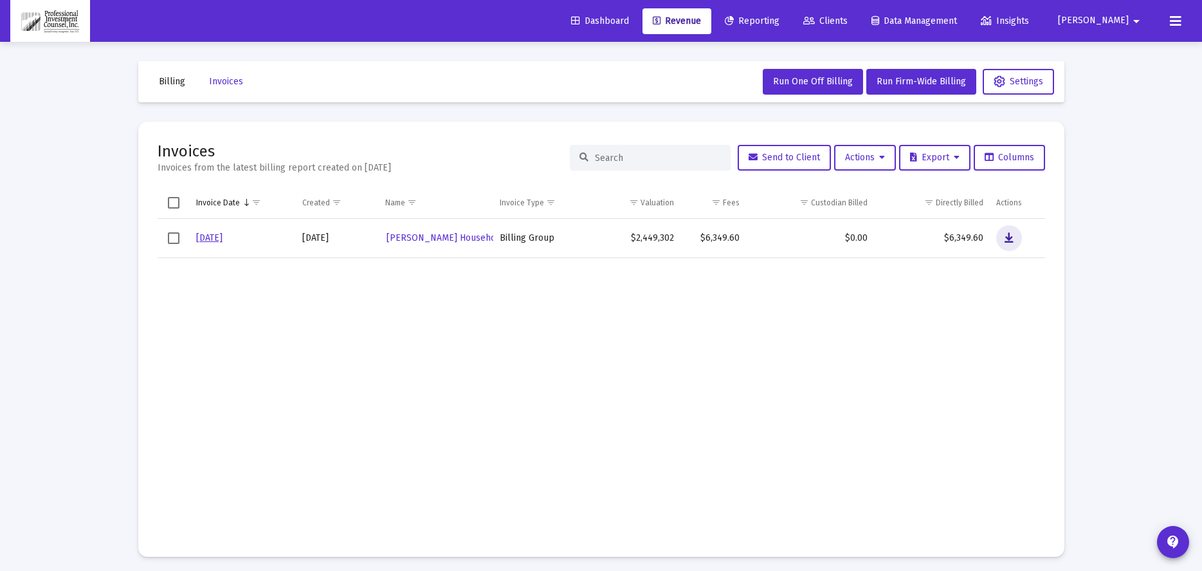
click at [1011, 241] on icon "Data grid" at bounding box center [1009, 237] width 9 height 15
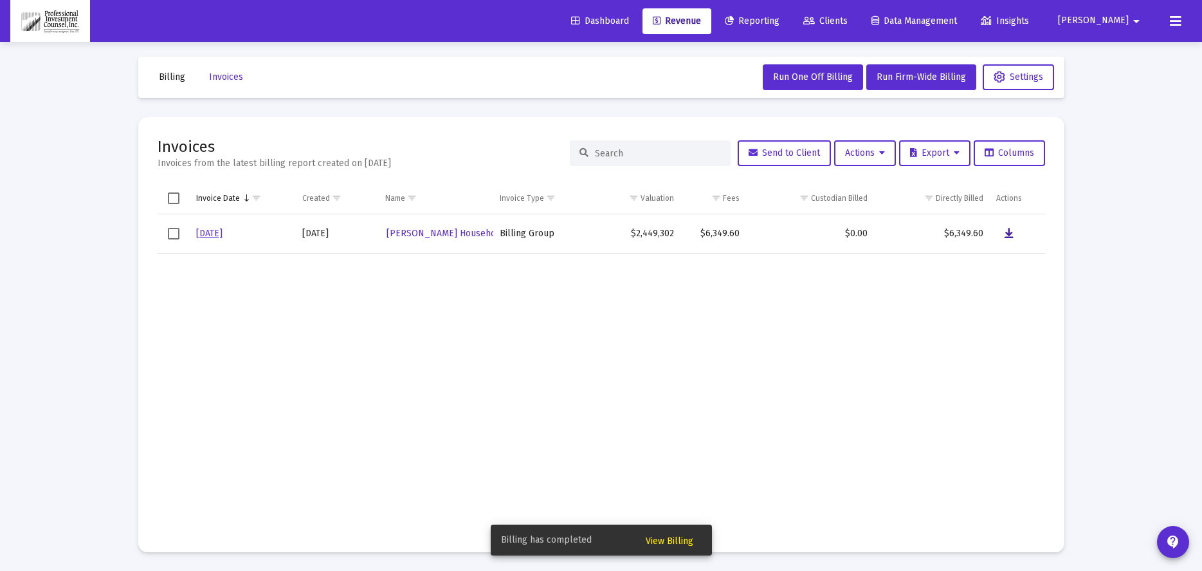
scroll to position [5, 0]
click at [681, 543] on span "View Billing" at bounding box center [670, 540] width 48 height 11
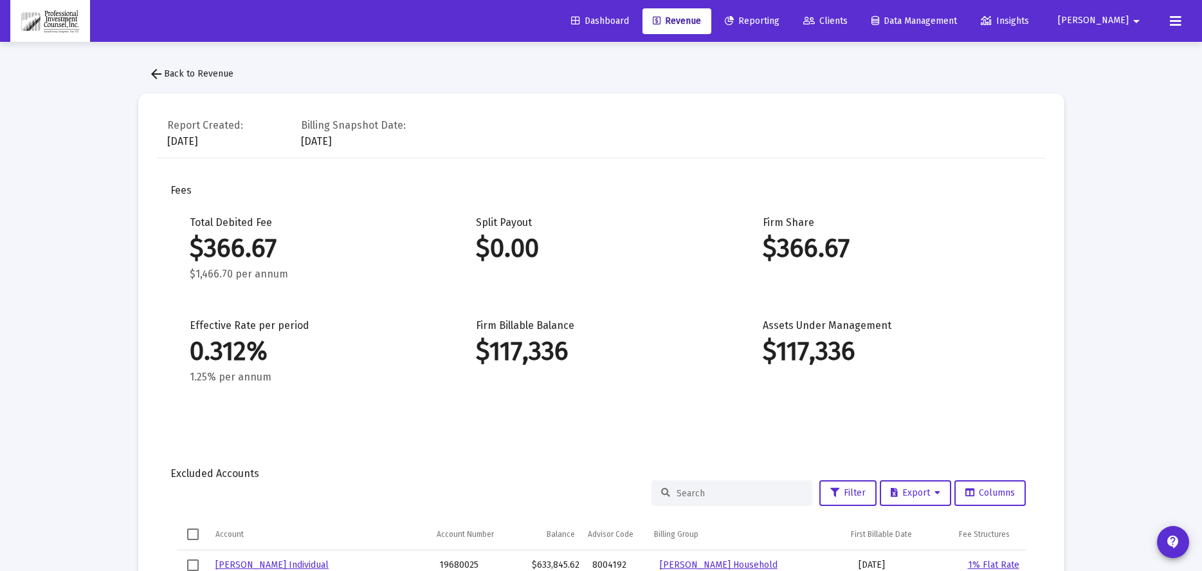
click at [213, 75] on span "arrow_back Back to Revenue" at bounding box center [191, 73] width 85 height 11
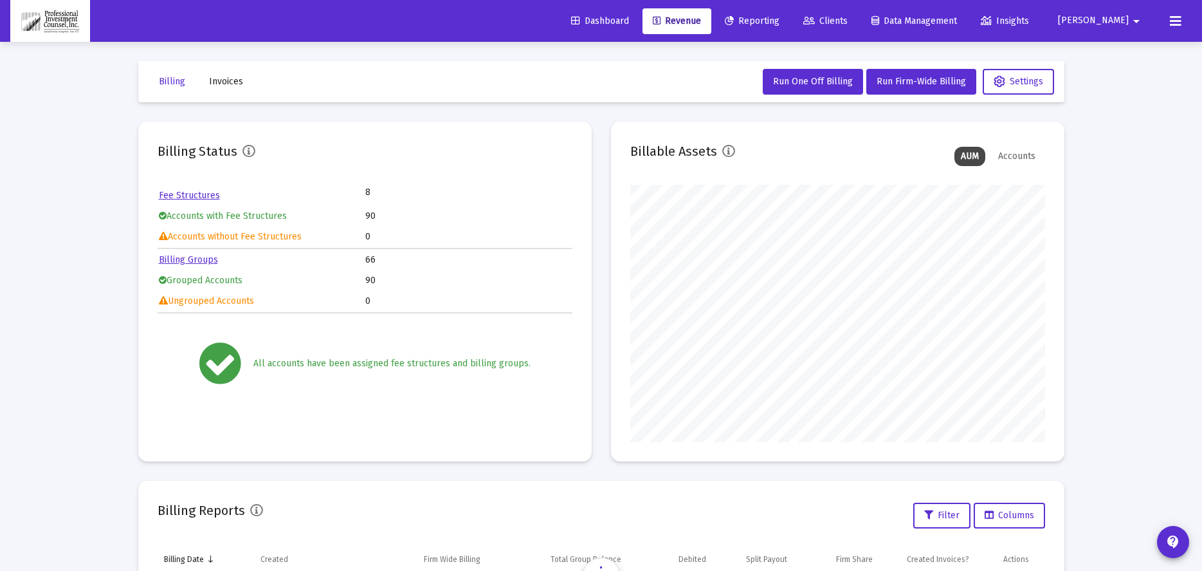
scroll to position [257, 415]
click at [240, 79] on span "Invoices" at bounding box center [226, 81] width 34 height 11
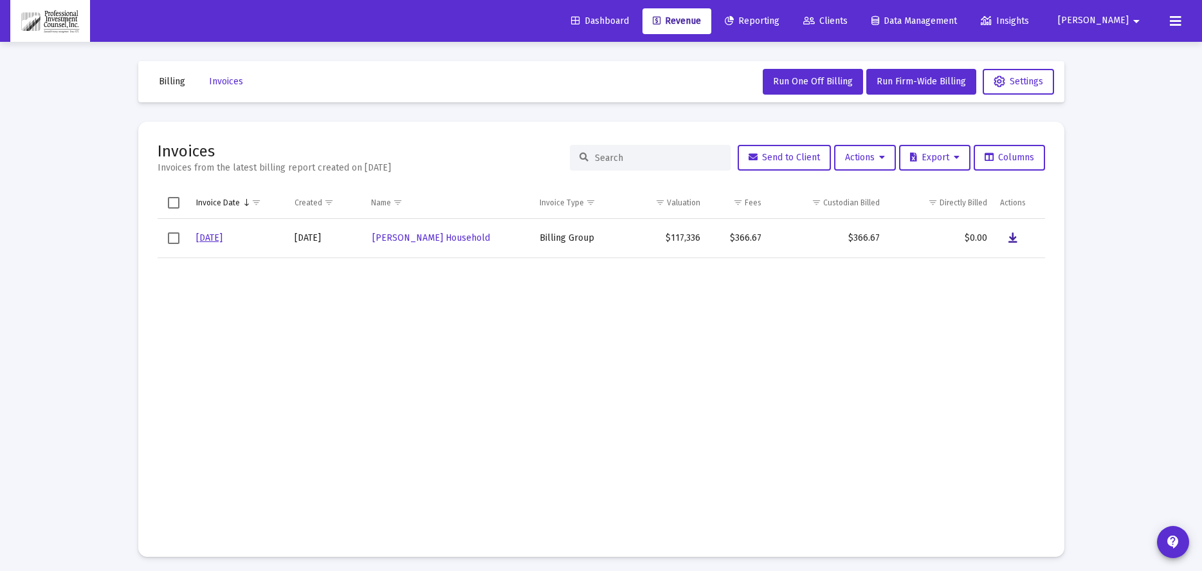
click at [1016, 239] on icon "Data grid" at bounding box center [1013, 237] width 9 height 15
click at [229, 82] on span "Invoices" at bounding box center [226, 81] width 34 height 11
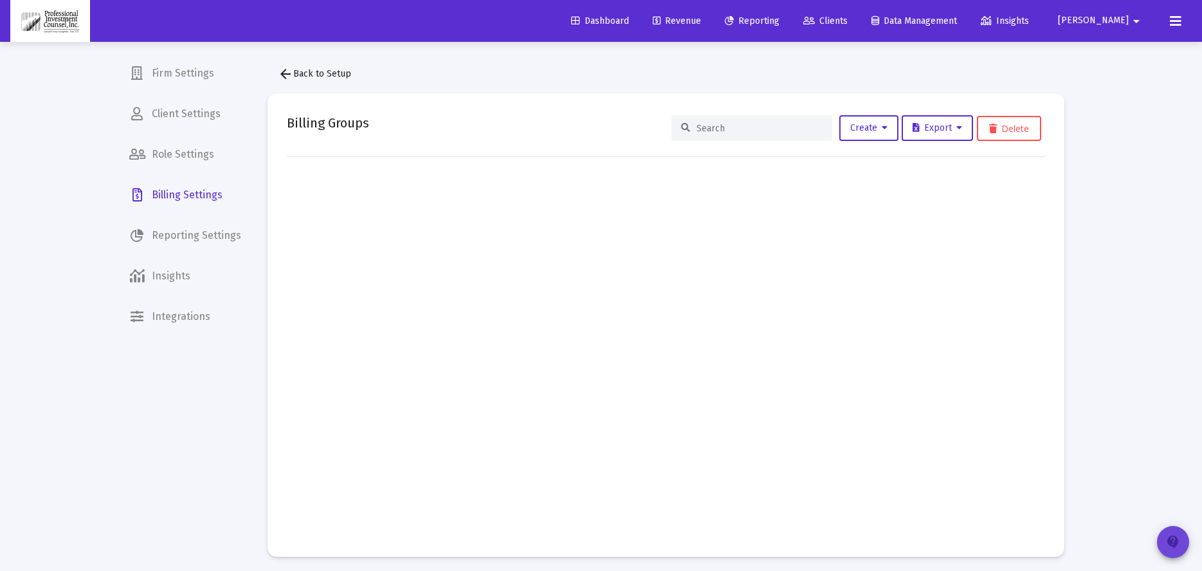
click at [1168, 533] on span "contact_support" at bounding box center [1173, 542] width 15 height 36
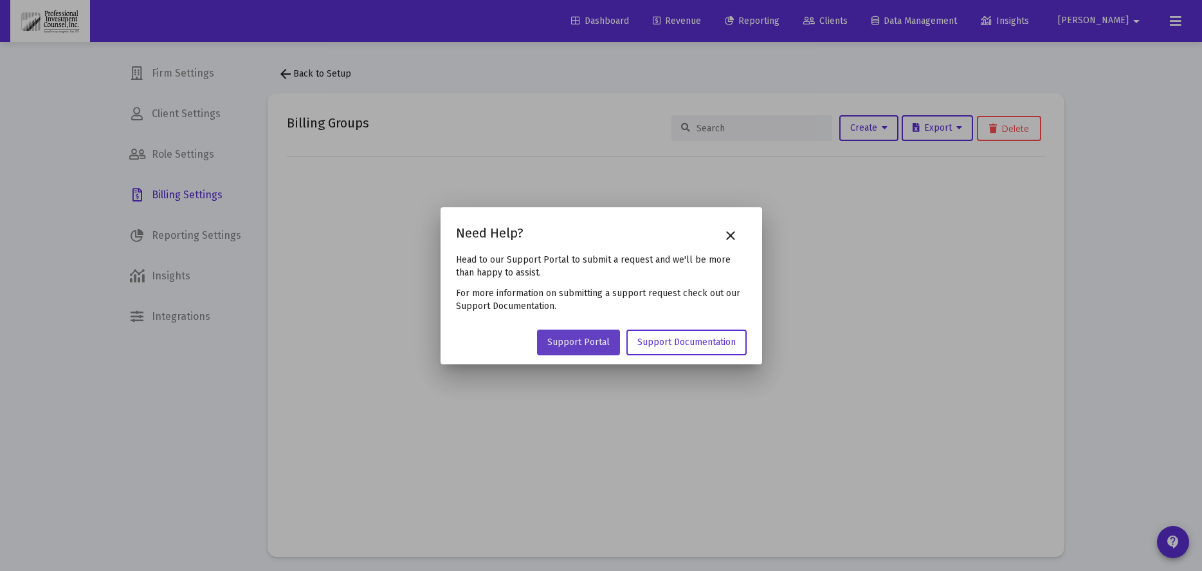
click at [587, 340] on span "Support Portal" at bounding box center [579, 341] width 62 height 11
click at [731, 239] on mat-icon "close" at bounding box center [730, 235] width 15 height 15
